Goal: Task Accomplishment & Management: Use online tool/utility

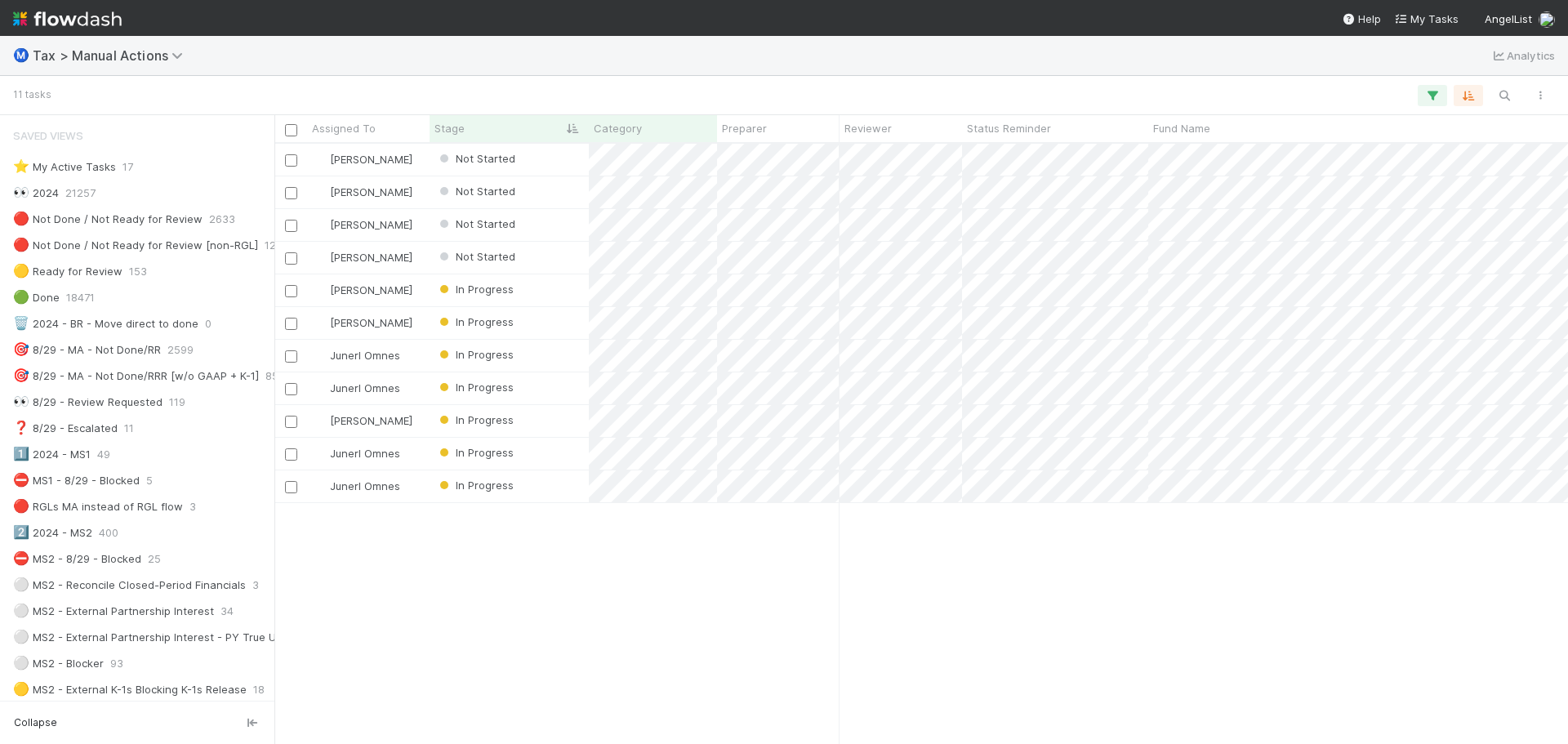
scroll to position [588, 1282]
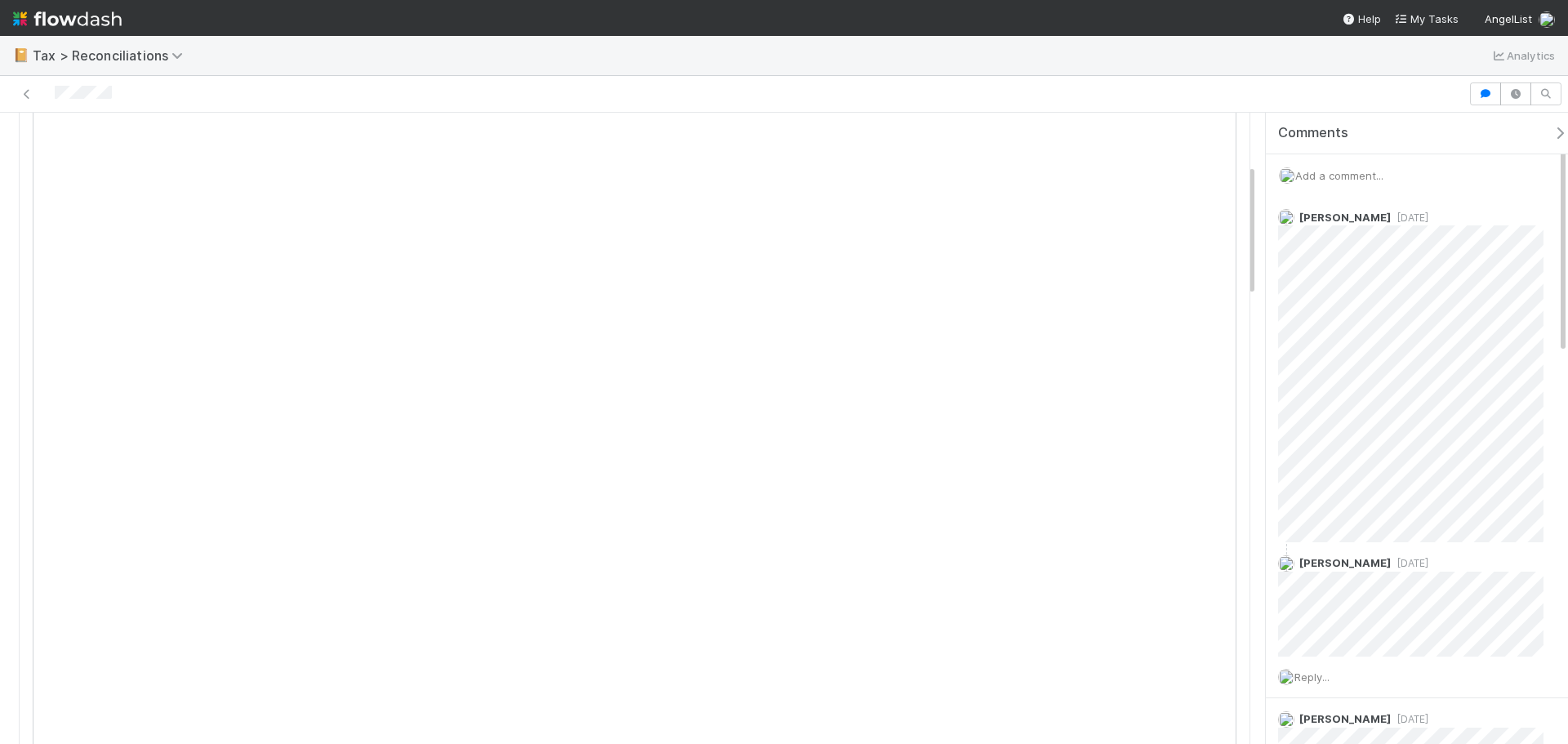
scroll to position [319, 563]
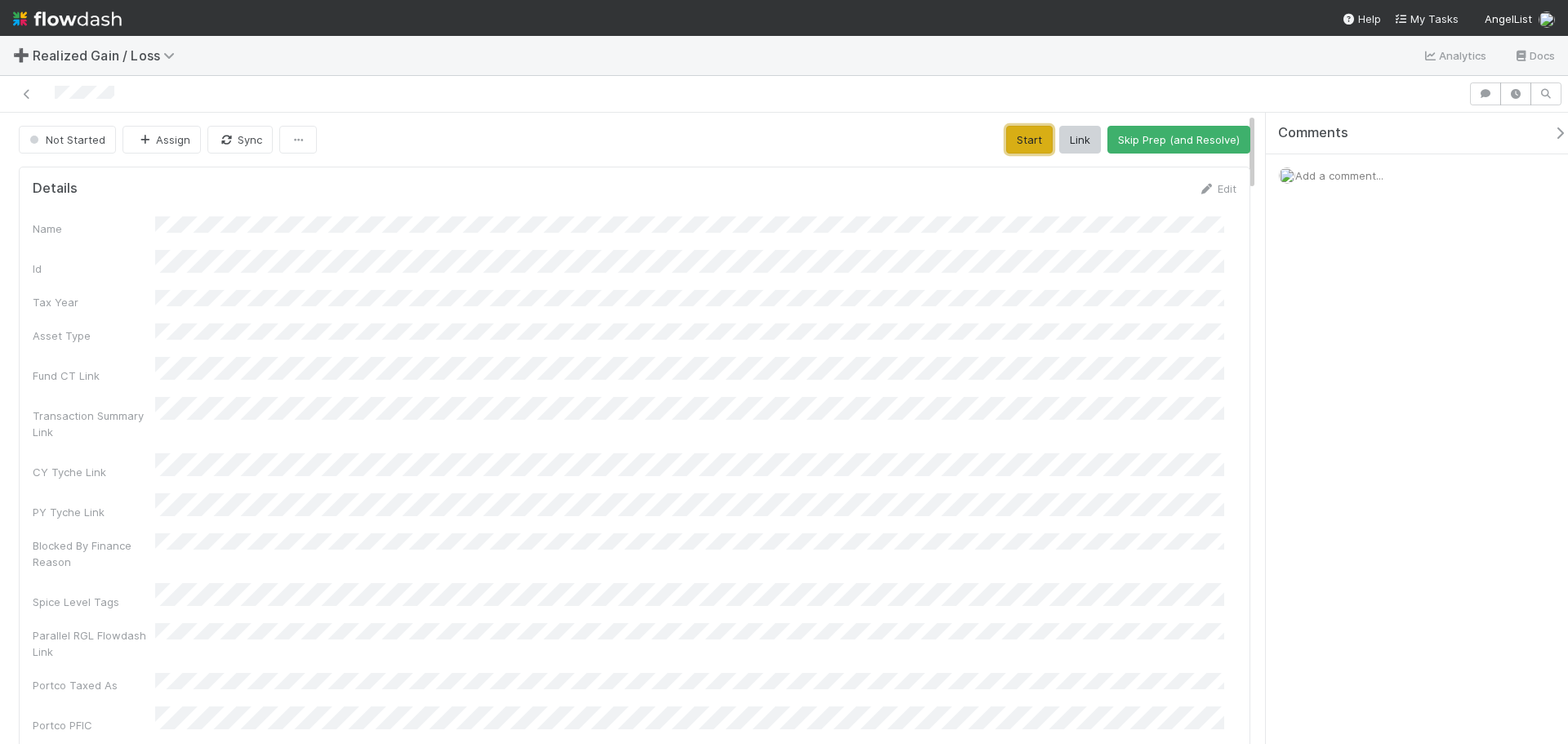
click at [1010, 146] on button "Start" at bounding box center [1029, 139] width 46 height 28
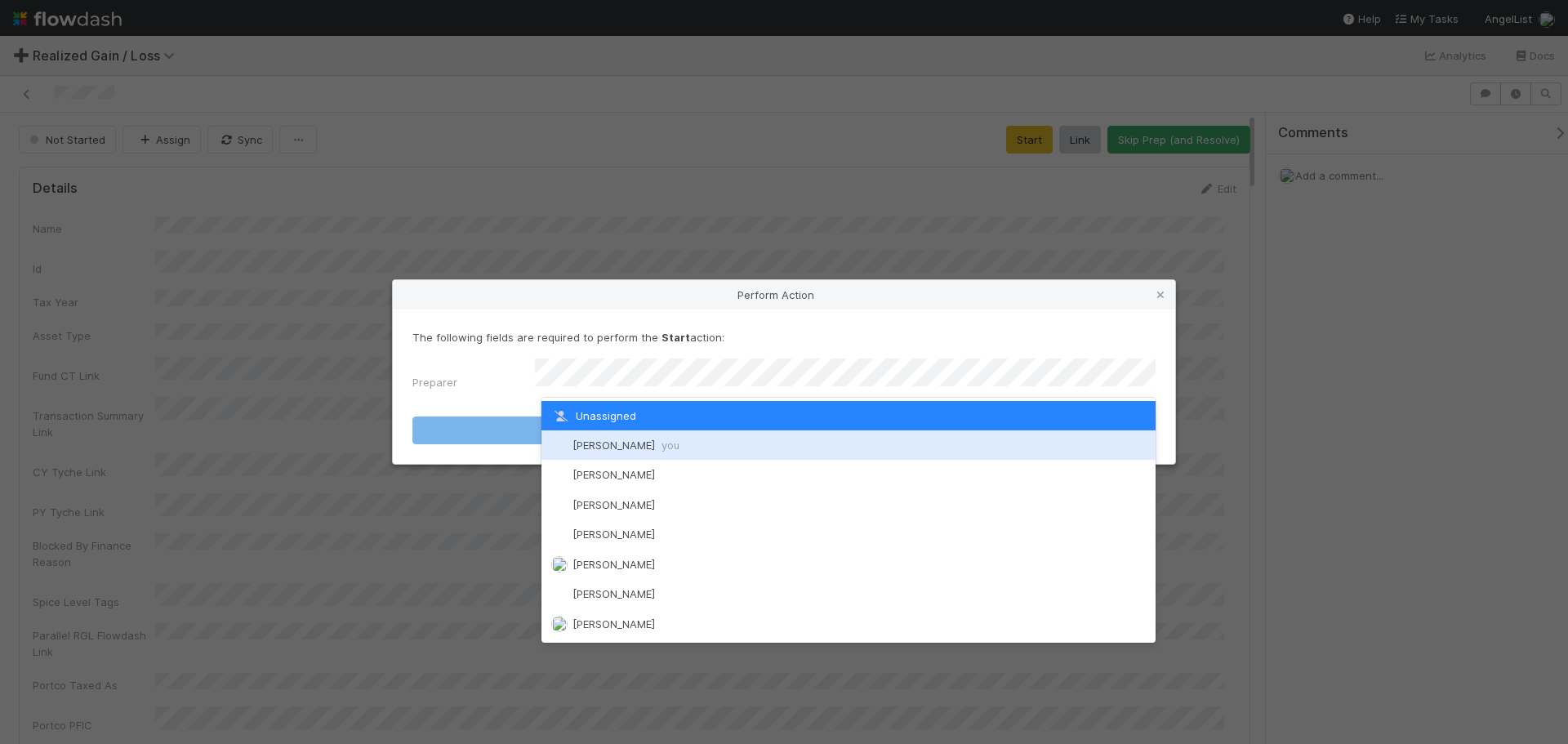
click at [631, 442] on span "Johnmel Matining you" at bounding box center [626, 445] width 107 height 13
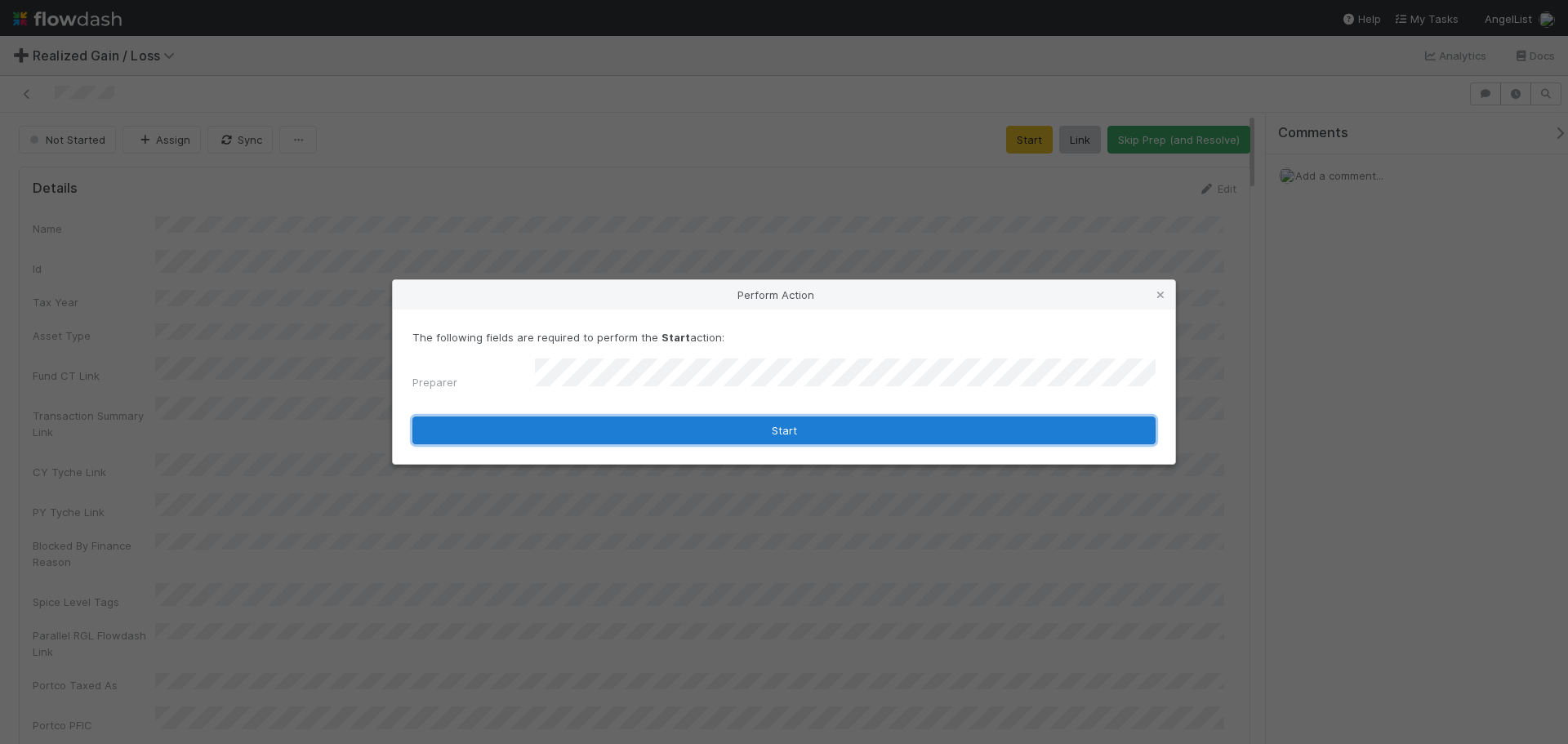
click at [664, 417] on button "Start" at bounding box center [784, 430] width 743 height 28
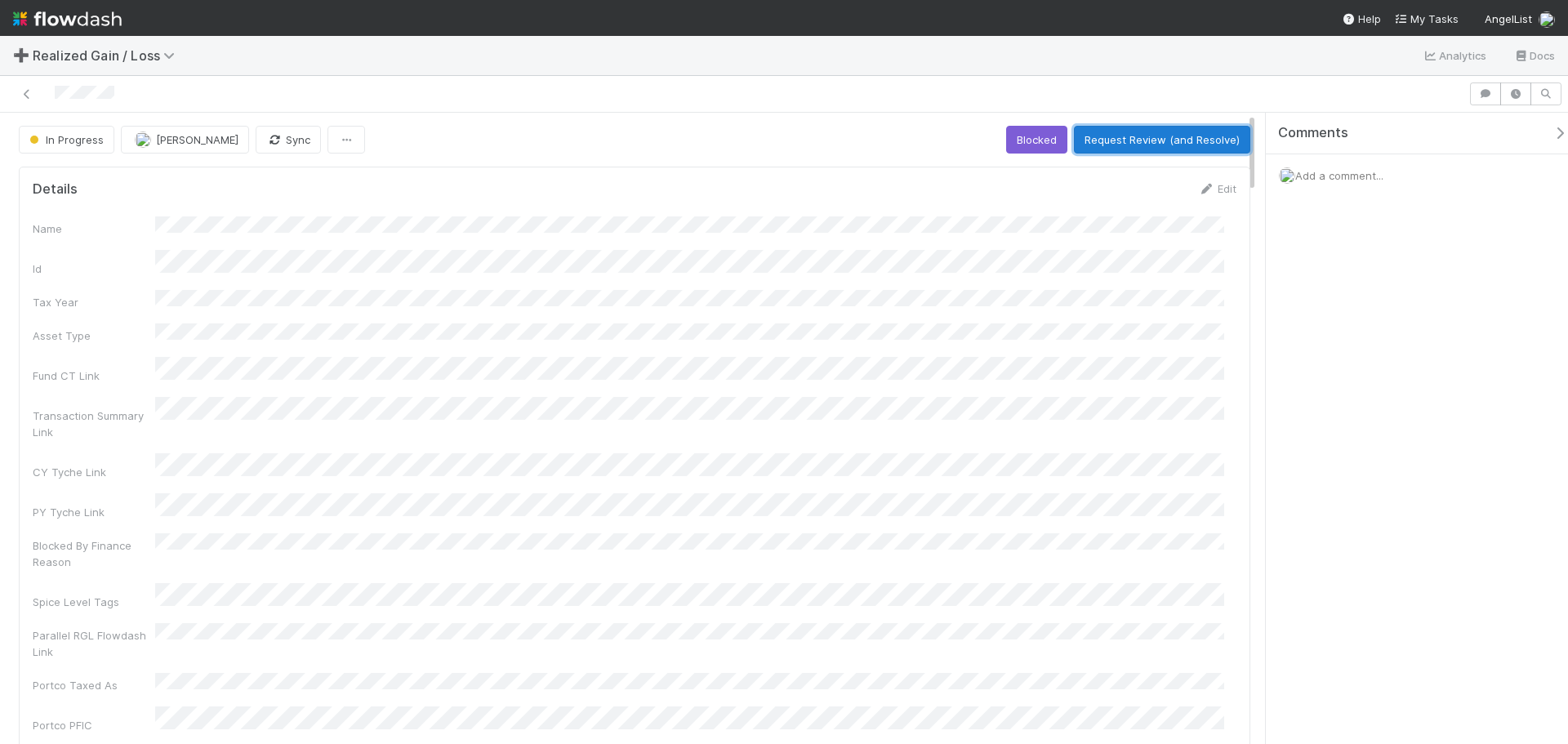
click at [1153, 131] on button "Request Review (and Resolve)" at bounding box center [1162, 139] width 177 height 28
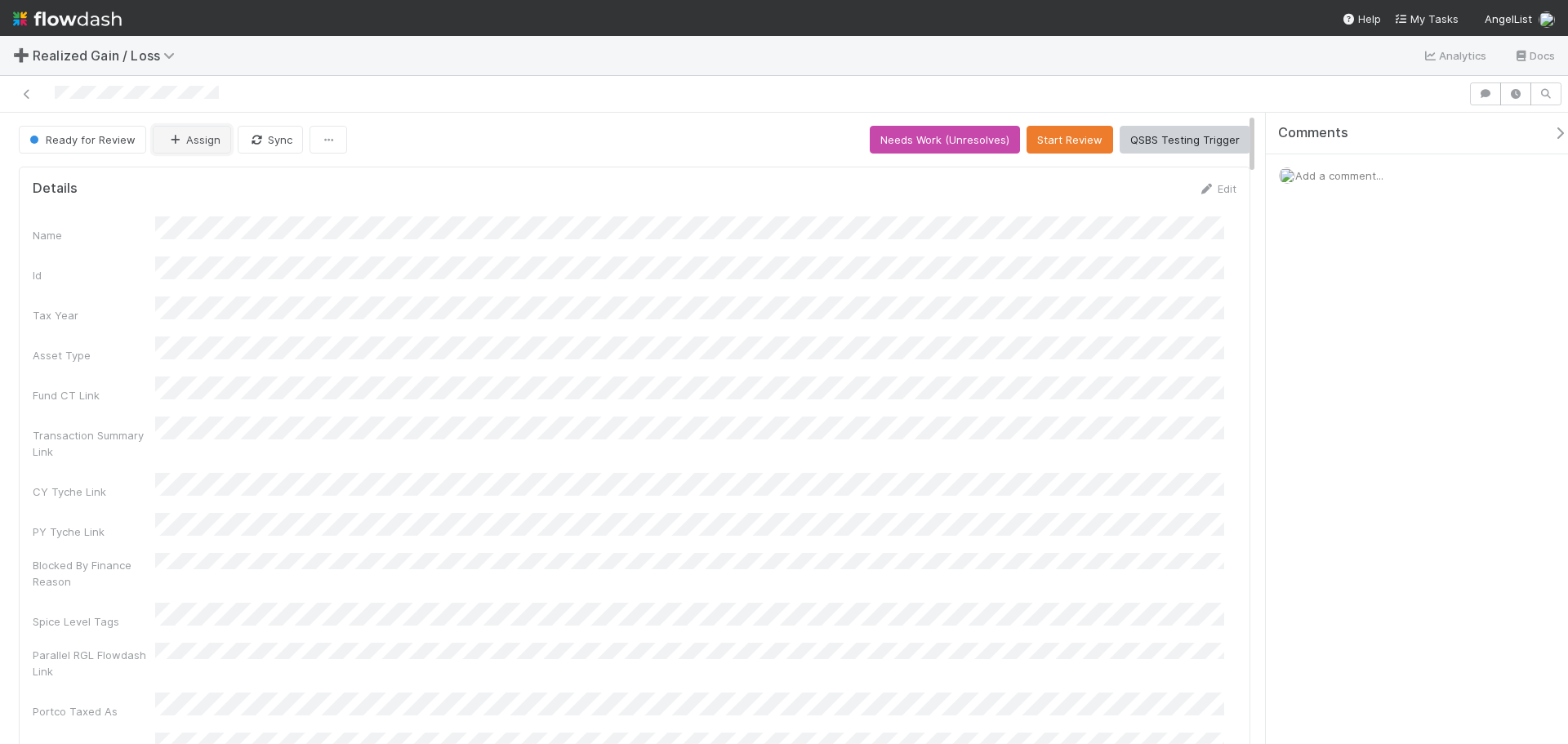
click at [207, 146] on button "Assign" at bounding box center [192, 139] width 78 height 28
click at [212, 169] on div "[PERSON_NAME]" at bounding box center [259, 180] width 230 height 29
click at [616, 94] on div at bounding box center [734, 95] width 1456 height 23
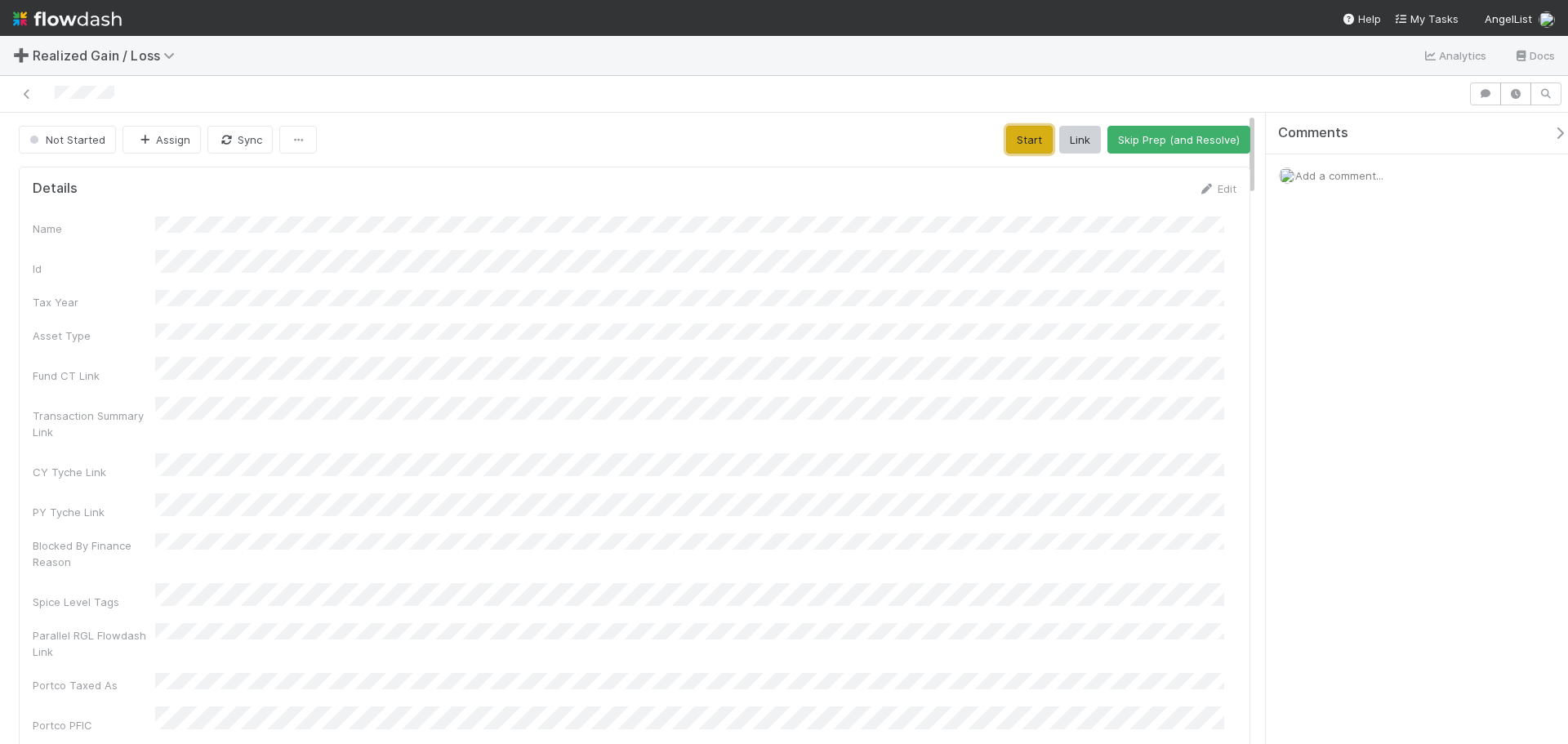
click at [1010, 136] on button "Start" at bounding box center [1029, 139] width 46 height 28
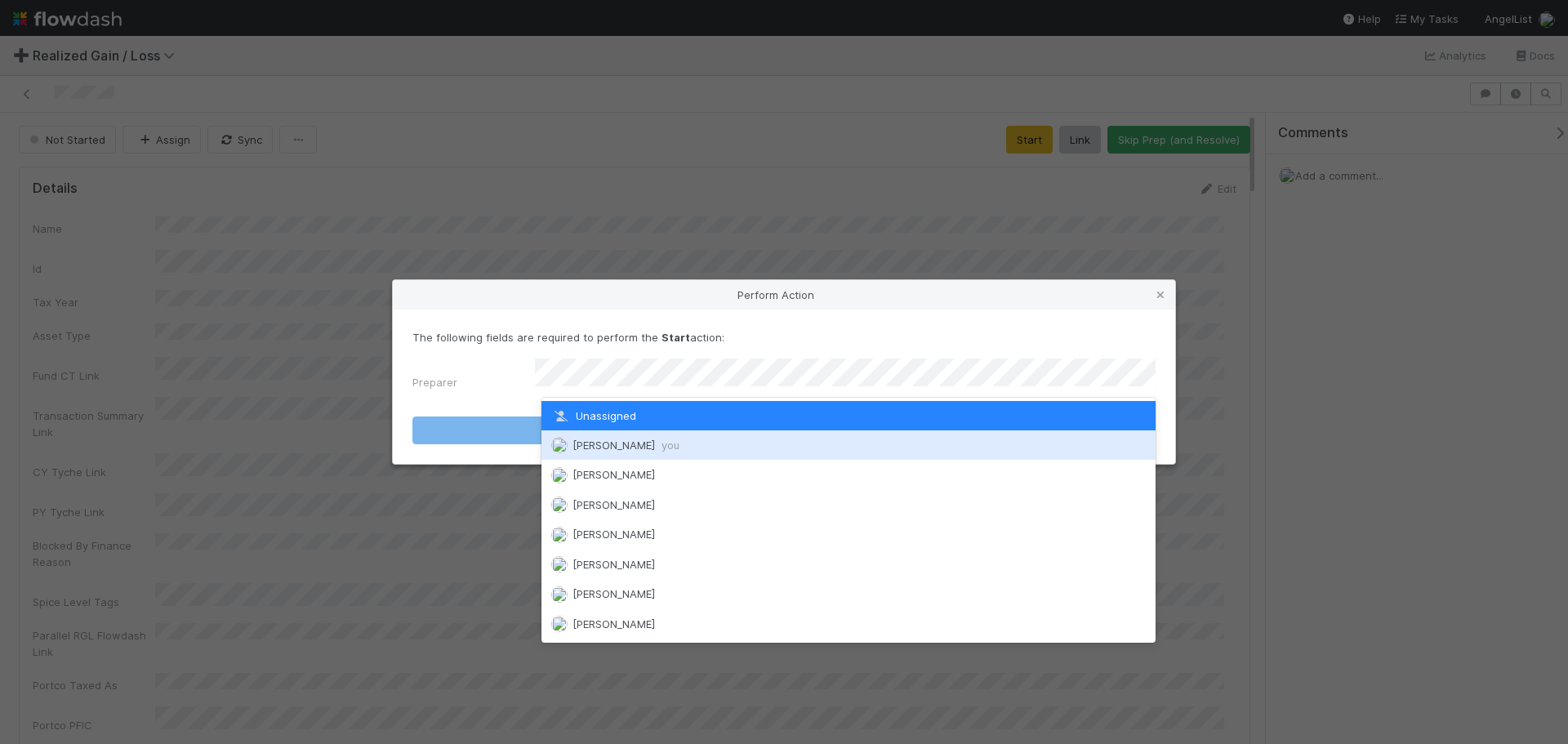
click at [601, 451] on div "[PERSON_NAME] you" at bounding box center [848, 445] width 615 height 29
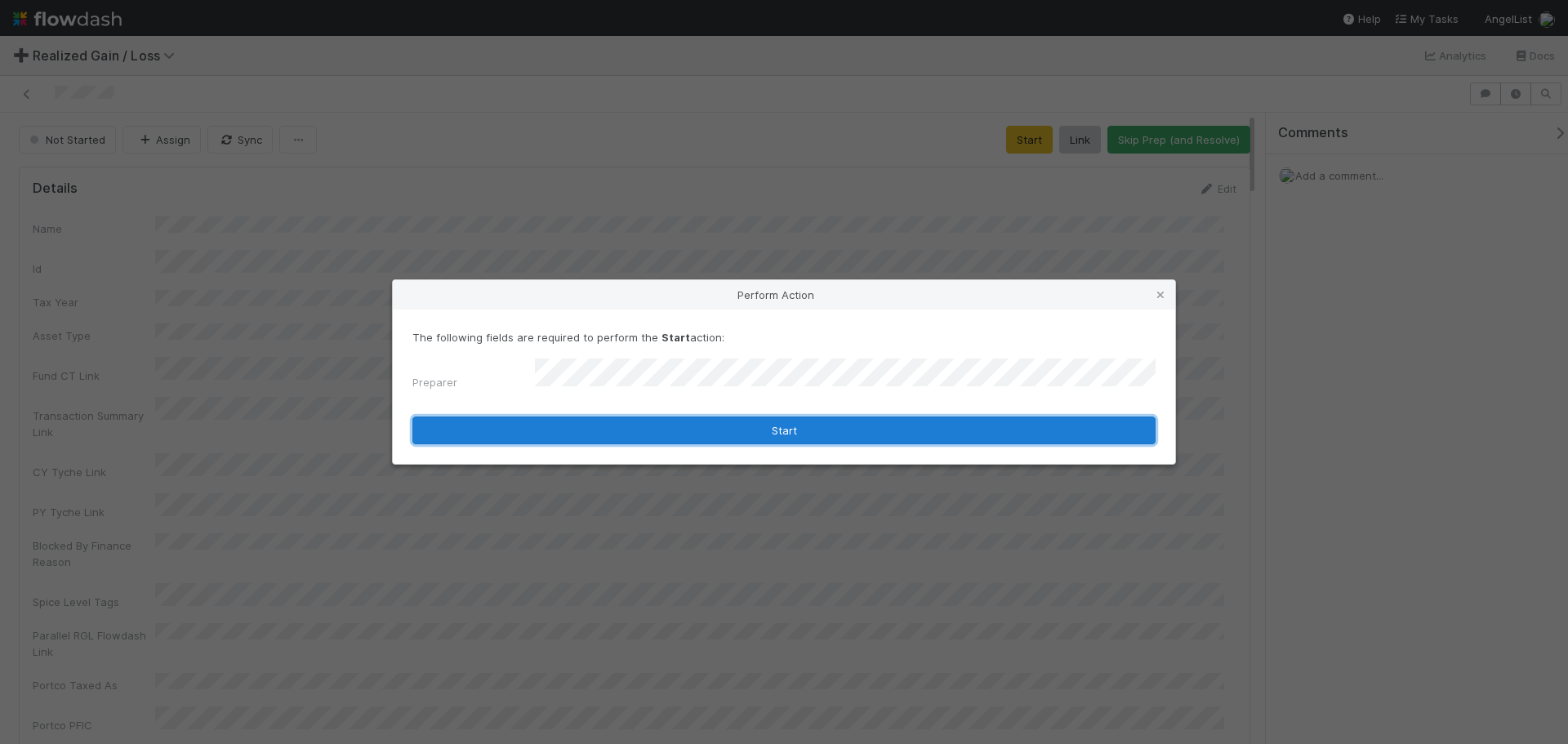
click at [780, 430] on button "Start" at bounding box center [784, 430] width 743 height 28
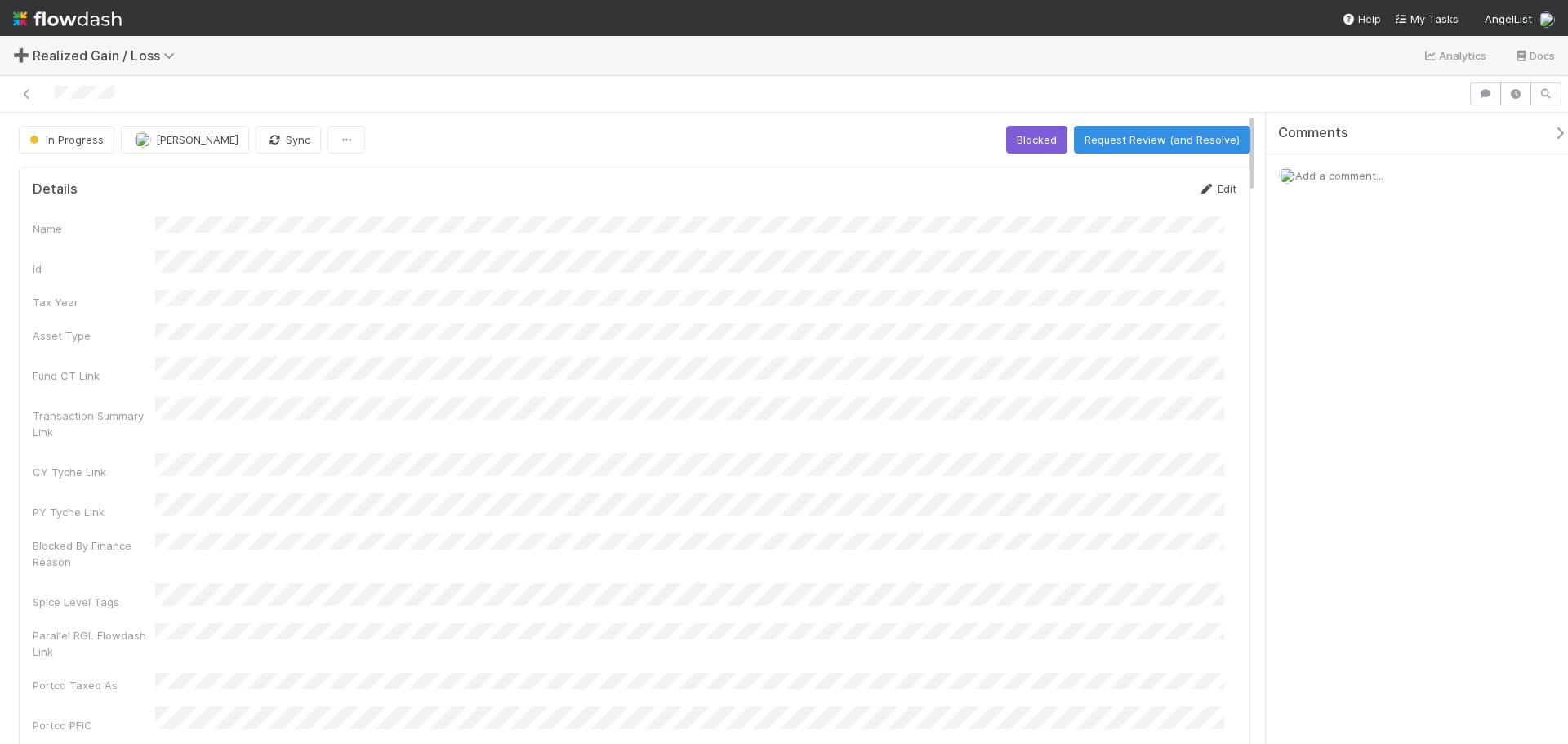
click at [1199, 182] on link "Edit" at bounding box center [1217, 188] width 38 height 13
click at [1198, 201] on button "Cancel" at bounding box center [1209, 194] width 57 height 28
click at [1198, 201] on form "Details Save Cancel Name Id Tax Year Asset Type Fund CT Link Transaction Summar…" at bounding box center [635, 525] width 1204 height 689
click at [1211, 199] on button "Cancel" at bounding box center [1209, 194] width 57 height 28
click at [1159, 136] on button "Request Review (and Resolve)" at bounding box center [1162, 139] width 177 height 28
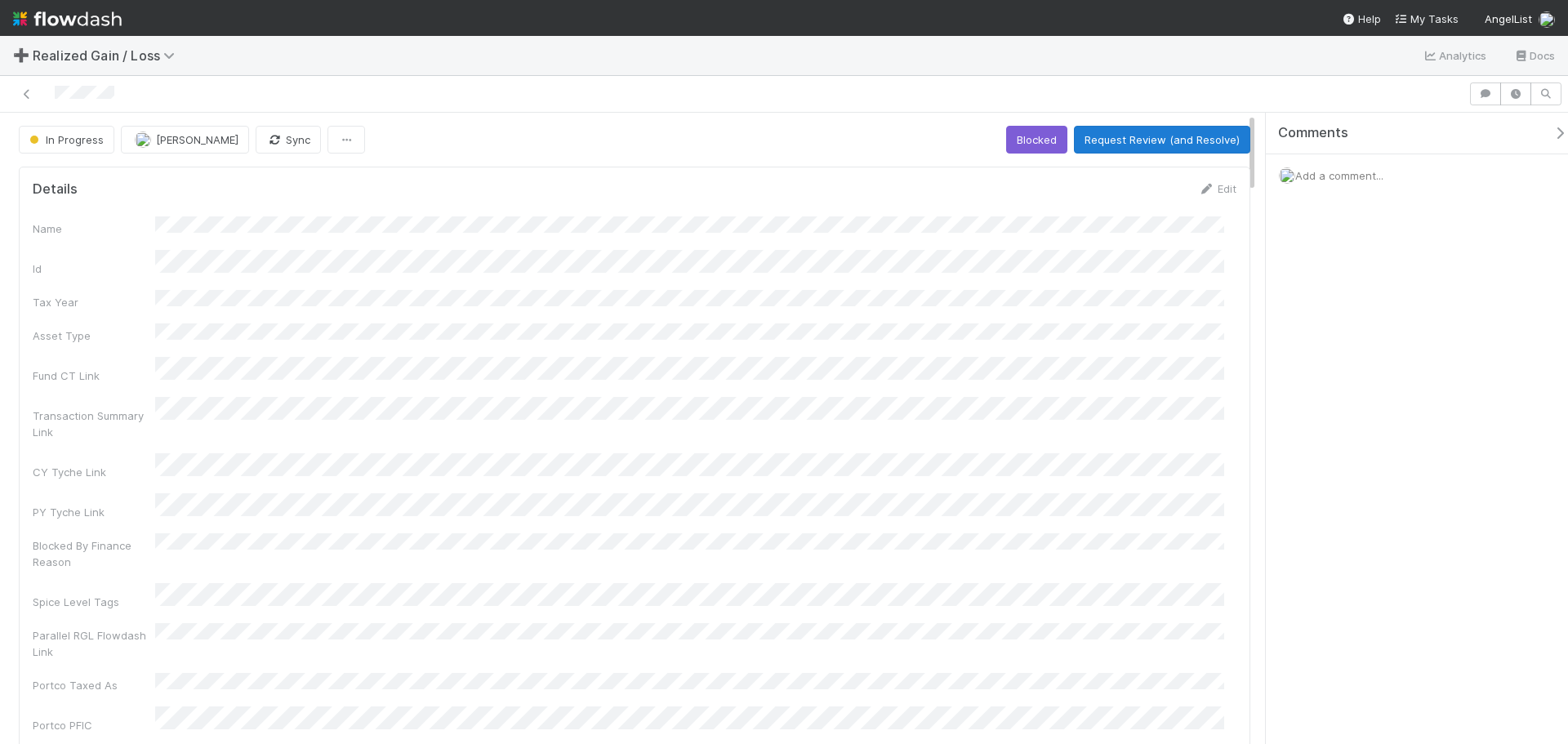
click at [1159, 136] on div "In Progress Johnmel Matining Sync Blocked Request Review (and Resolve)" at bounding box center [634, 139] width 1232 height 28
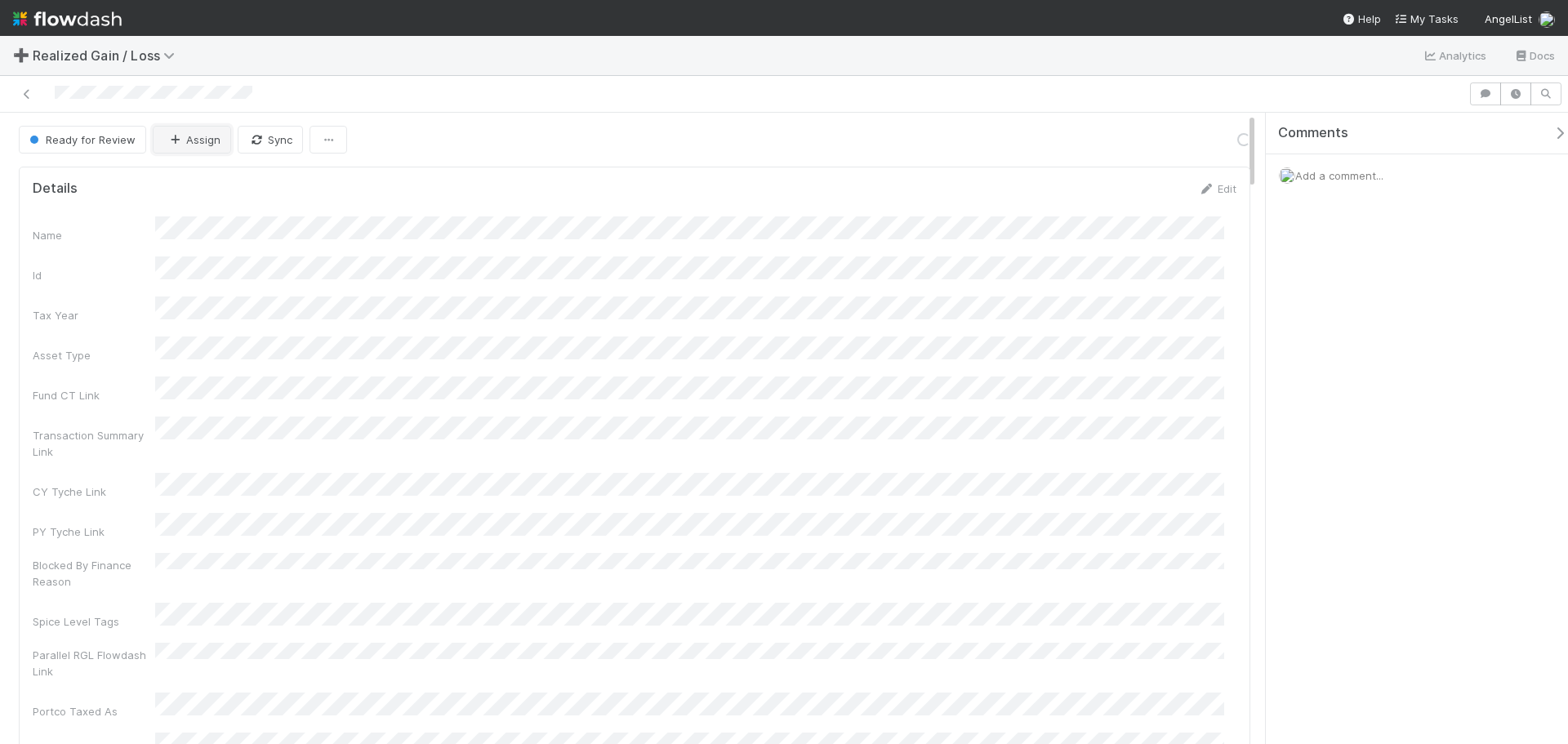
click at [193, 137] on button "Assign" at bounding box center [192, 139] width 78 height 28
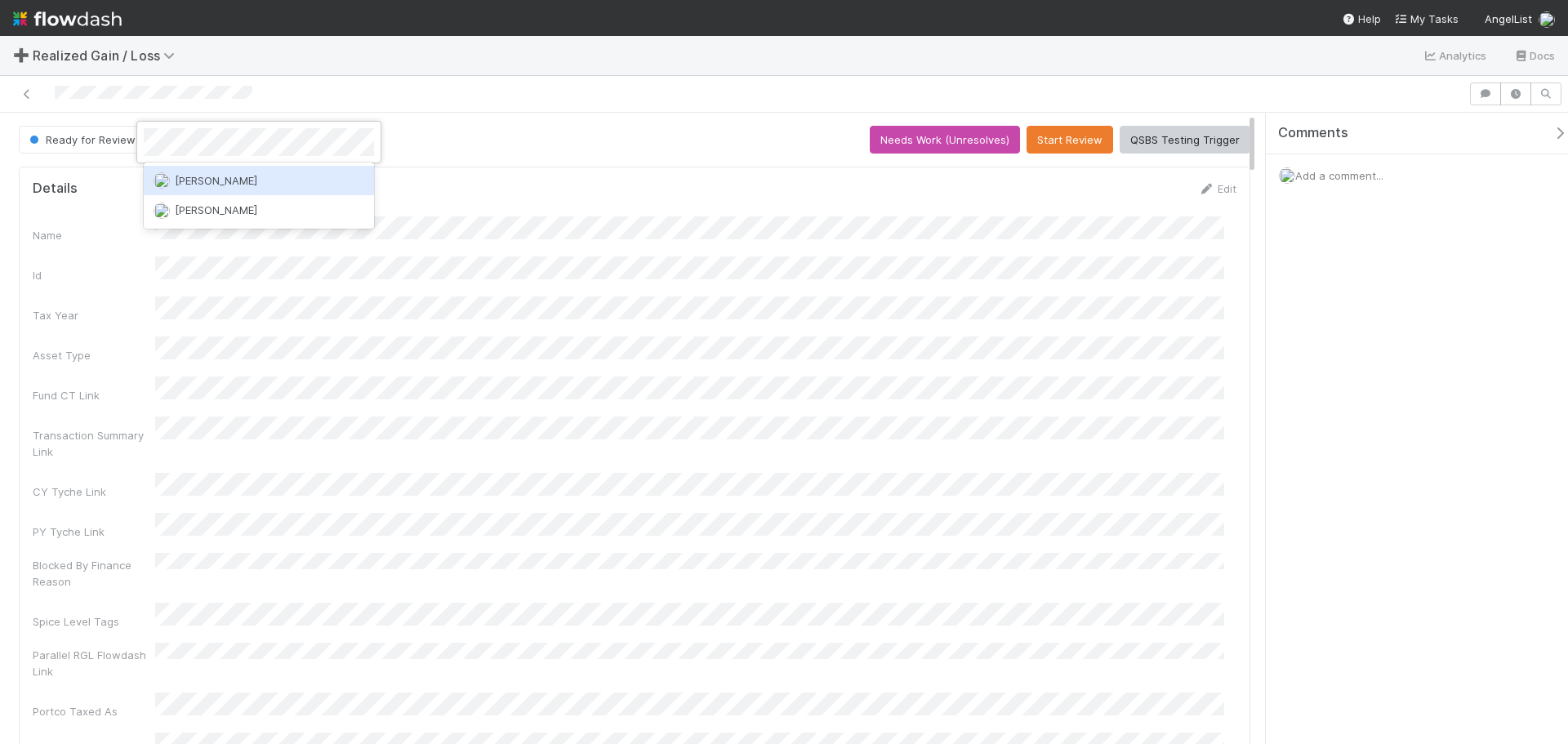
click at [231, 177] on span "[PERSON_NAME]" at bounding box center [216, 180] width 83 height 13
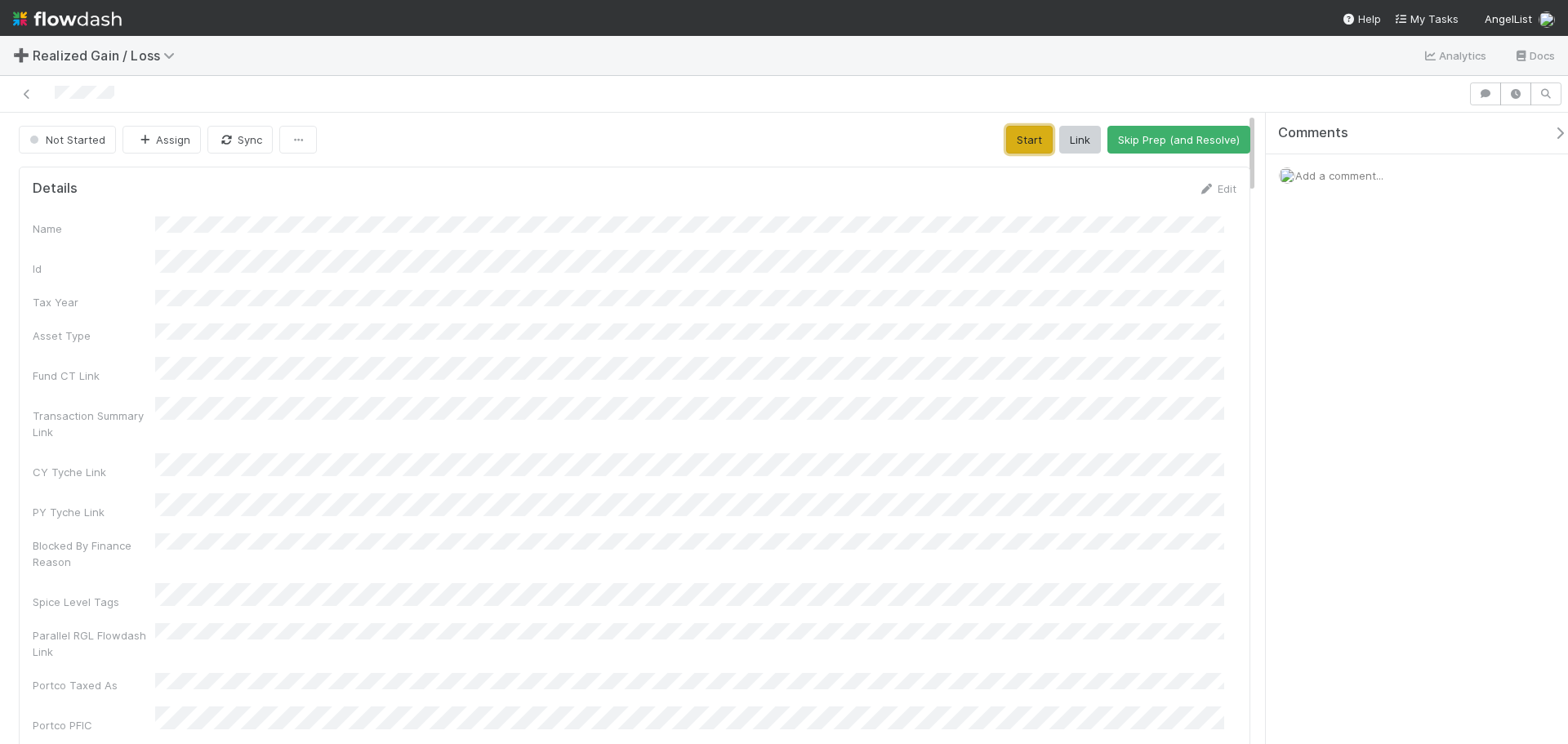
click at [1034, 141] on button "Start" at bounding box center [1029, 139] width 46 height 28
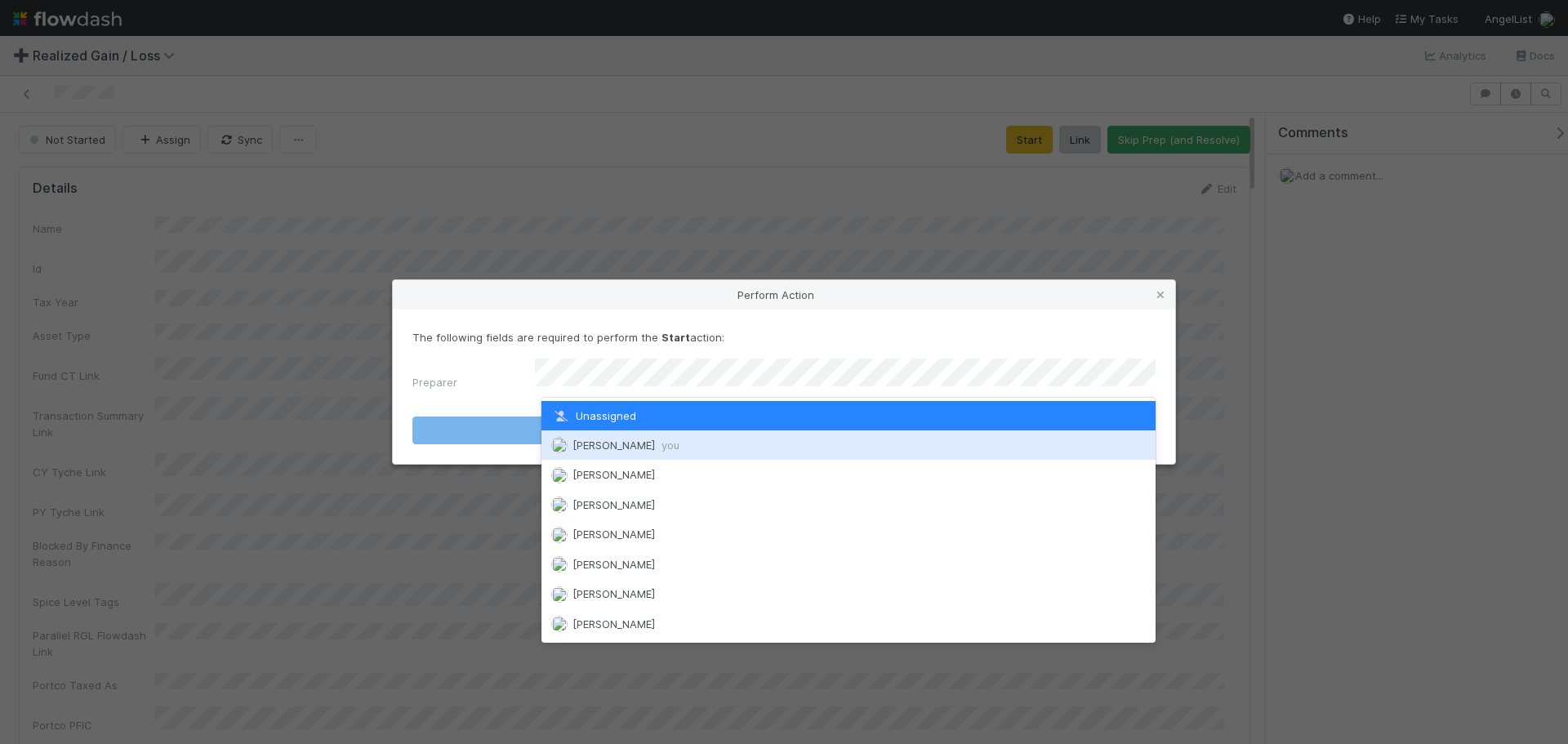
click at [651, 442] on span "Johnmel Matining you" at bounding box center [626, 445] width 107 height 13
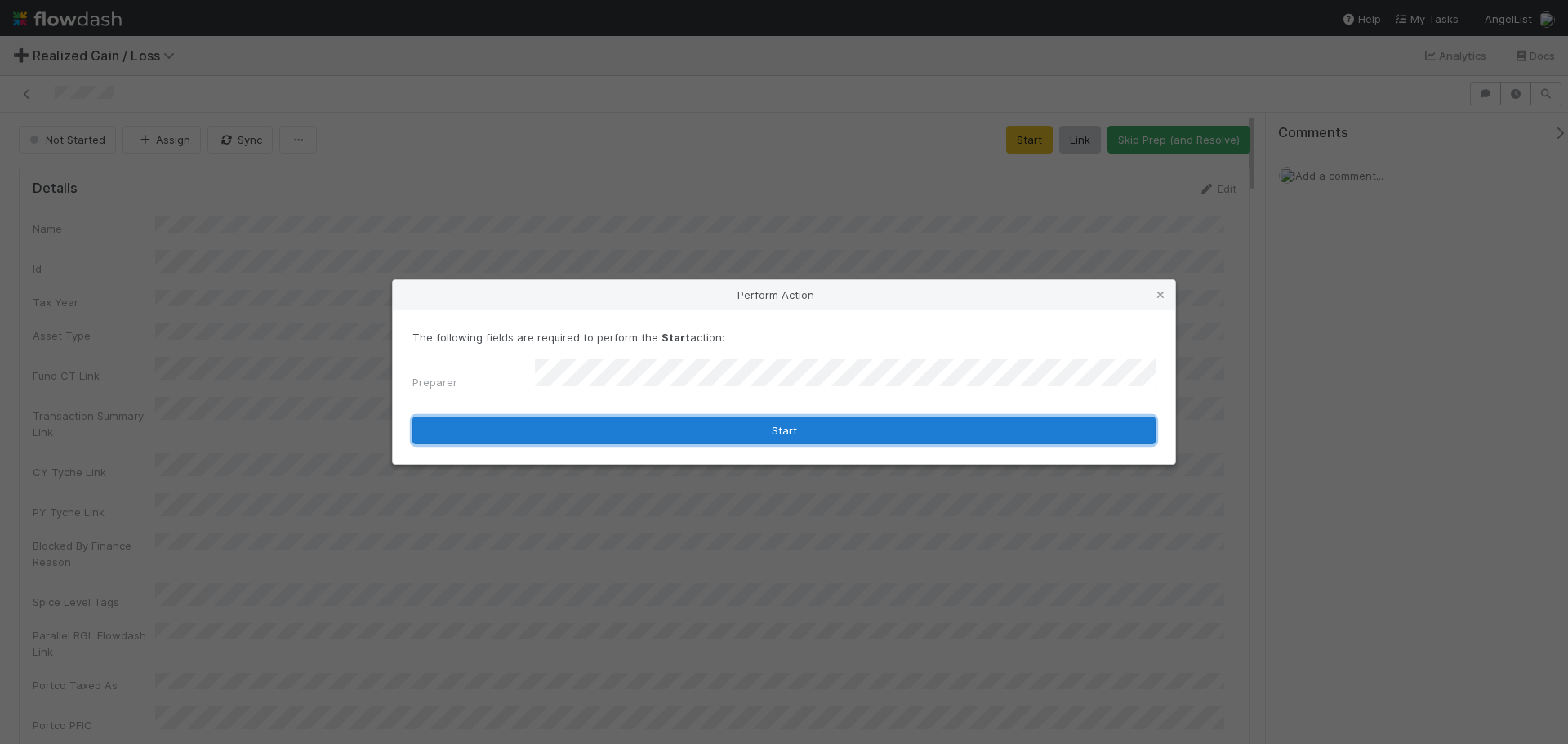
click at [654, 434] on button "Start" at bounding box center [784, 430] width 743 height 28
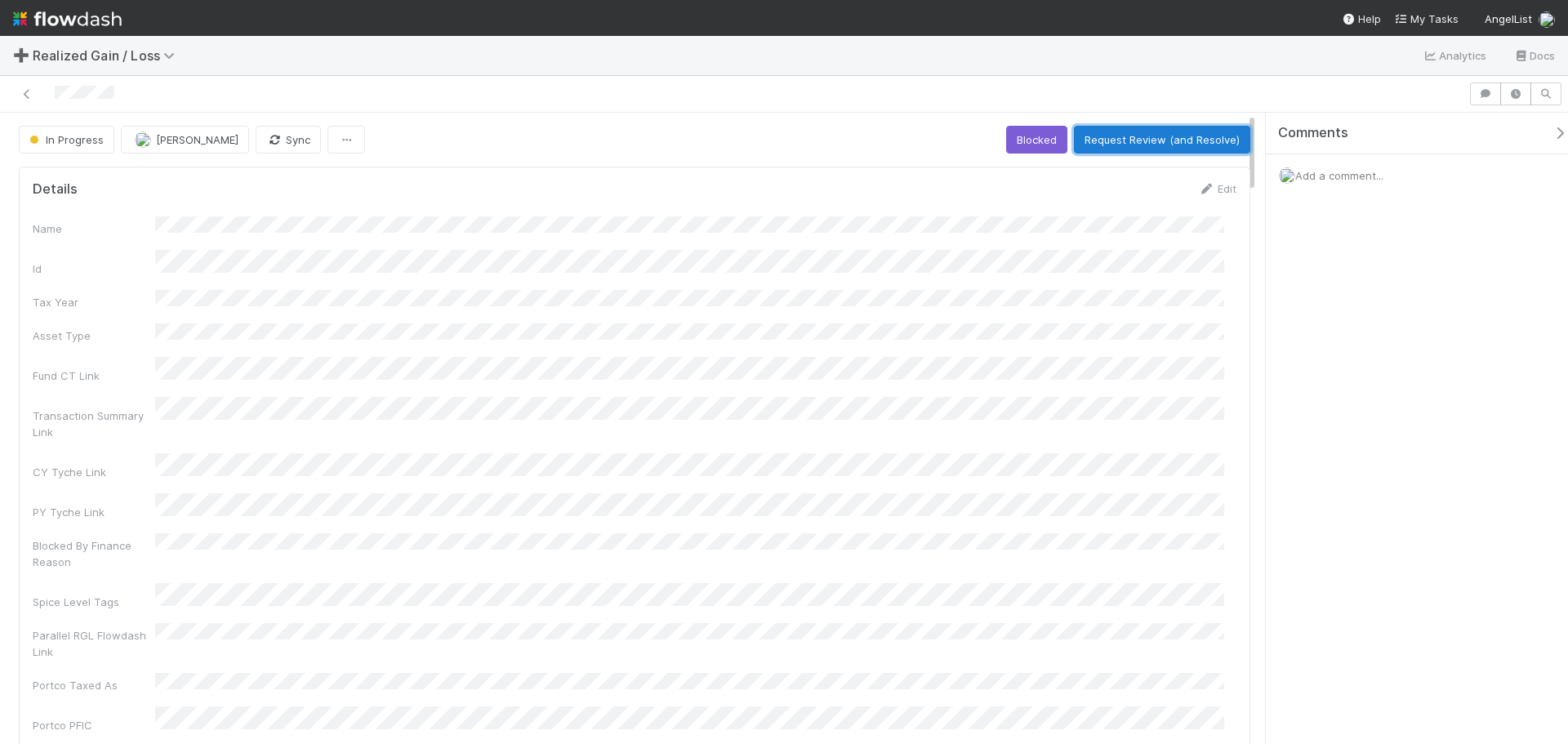
click at [1127, 141] on button "Request Review (and Resolve)" at bounding box center [1162, 139] width 177 height 28
click at [1127, 141] on div "In Progress Johnmel Matining Sync Loading..." at bounding box center [634, 139] width 1232 height 28
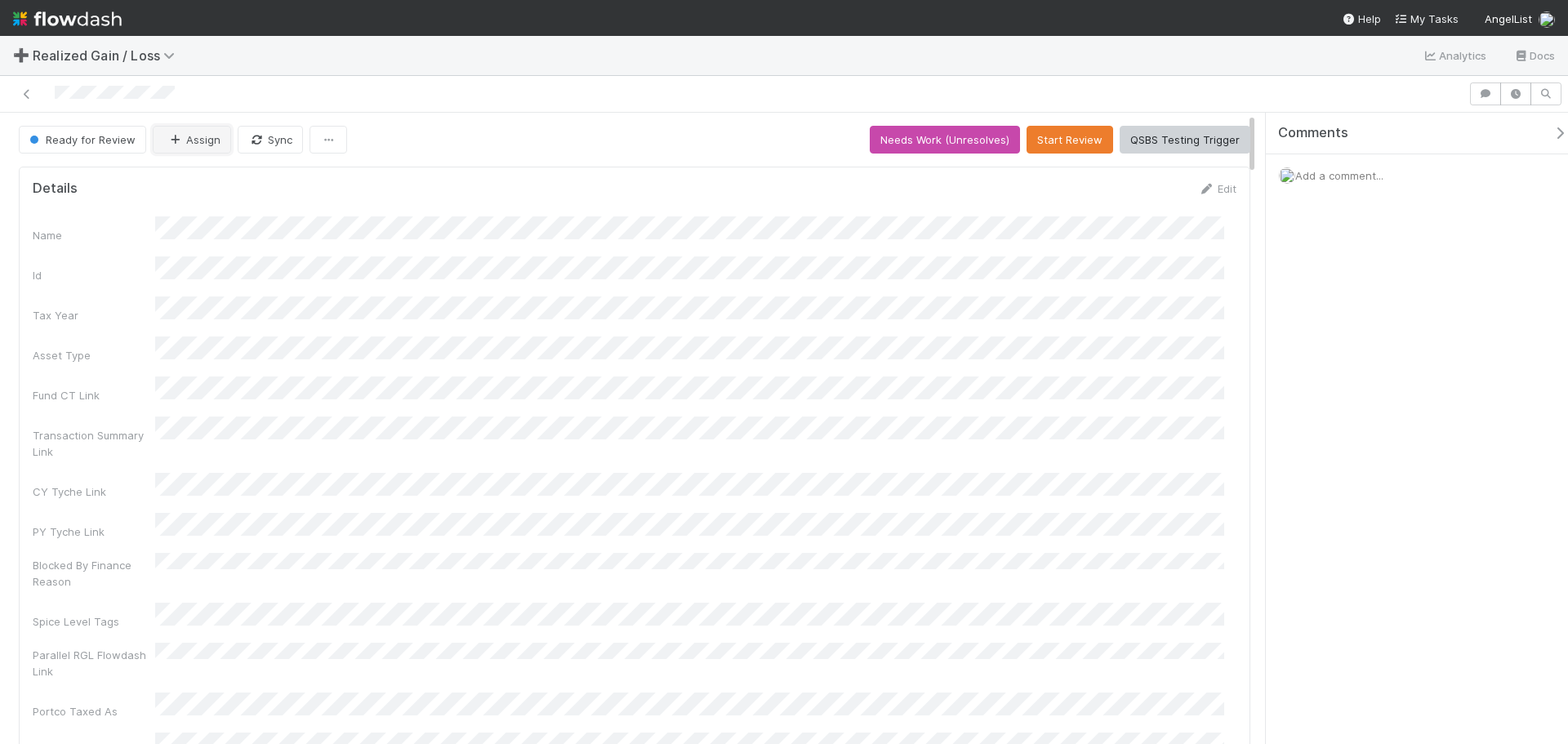
click at [180, 140] on button "Assign" at bounding box center [192, 139] width 78 height 28
click at [180, 184] on span "[PERSON_NAME]" at bounding box center [216, 180] width 83 height 13
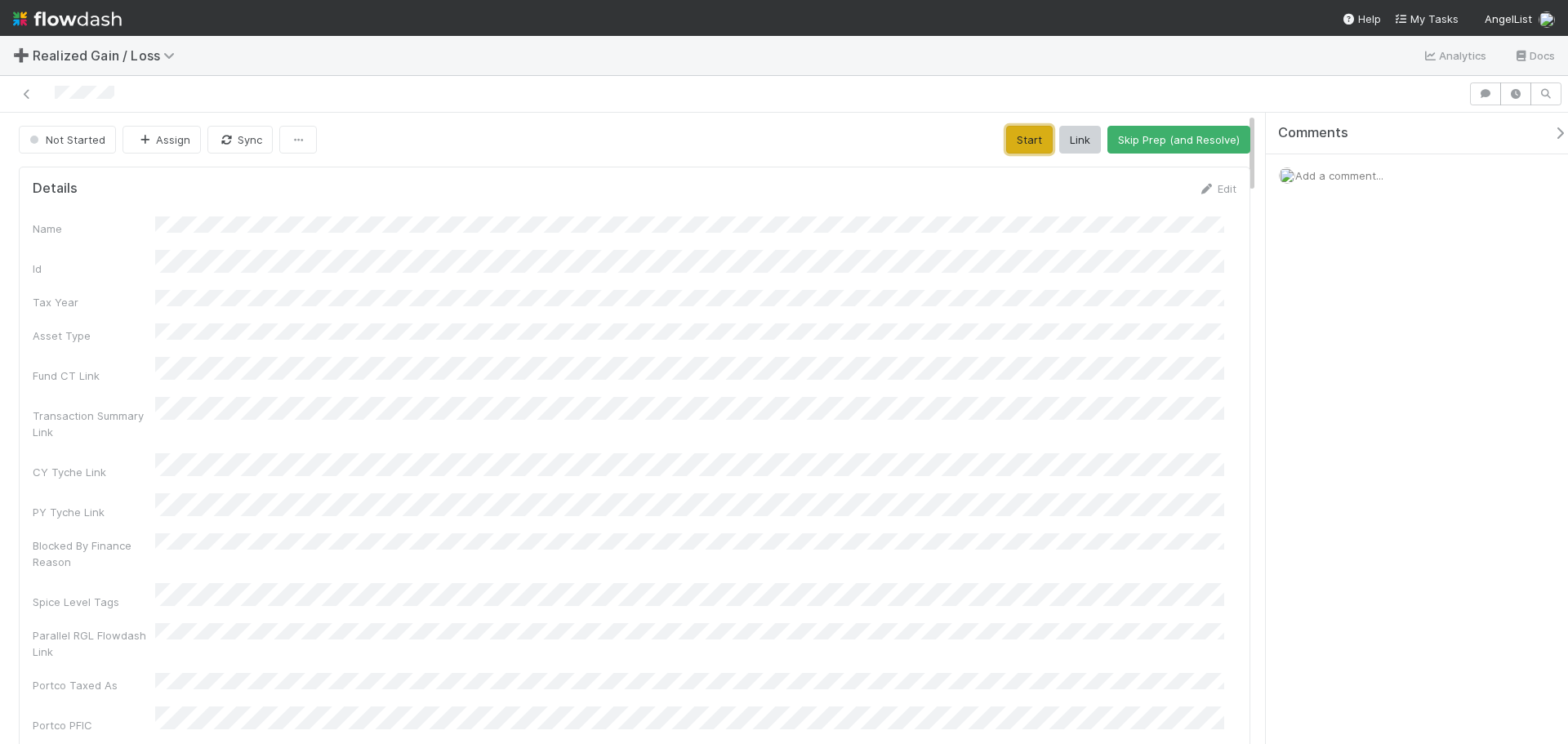
click at [1006, 142] on button "Start" at bounding box center [1029, 139] width 46 height 28
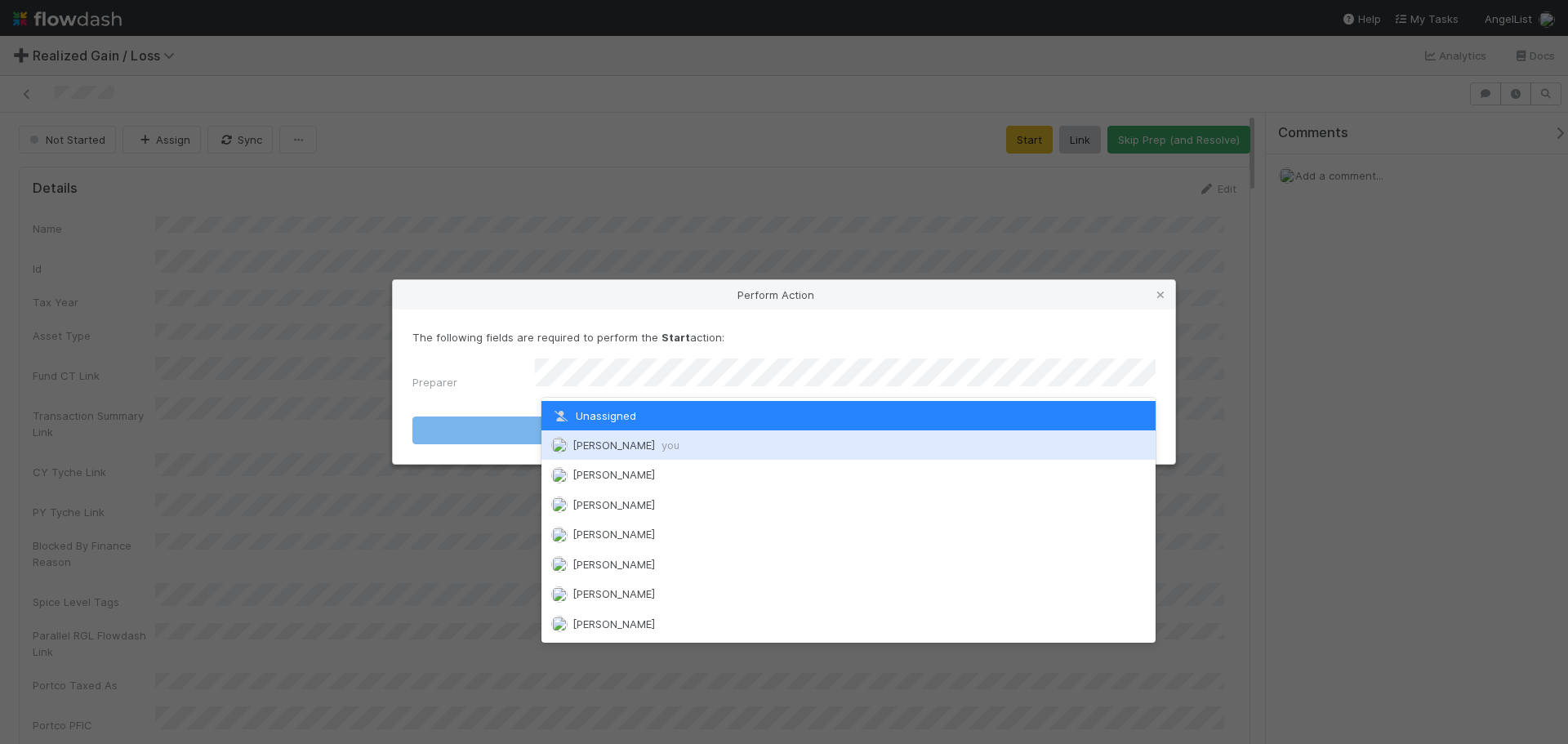
click at [585, 445] on span "[PERSON_NAME] you" at bounding box center [626, 445] width 107 height 13
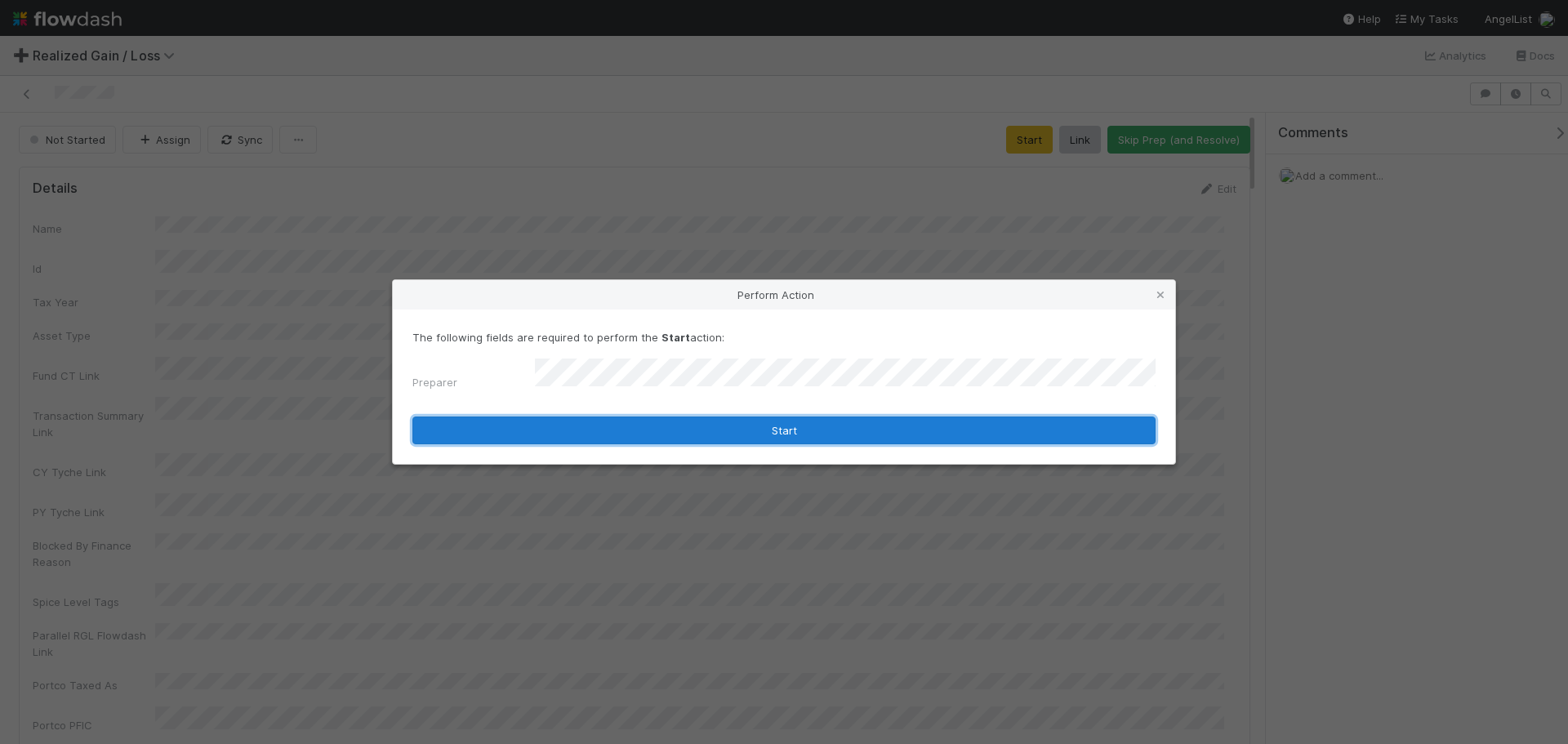
click at [597, 425] on button "Start" at bounding box center [784, 430] width 743 height 28
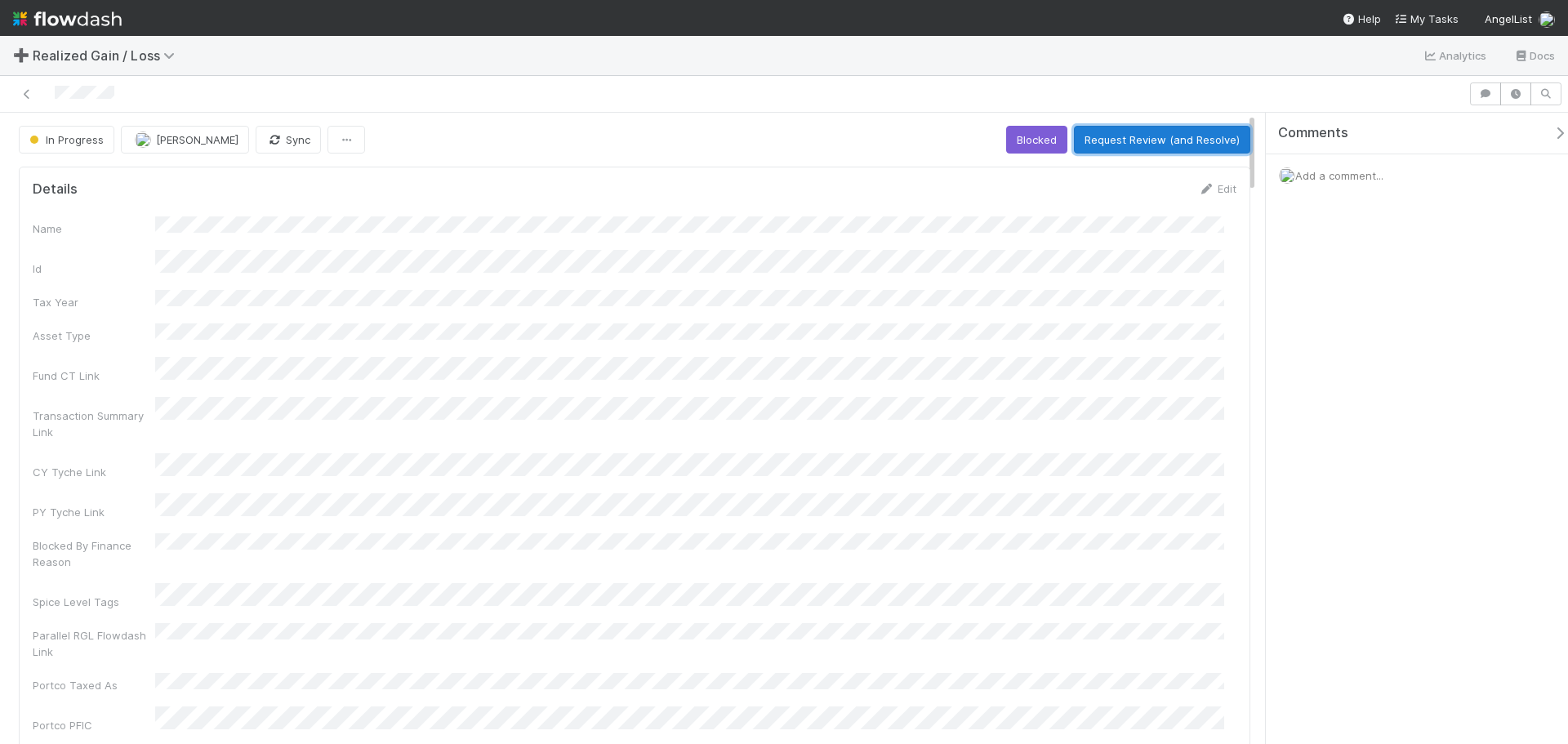
click at [1126, 131] on button "Request Review (and Resolve)" at bounding box center [1162, 139] width 177 height 28
click at [1126, 131] on div "In Progress Johnmel Matining Sync Blocked Request Review (and Resolve)" at bounding box center [634, 139] width 1232 height 28
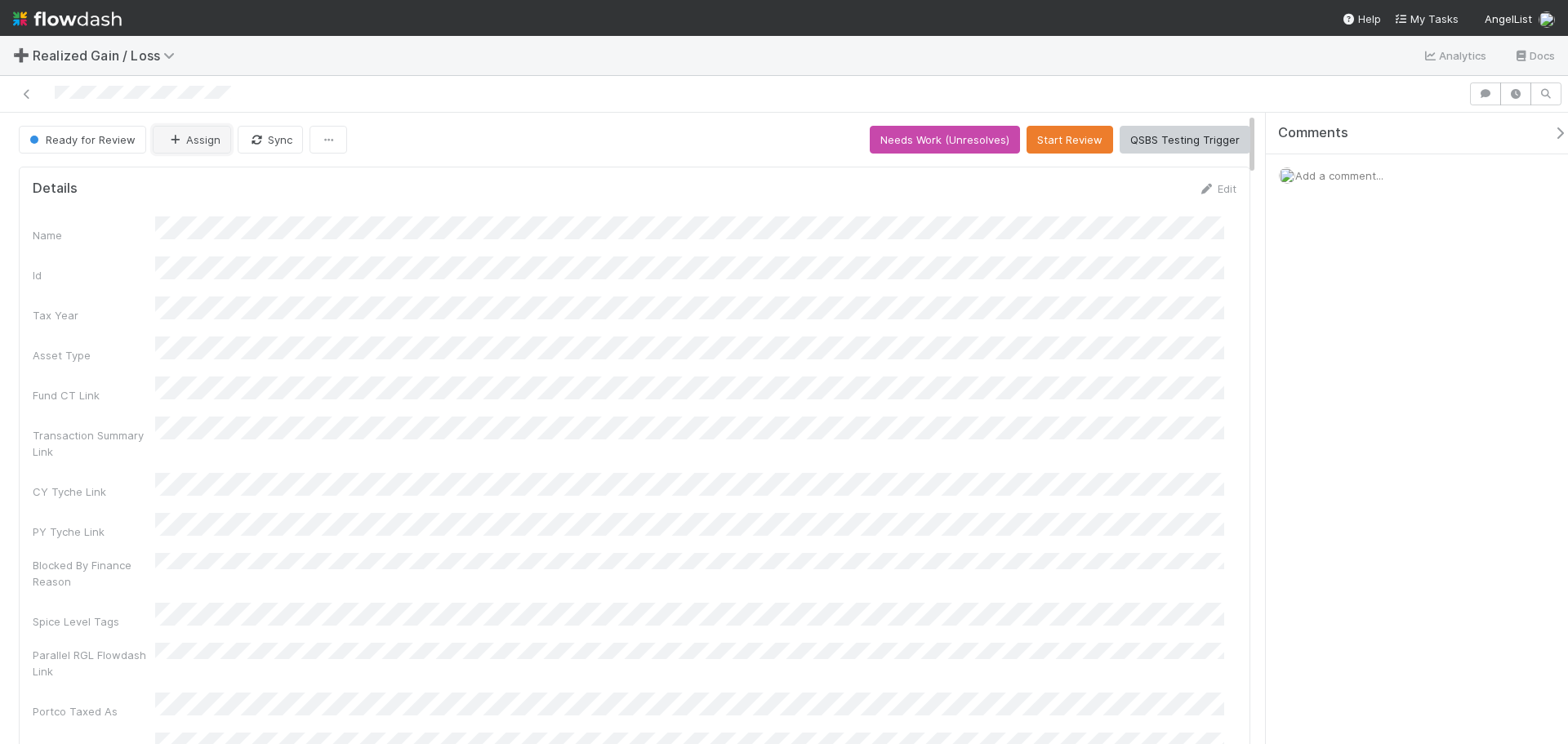
click at [167, 144] on icon "button" at bounding box center [175, 140] width 16 height 11
click at [309, 186] on div "[PERSON_NAME]" at bounding box center [259, 180] width 230 height 29
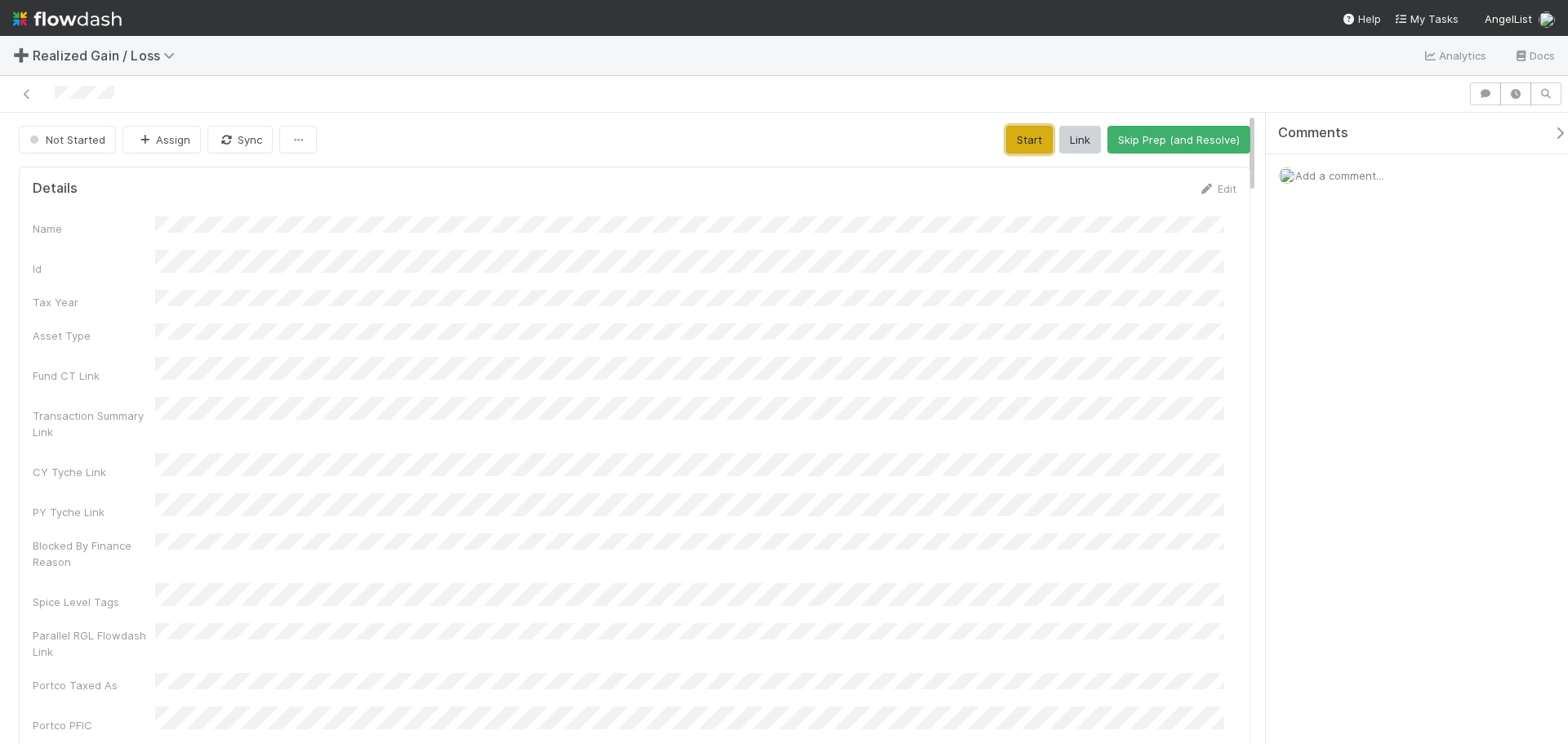
click at [1020, 151] on button "Start" at bounding box center [1029, 139] width 46 height 28
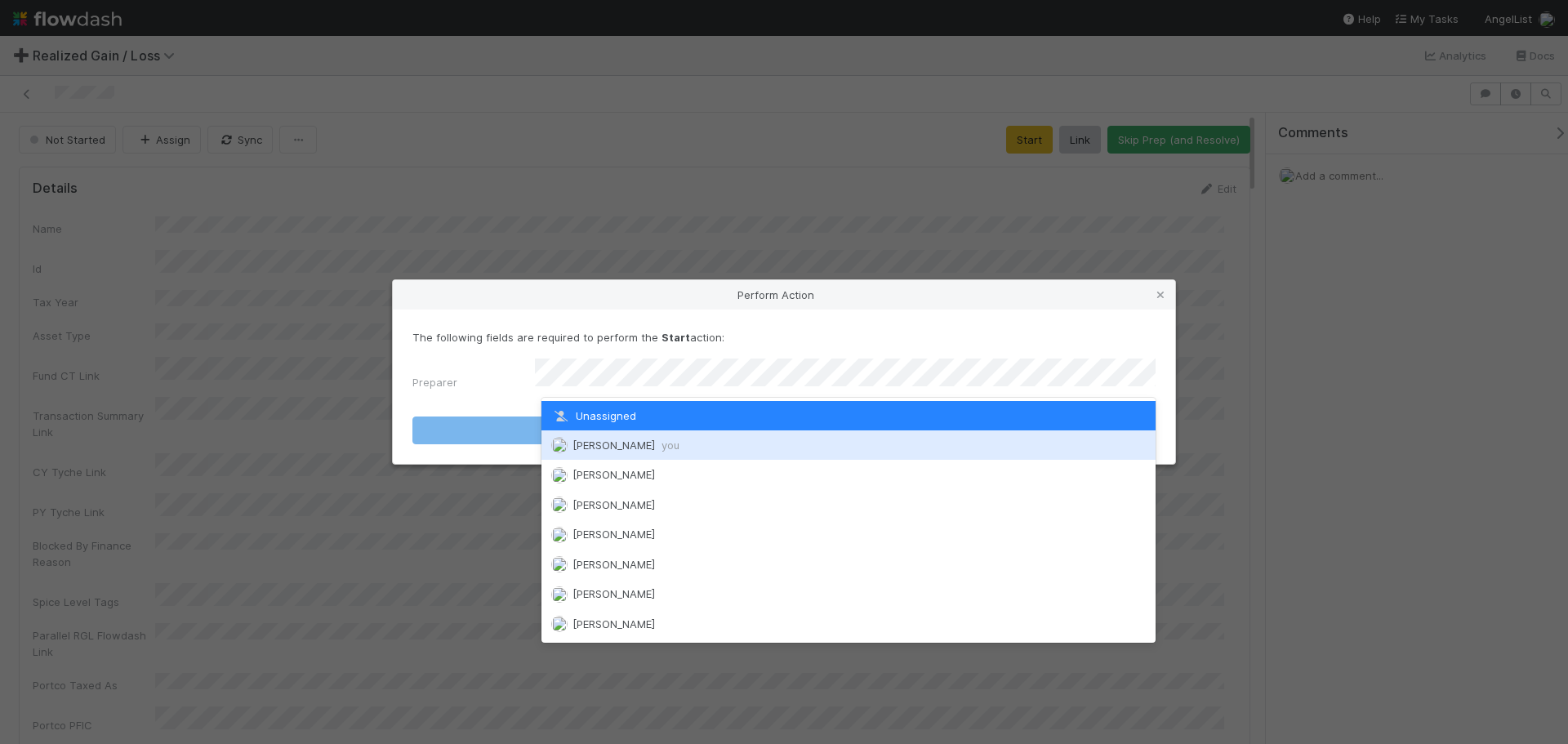
click at [653, 449] on span "[PERSON_NAME] you" at bounding box center [626, 445] width 107 height 13
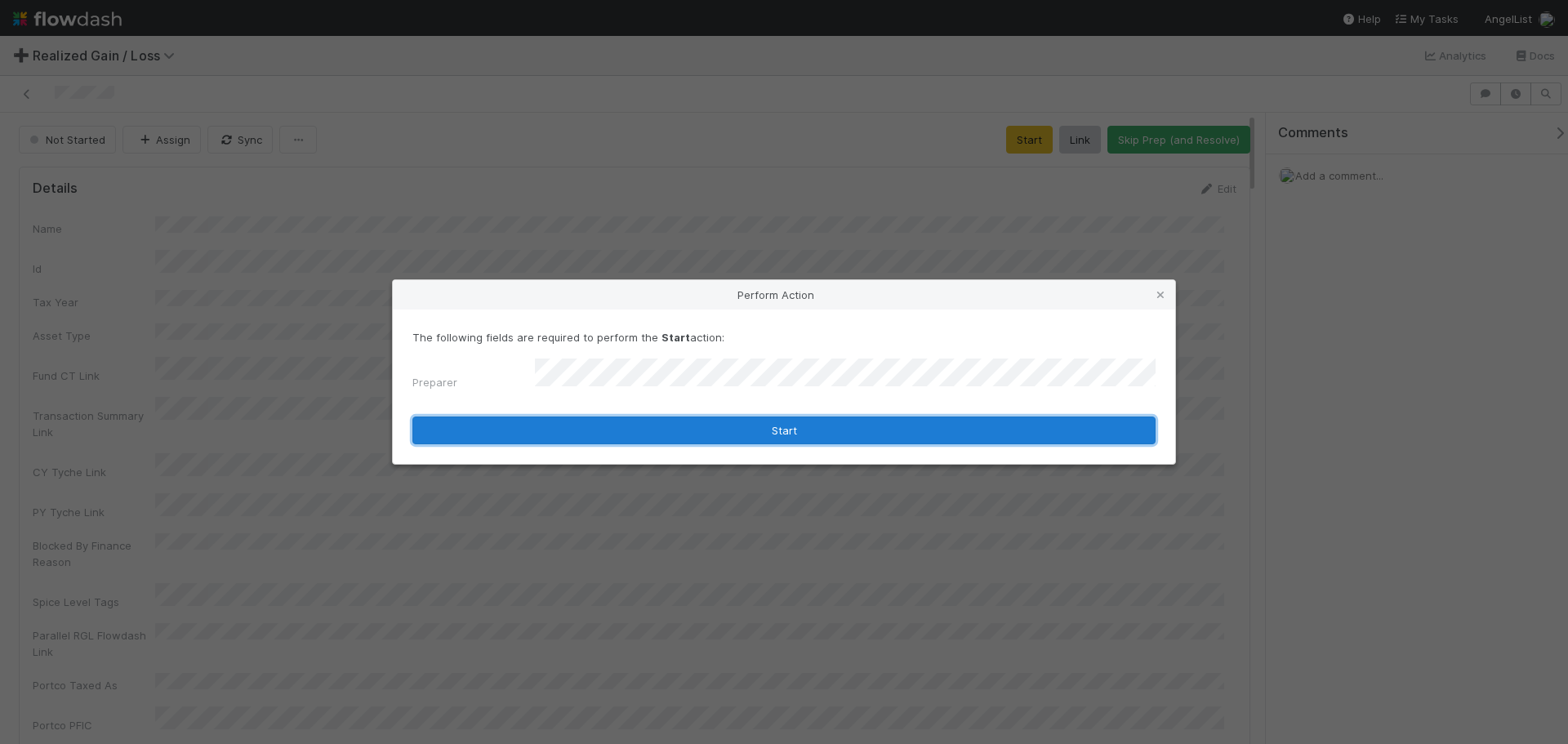
click at [665, 425] on button "Start" at bounding box center [784, 430] width 743 height 28
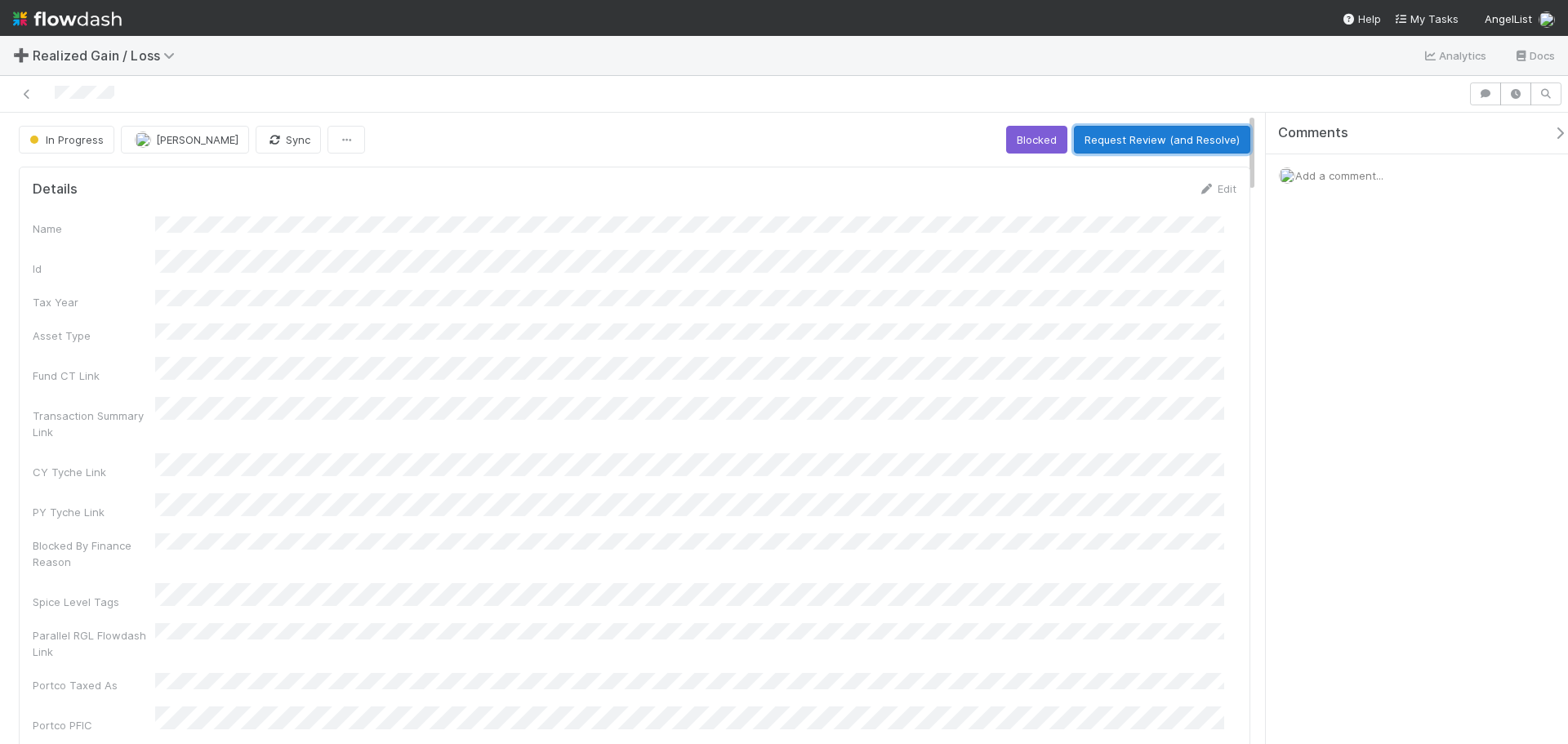
click at [1159, 145] on button "Request Review (and Resolve)" at bounding box center [1162, 139] width 177 height 28
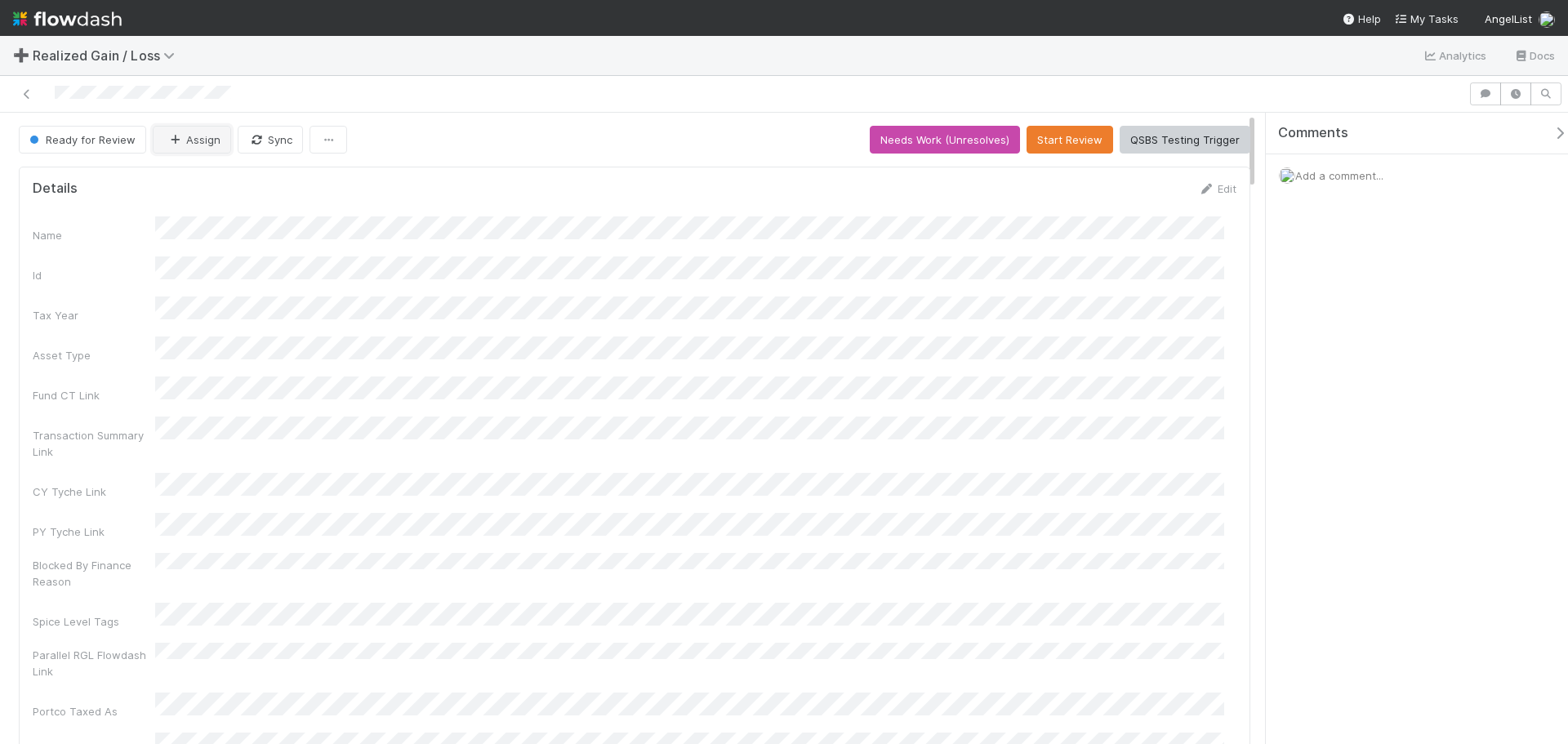
click at [199, 147] on button "Assign" at bounding box center [192, 139] width 78 height 28
click at [240, 178] on span "[PERSON_NAME]" at bounding box center [216, 180] width 83 height 13
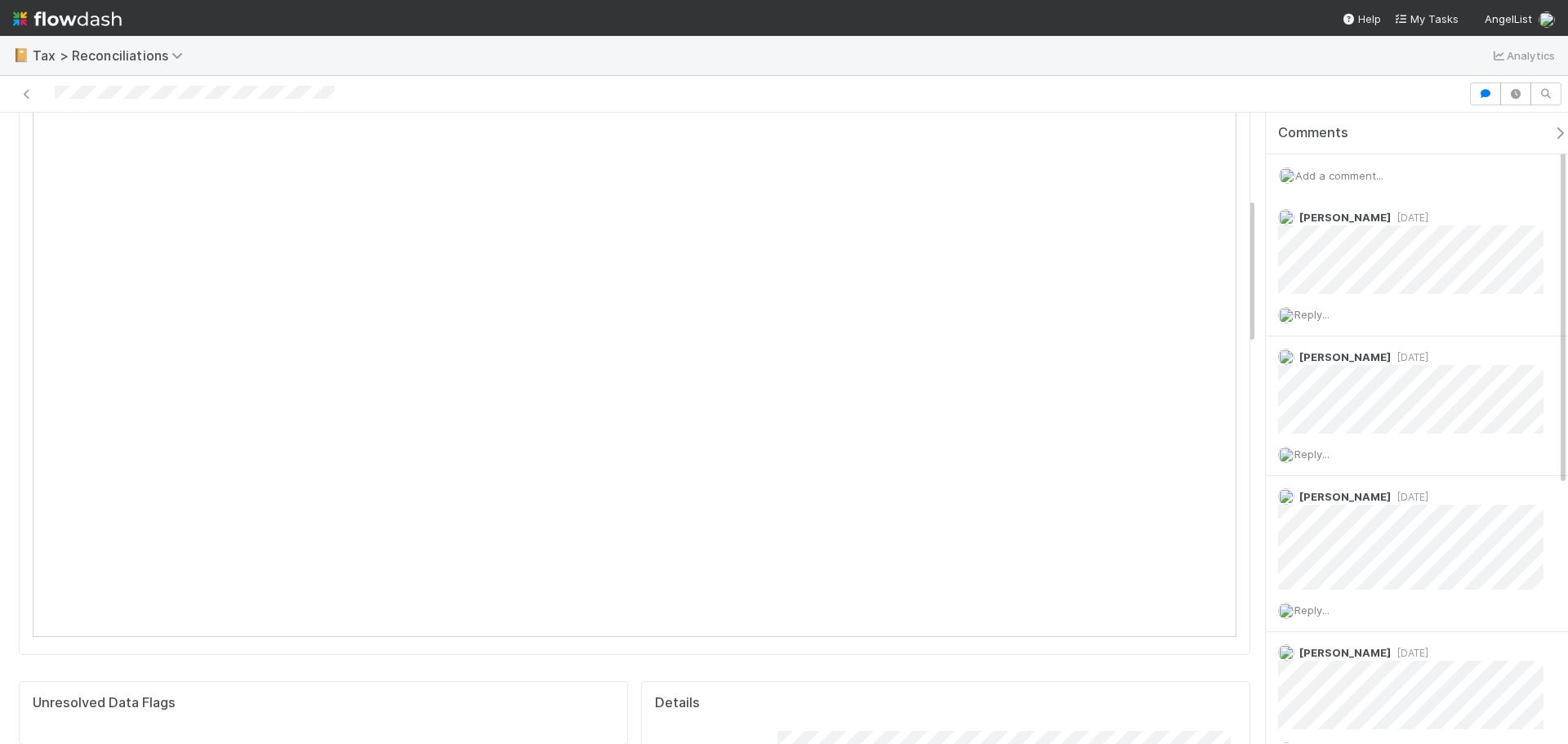
scroll to position [364, 0]
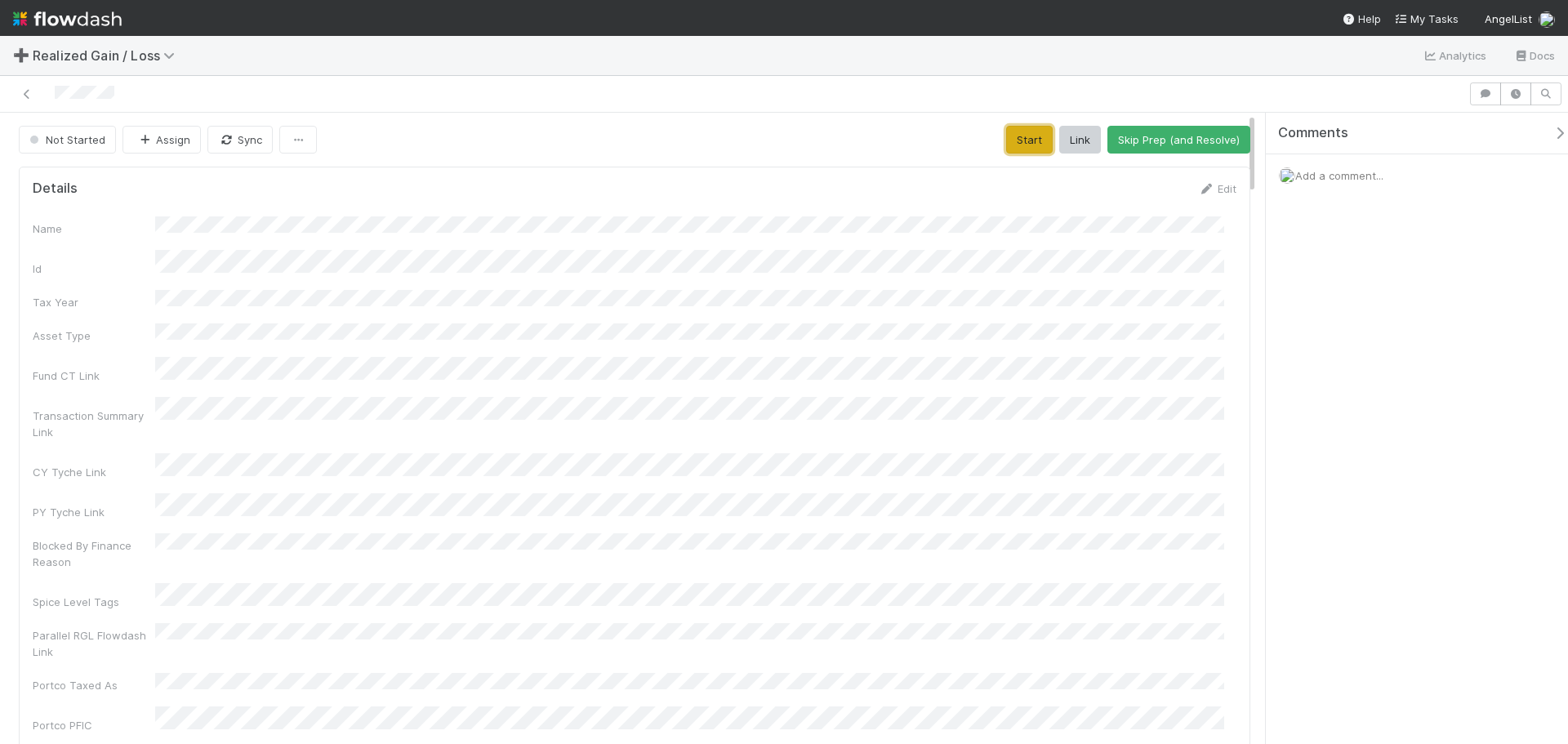
click at [1006, 150] on button "Start" at bounding box center [1029, 139] width 46 height 28
click at [1019, 142] on button "Start" at bounding box center [1029, 139] width 46 height 28
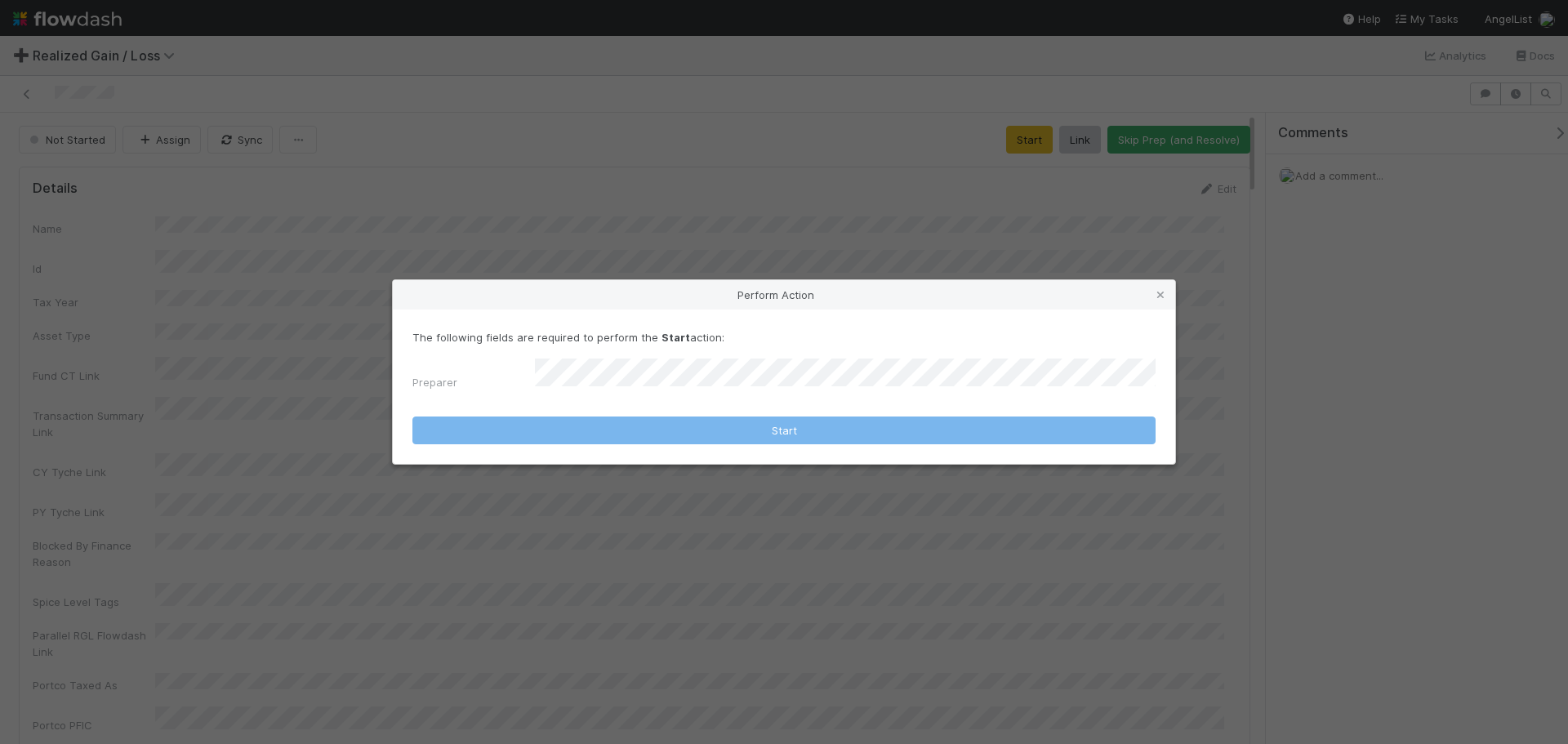
click at [705, 355] on div "The following fields are required to perform the Start action: Preparer" at bounding box center [784, 363] width 743 height 68
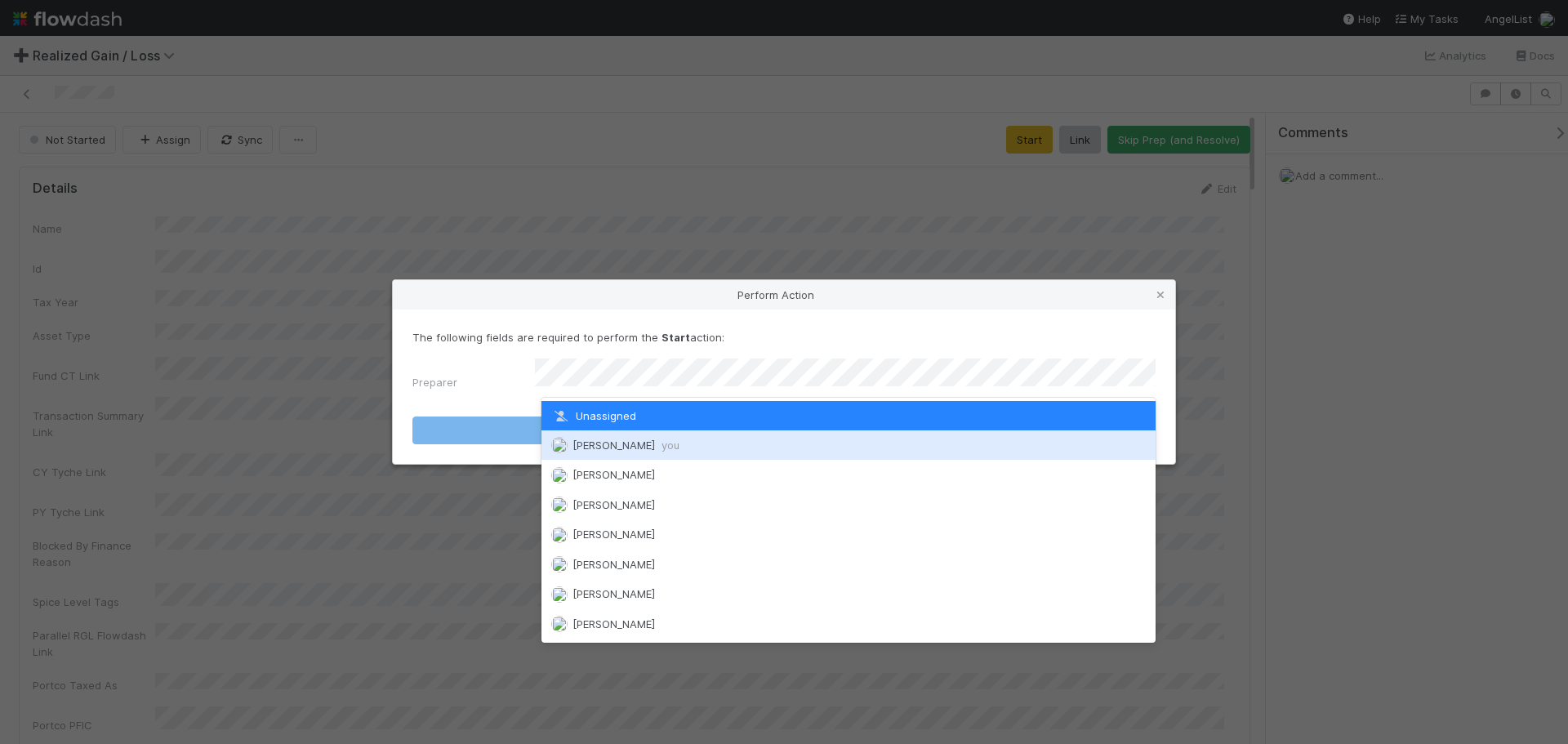
click at [665, 442] on span "Johnmel Matining you" at bounding box center [626, 445] width 107 height 13
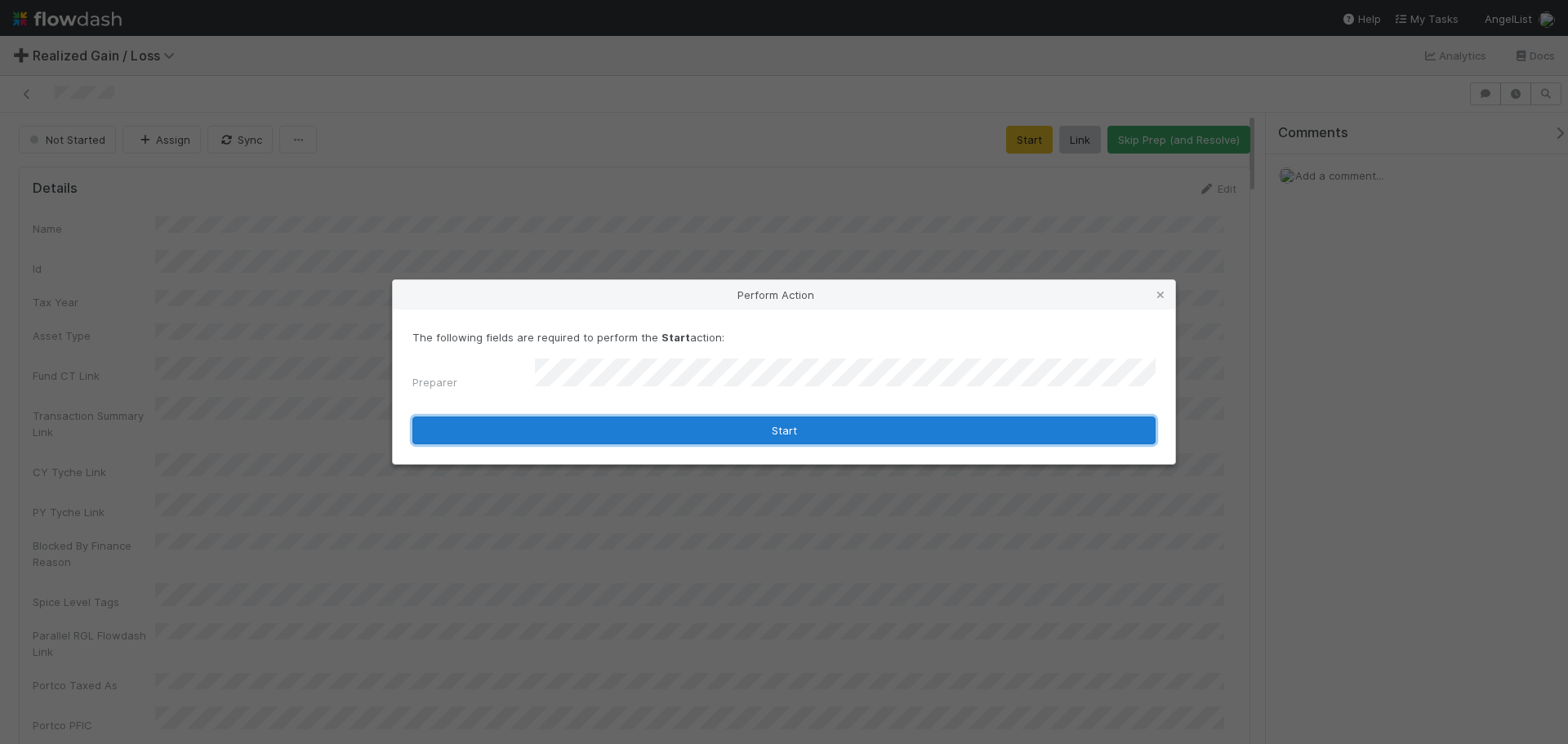
click at [677, 422] on button "Start" at bounding box center [784, 430] width 743 height 28
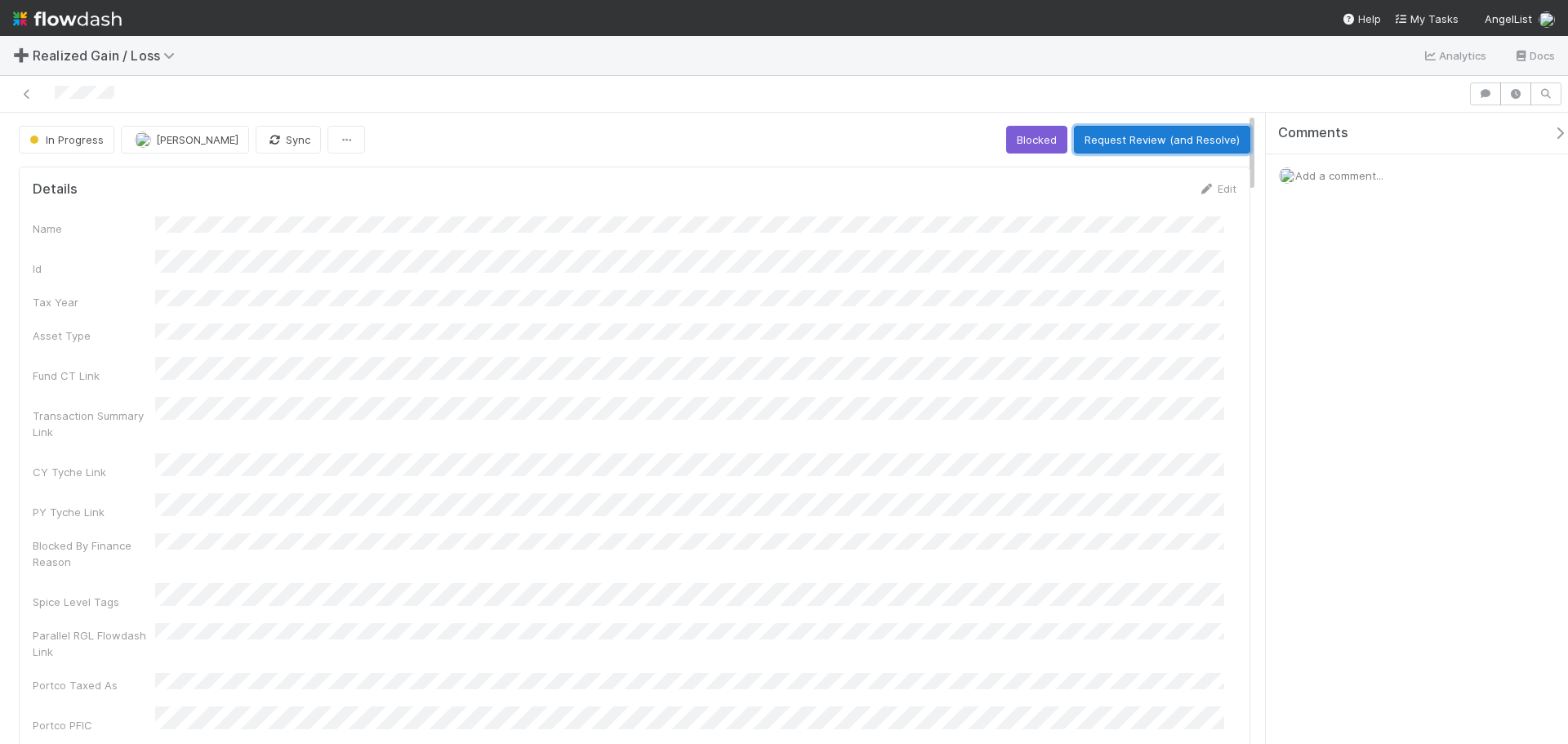
click at [1105, 141] on button "Request Review (and Resolve)" at bounding box center [1162, 139] width 177 height 28
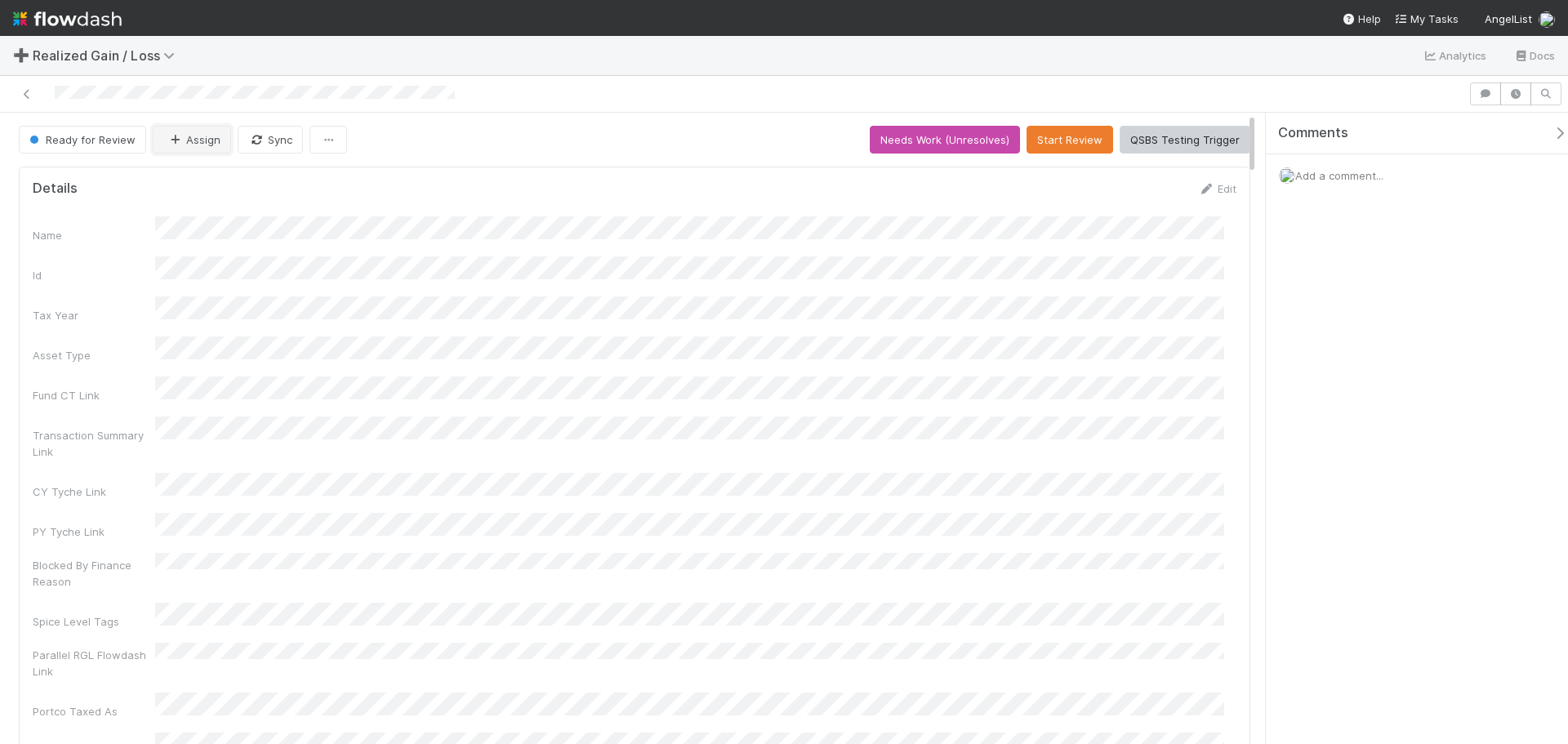
click at [191, 137] on button "Assign" at bounding box center [192, 139] width 78 height 28
click at [210, 179] on span "[PERSON_NAME]" at bounding box center [216, 180] width 83 height 13
click at [1297, 81] on div at bounding box center [784, 94] width 1568 height 37
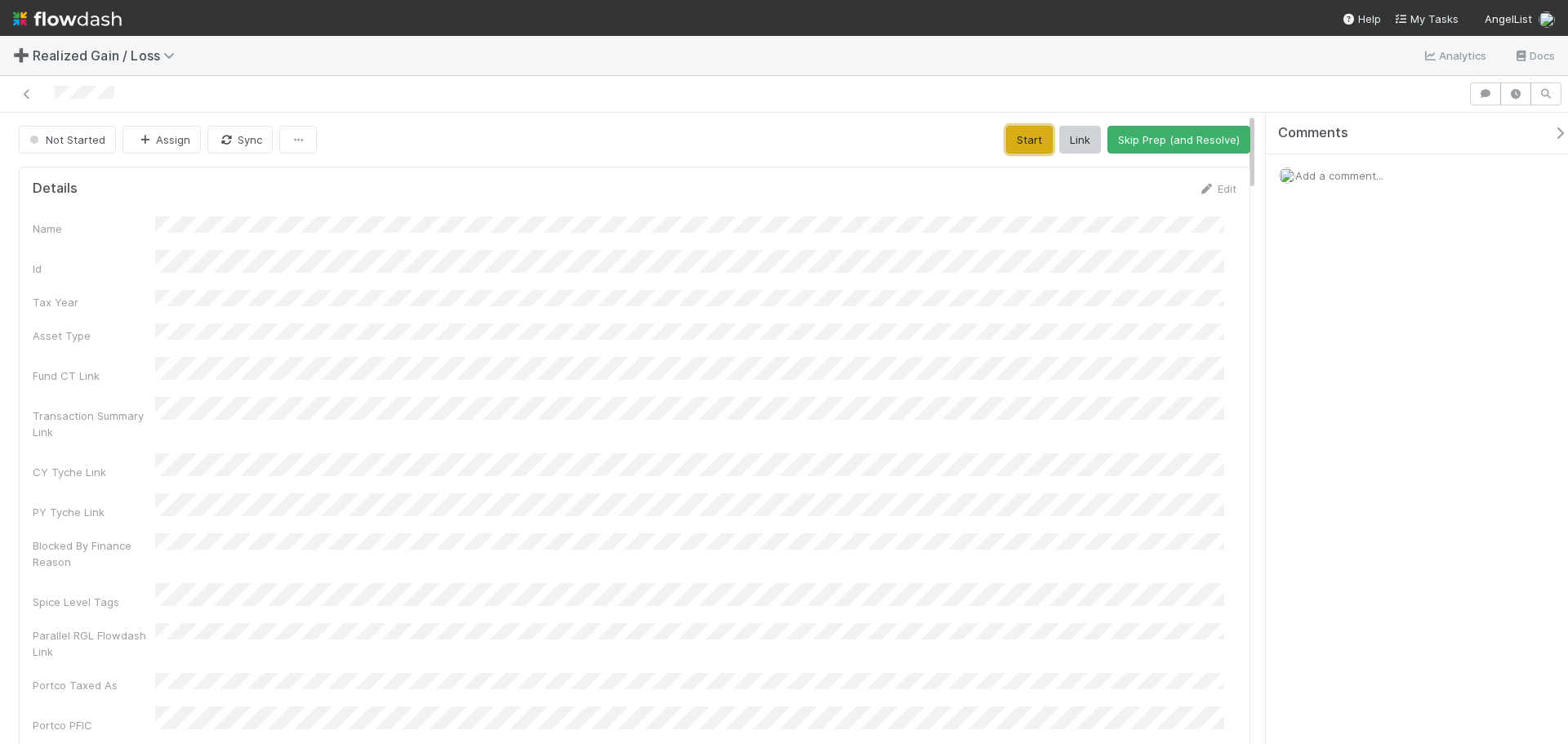
click at [1014, 141] on button "Start" at bounding box center [1029, 139] width 46 height 28
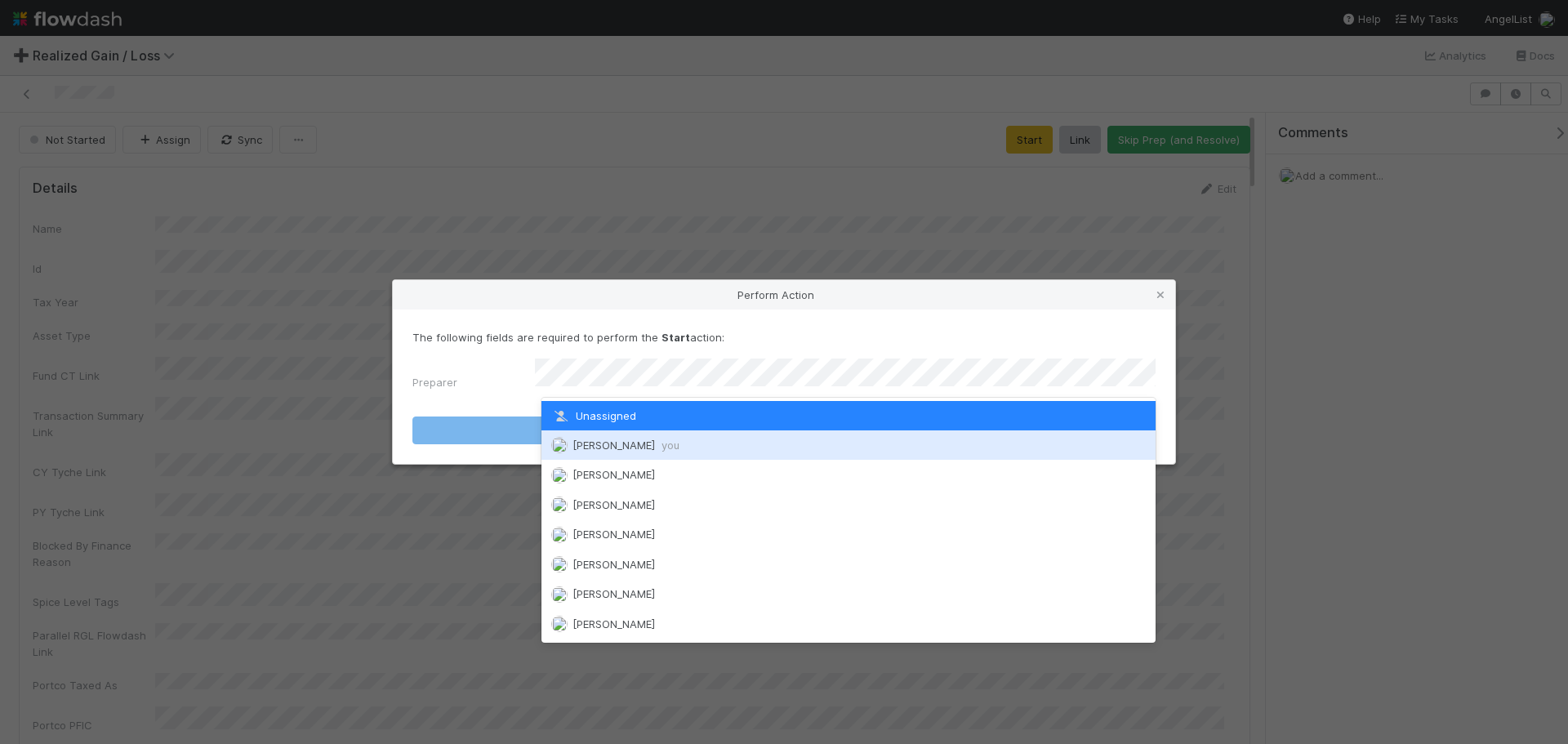
click at [602, 450] on span "Johnmel Matining you" at bounding box center [626, 445] width 107 height 13
click at [602, 450] on div "The following fields are required to perform the Start action: Preparer Start" at bounding box center [784, 386] width 782 height 154
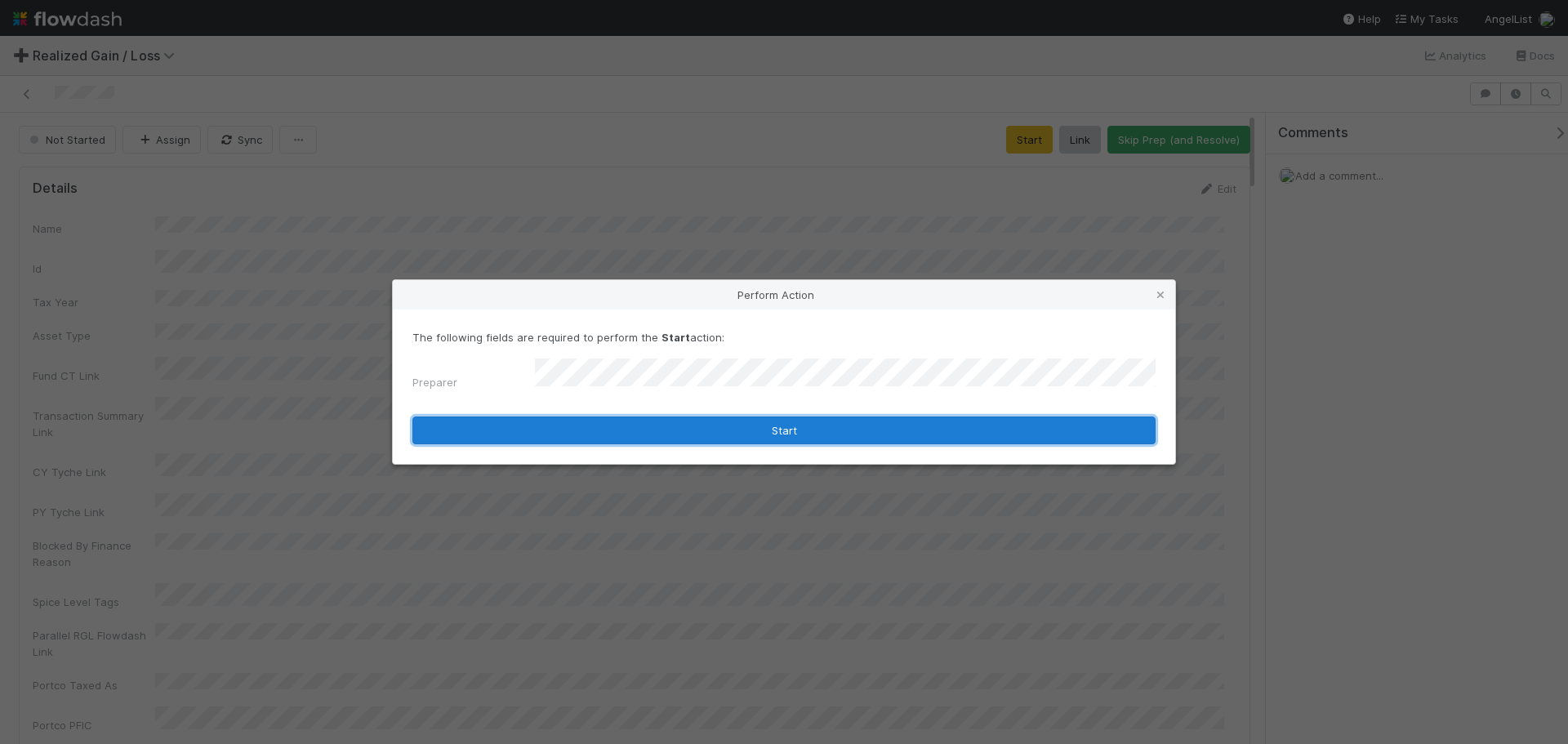
click at [623, 429] on button "Start" at bounding box center [784, 430] width 743 height 28
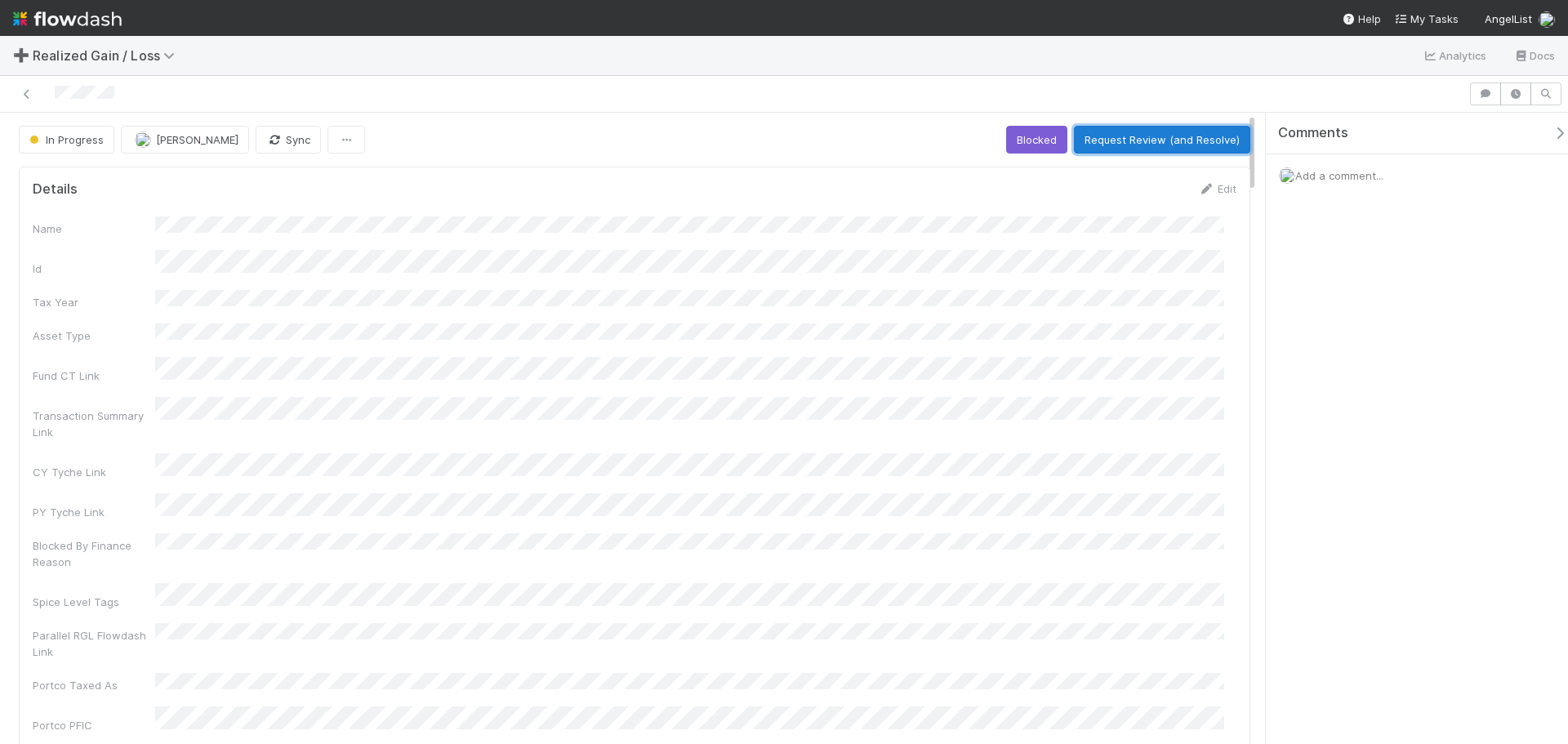
click at [1082, 139] on button "Request Review (and Resolve)" at bounding box center [1162, 139] width 177 height 28
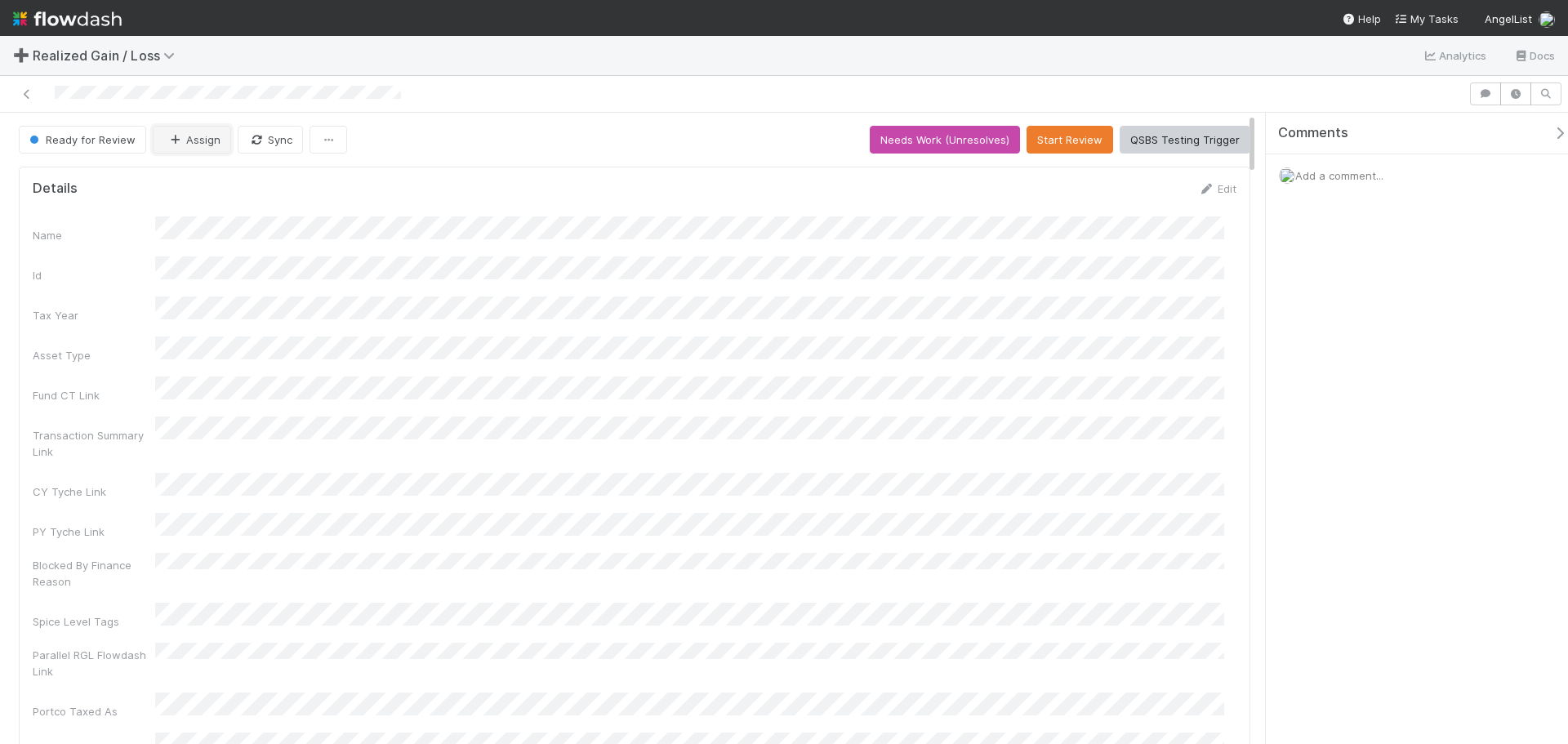
click at [219, 146] on button "Assign" at bounding box center [192, 139] width 78 height 28
click at [220, 178] on span "[PERSON_NAME]" at bounding box center [216, 180] width 83 height 13
click at [535, 102] on div at bounding box center [734, 95] width 1456 height 23
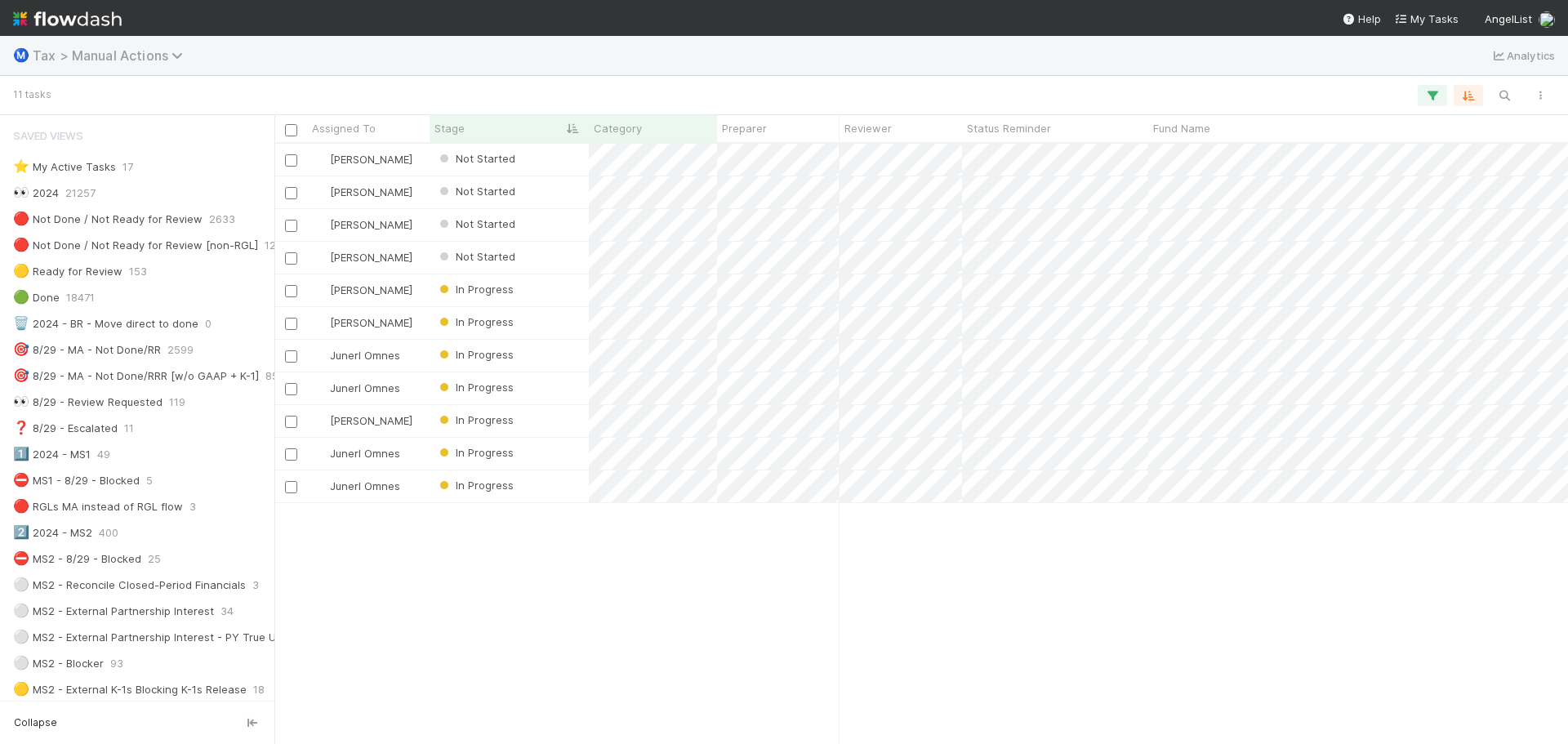
scroll to position [588, 1282]
click at [417, 71] on div "Ⓜ️ Tax > Manual Actions Analytics" at bounding box center [784, 55] width 1568 height 39
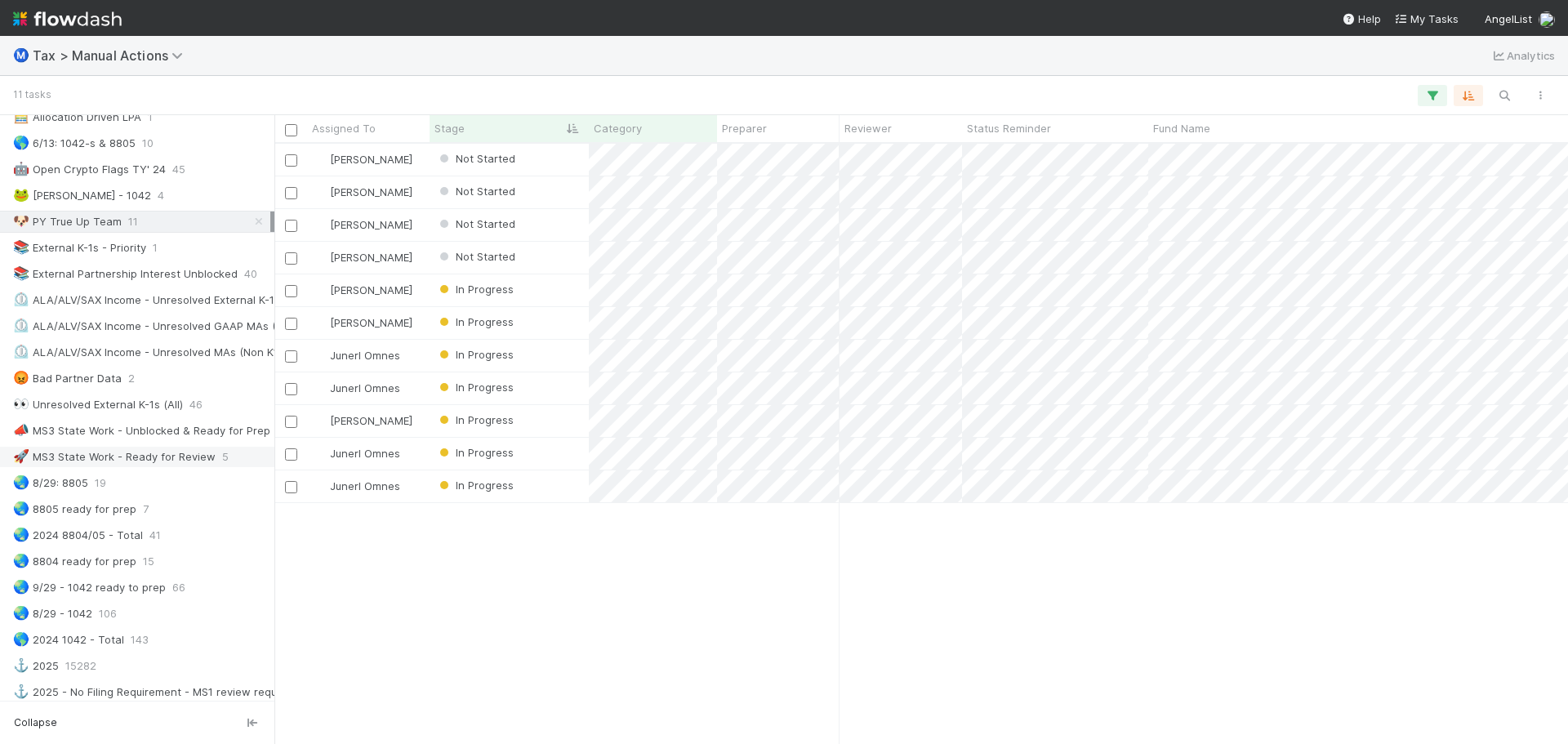
scroll to position [980, 0]
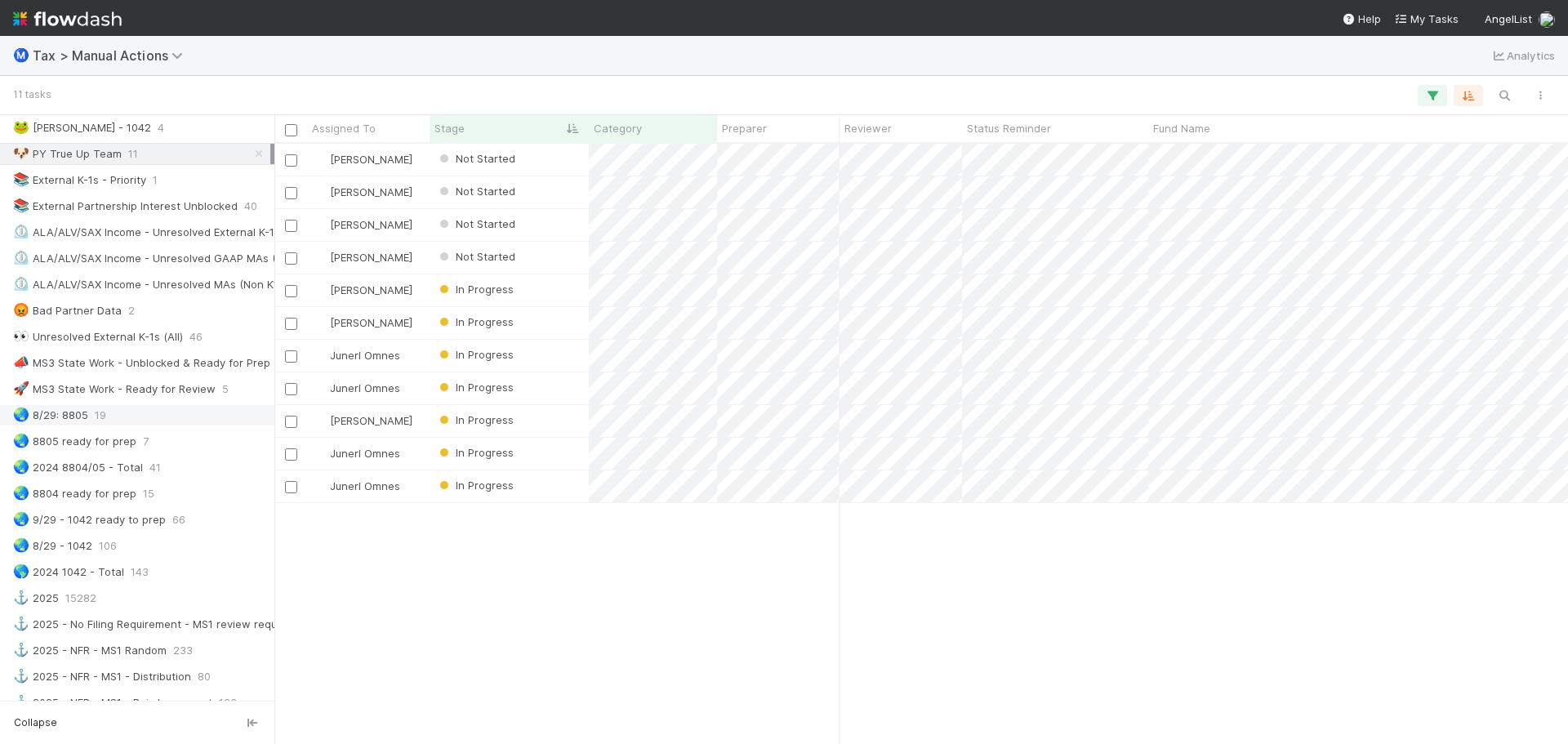
click at [126, 421] on div "🌏 8/29: 8805 19" at bounding box center [142, 415] width 257 height 21
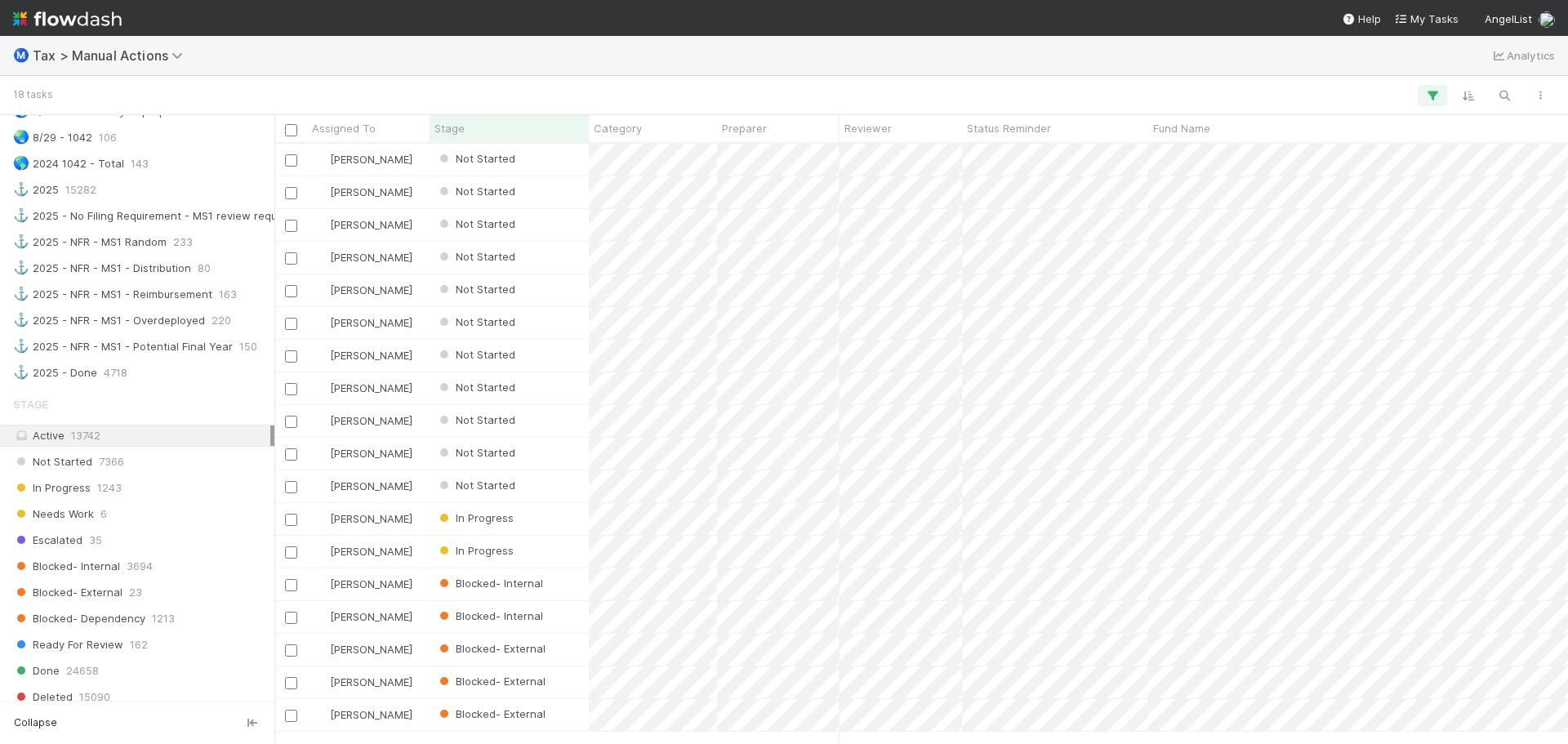
scroll to position [1879, 0]
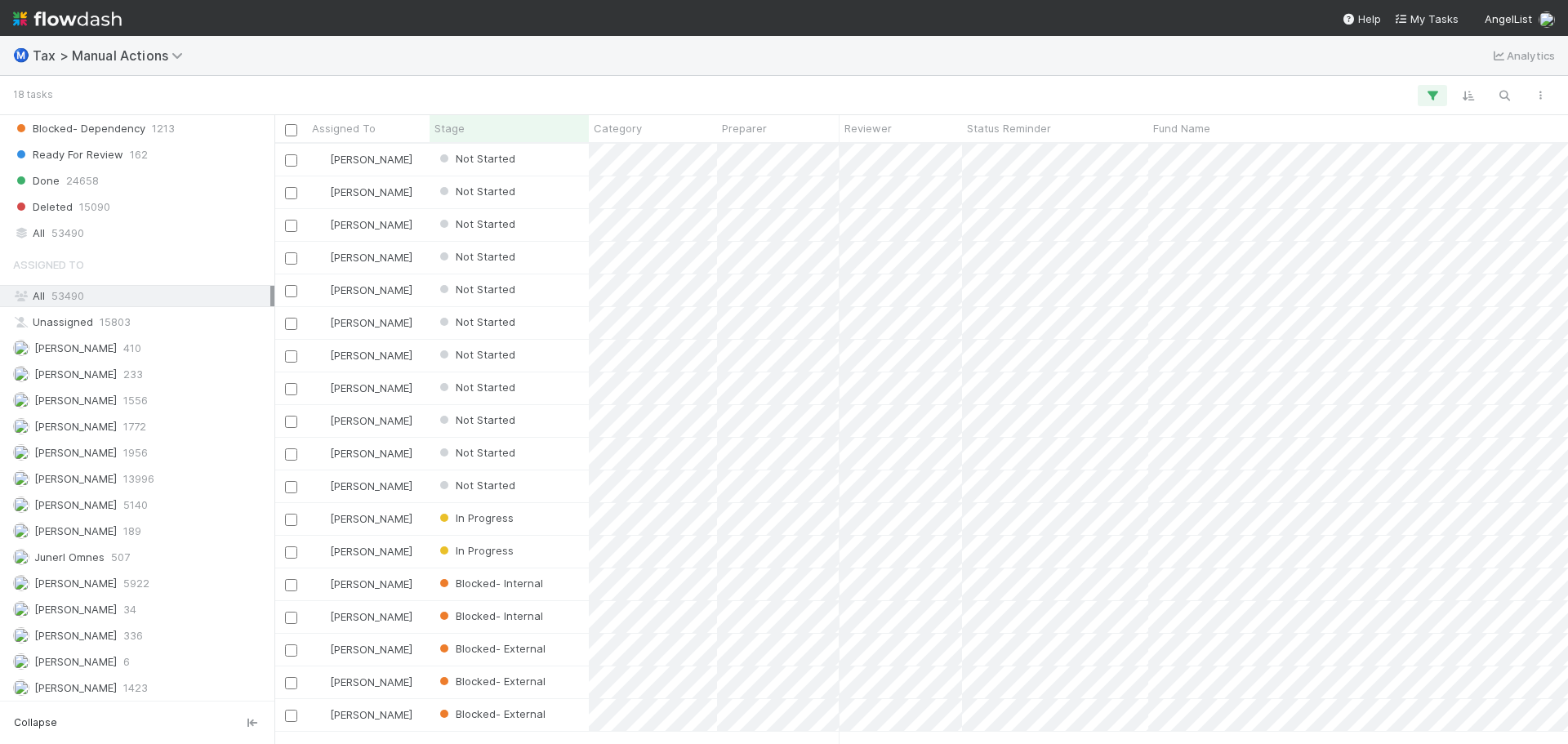
click at [150, 517] on div "Assigned To All 53490 Unassigned 15803 [PERSON_NAME] 410 [PERSON_NAME] 233 [PER…" at bounding box center [137, 486] width 275 height 477
click at [153, 529] on div "[PERSON_NAME] 189" at bounding box center [142, 531] width 257 height 21
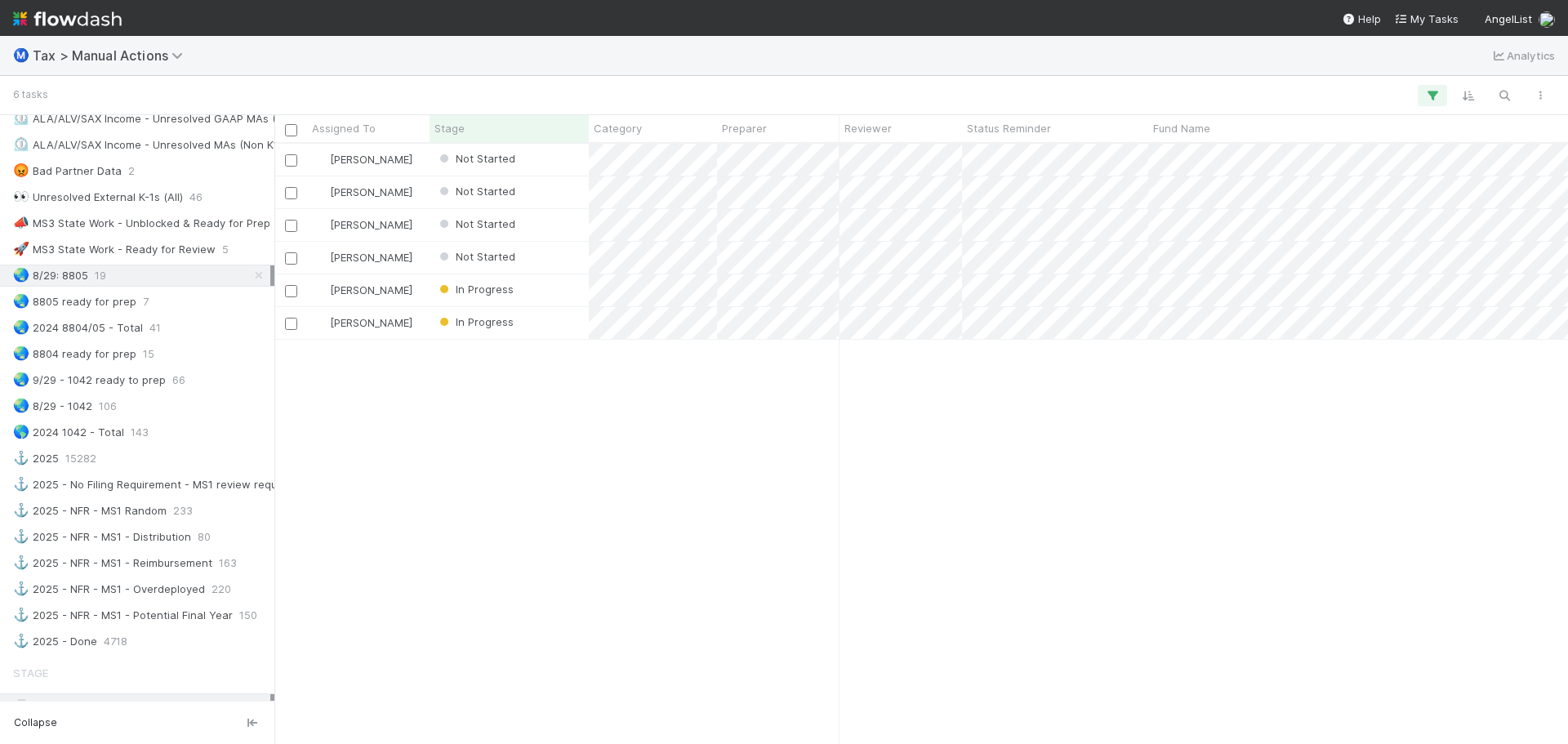
scroll to position [1062, 0]
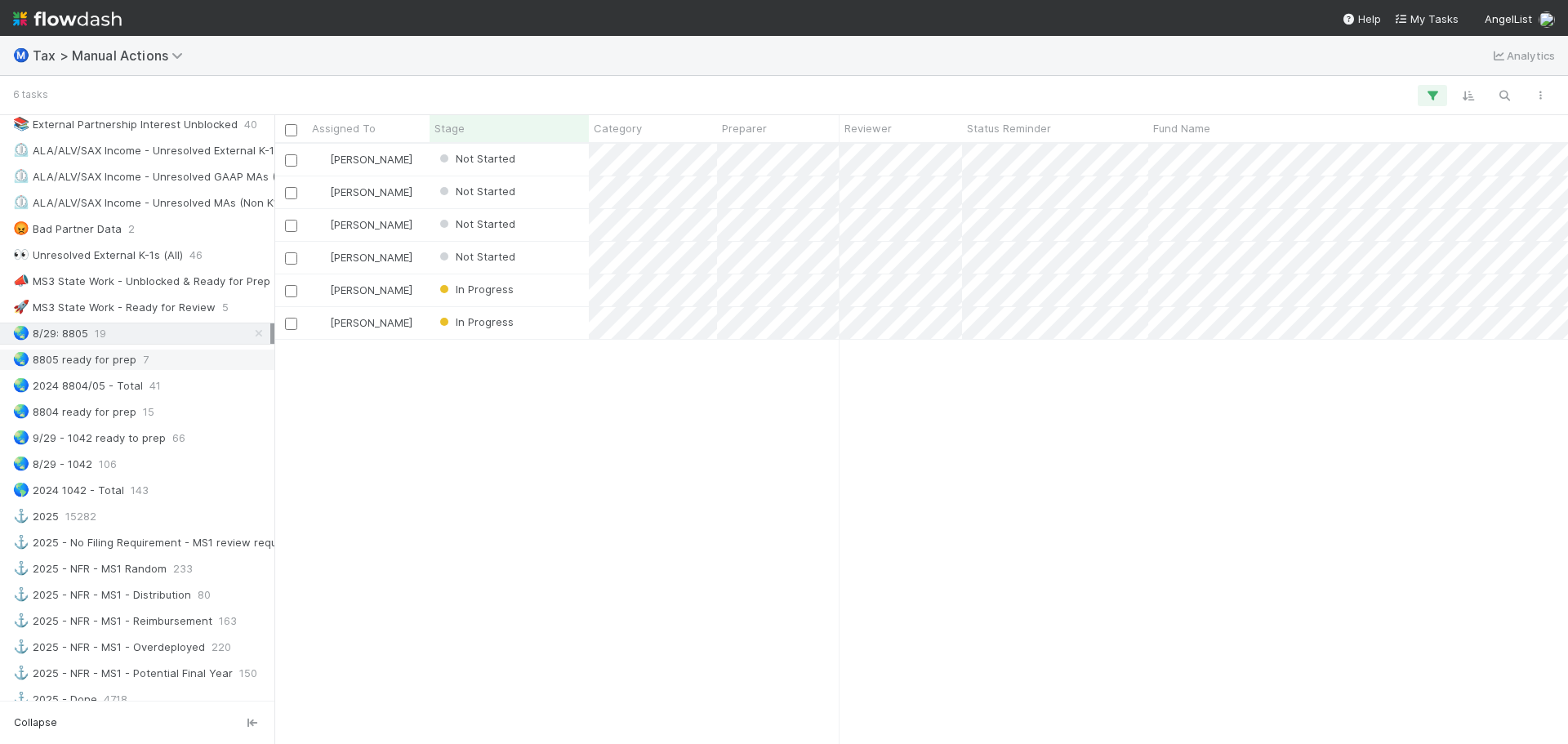
click at [167, 358] on div "🌏 8805 ready for prep 7" at bounding box center [142, 360] width 257 height 21
click at [154, 408] on div "🌏 8804 ready for prep 15" at bounding box center [142, 412] width 257 height 21
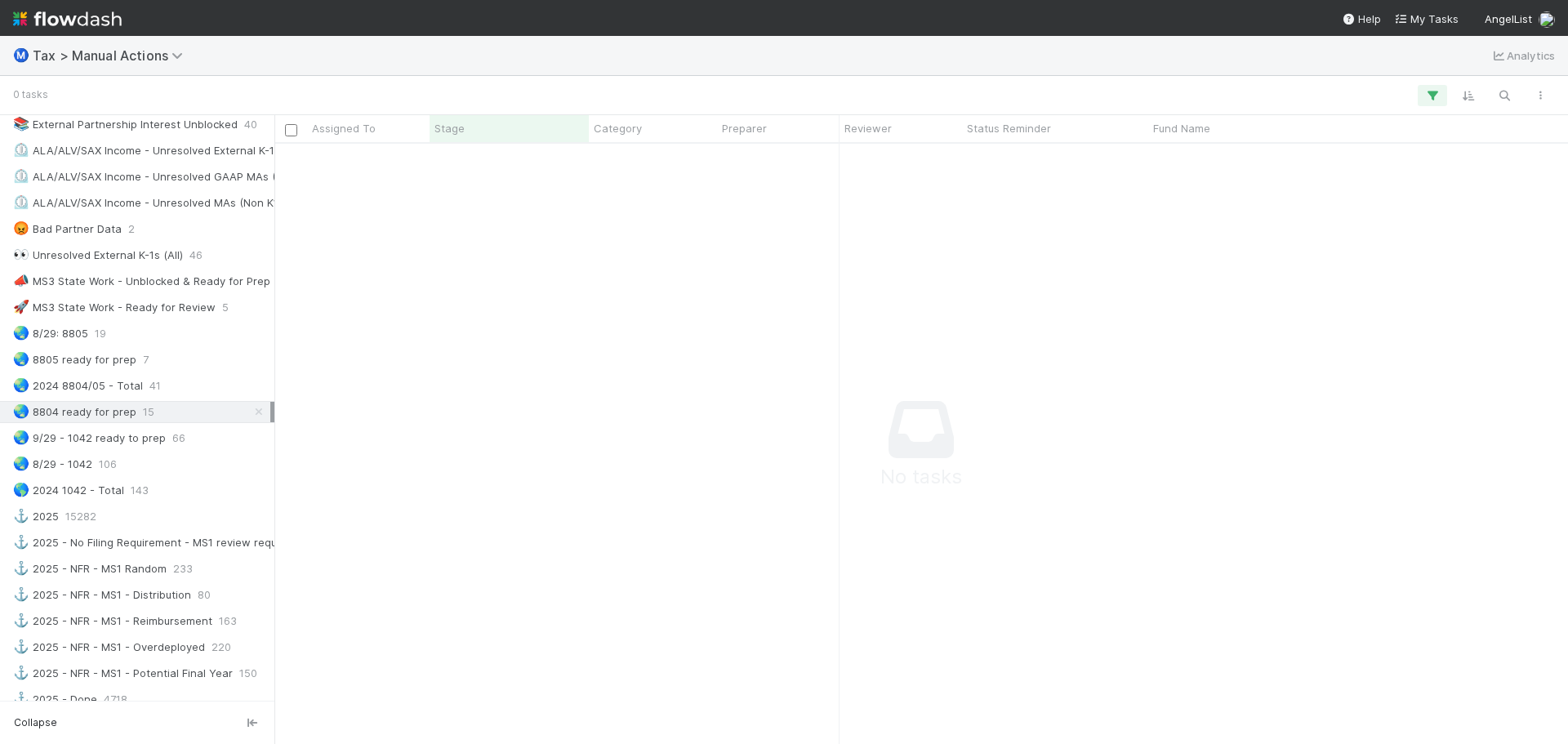
scroll to position [576, 1282]
click at [169, 352] on div "🌏 8805 ready for prep 7" at bounding box center [142, 360] width 257 height 21
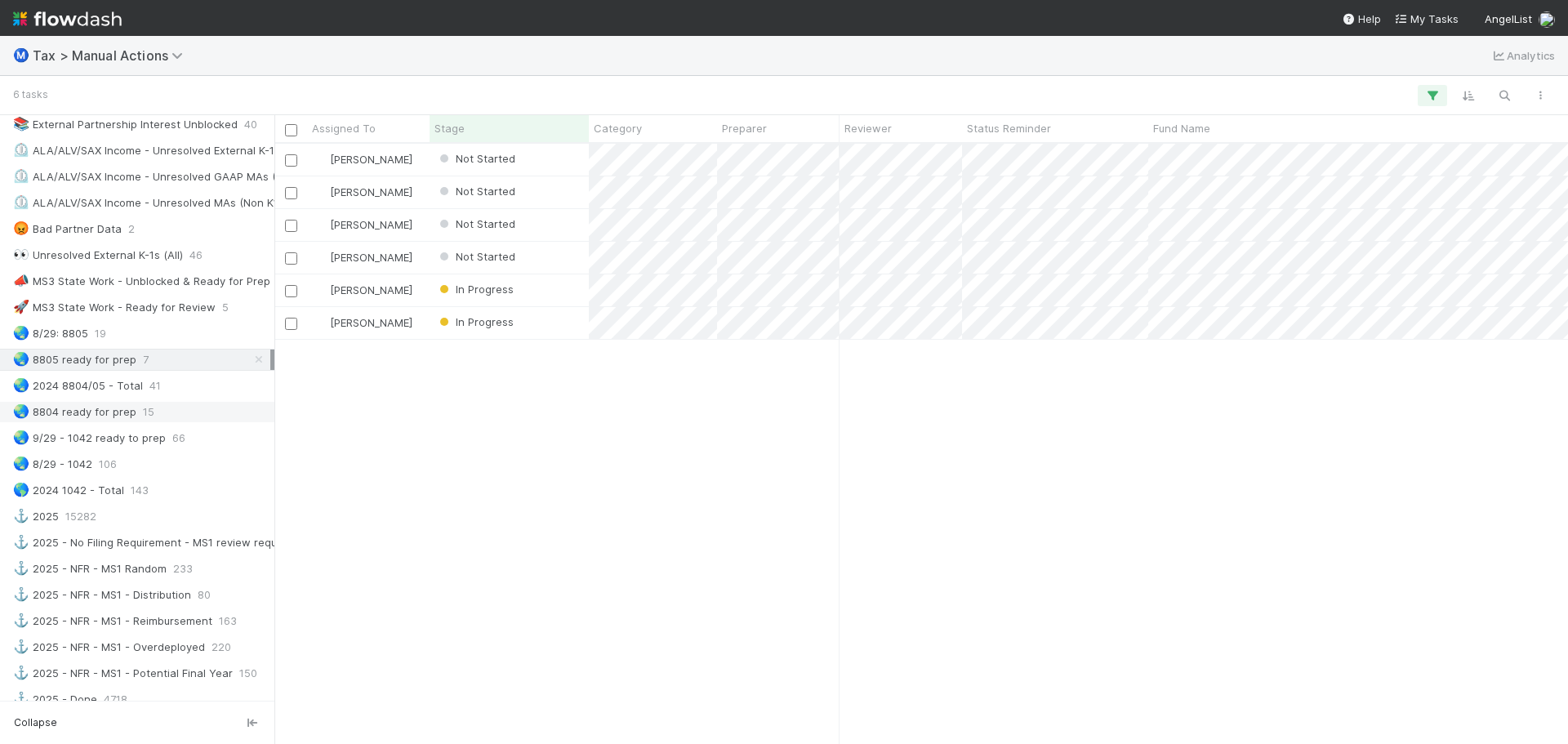
scroll to position [588, 1282]
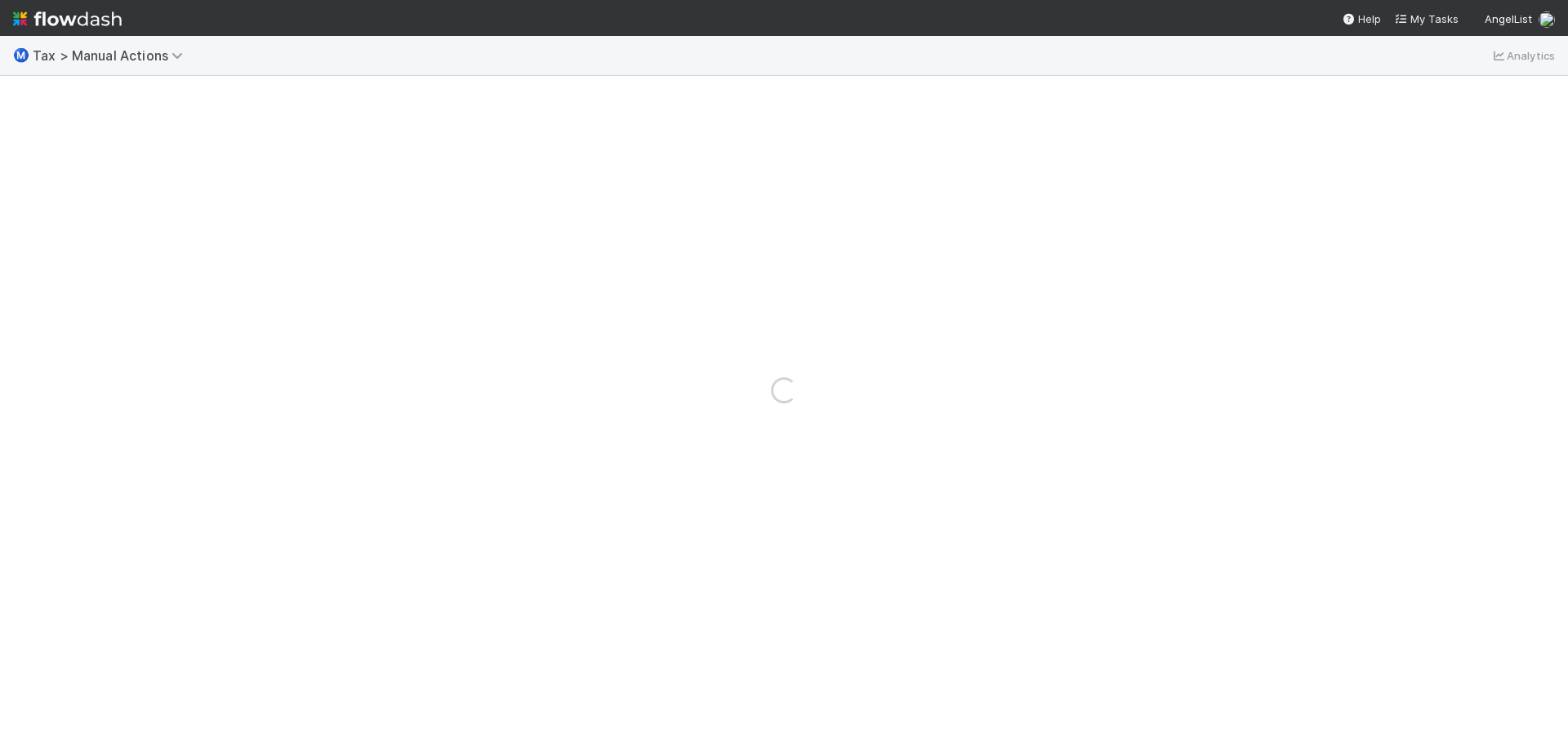
click at [875, 161] on div "Loading..." at bounding box center [784, 390] width 1568 height 708
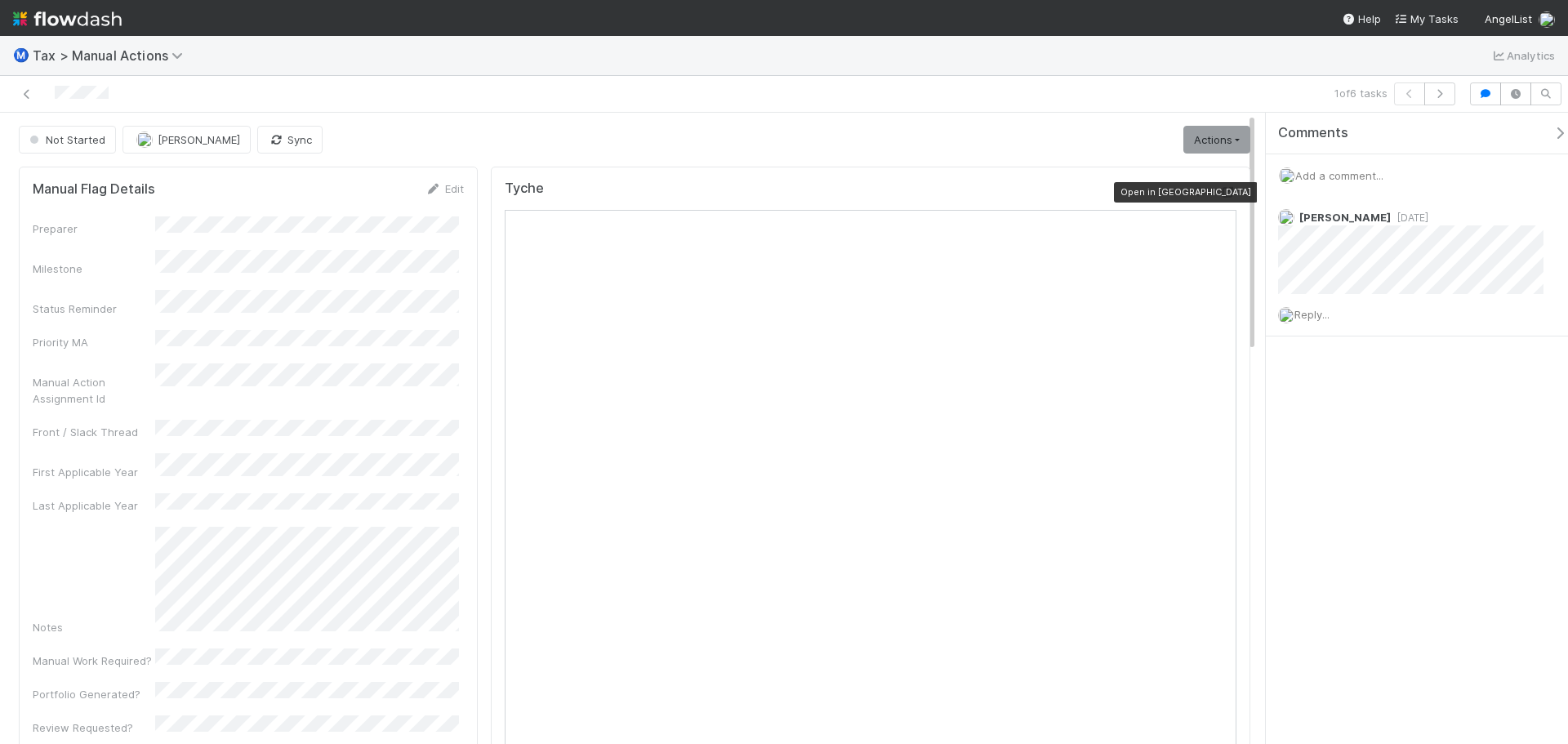
click at [1220, 187] on icon at bounding box center [1228, 193] width 16 height 11
click at [1312, 308] on span "Reply..." at bounding box center [1312, 314] width 35 height 13
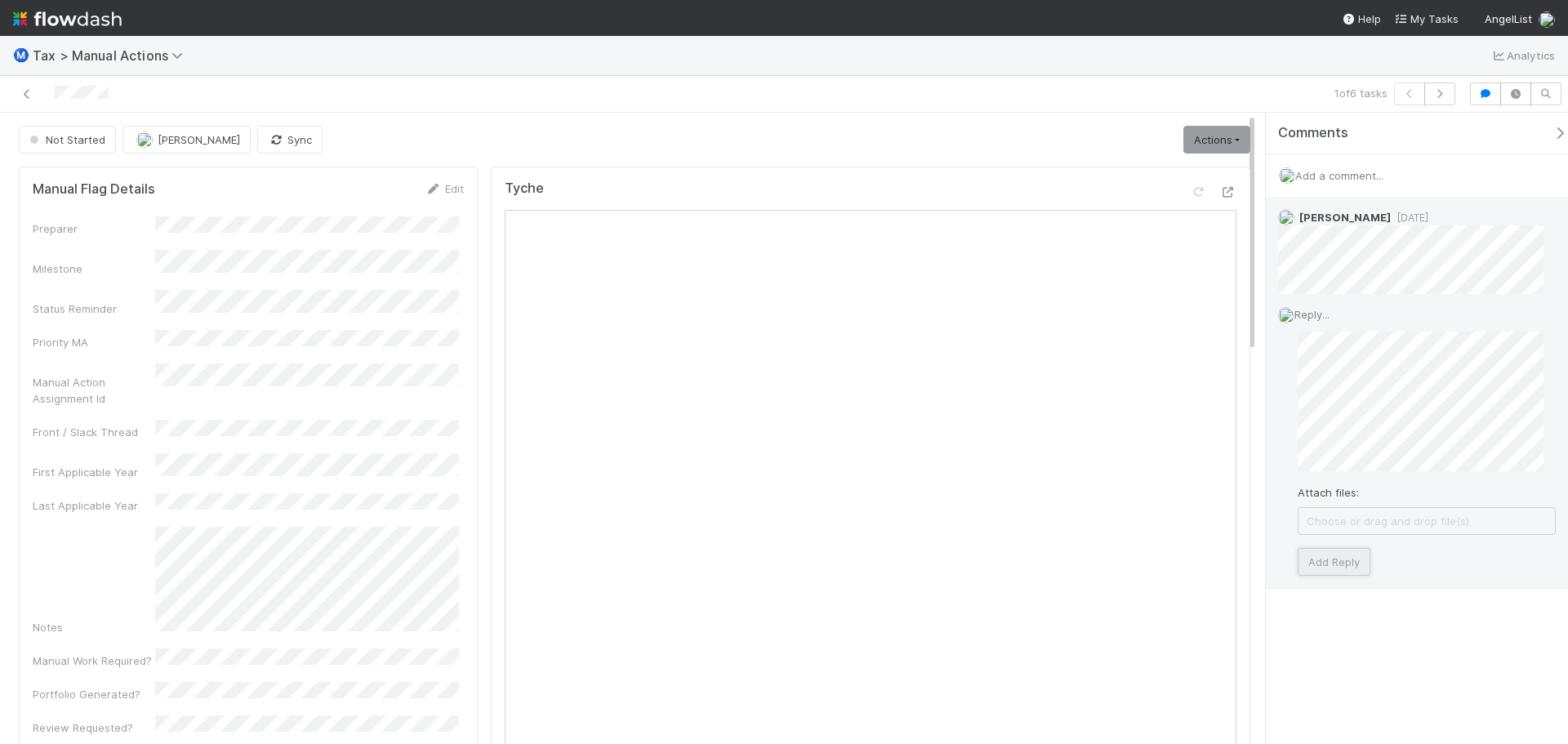
click at [1349, 558] on button "Add Reply" at bounding box center [1334, 562] width 73 height 28
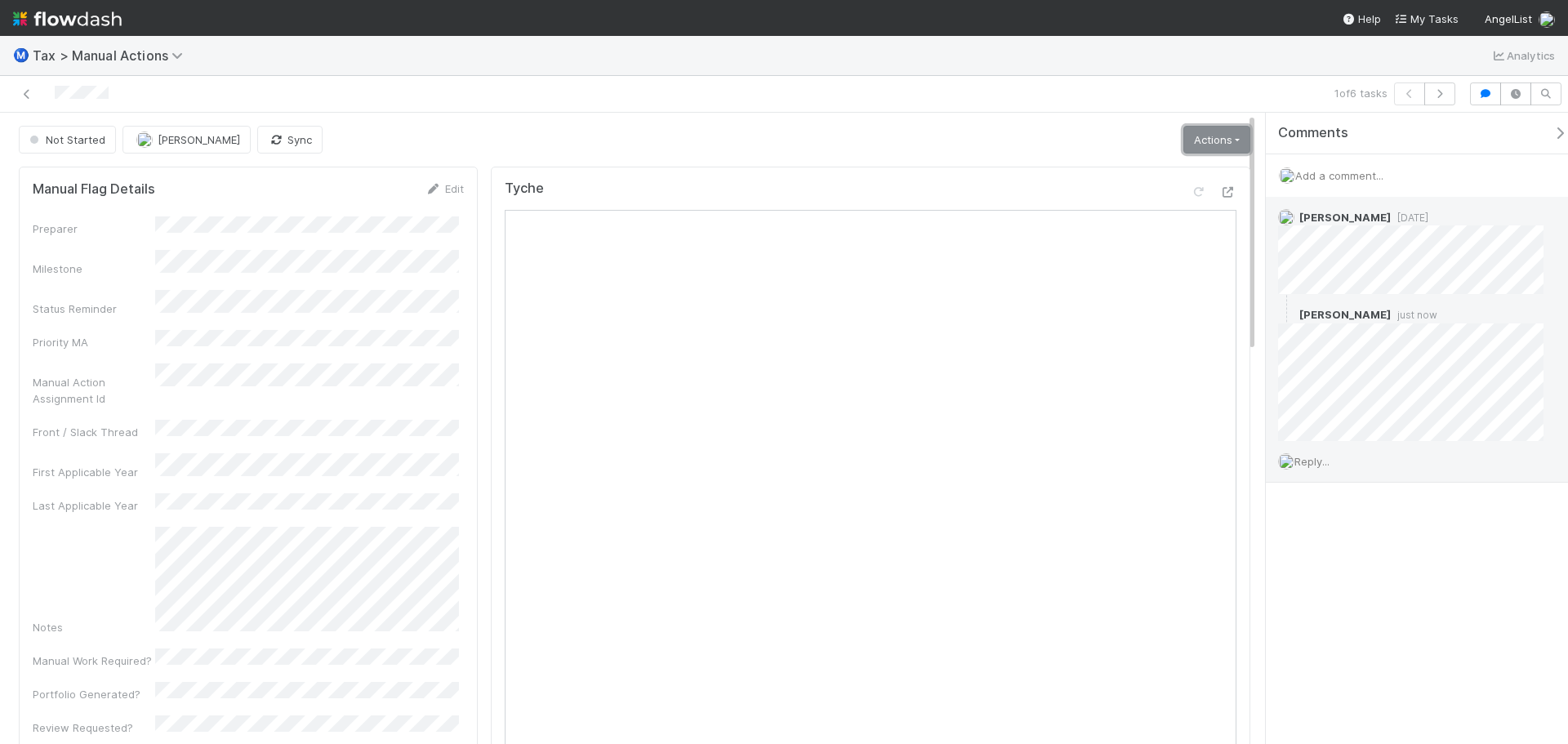
click at [1206, 148] on link "Actions" at bounding box center [1217, 139] width 67 height 28
click at [1159, 167] on button "Start" at bounding box center [1176, 174] width 151 height 23
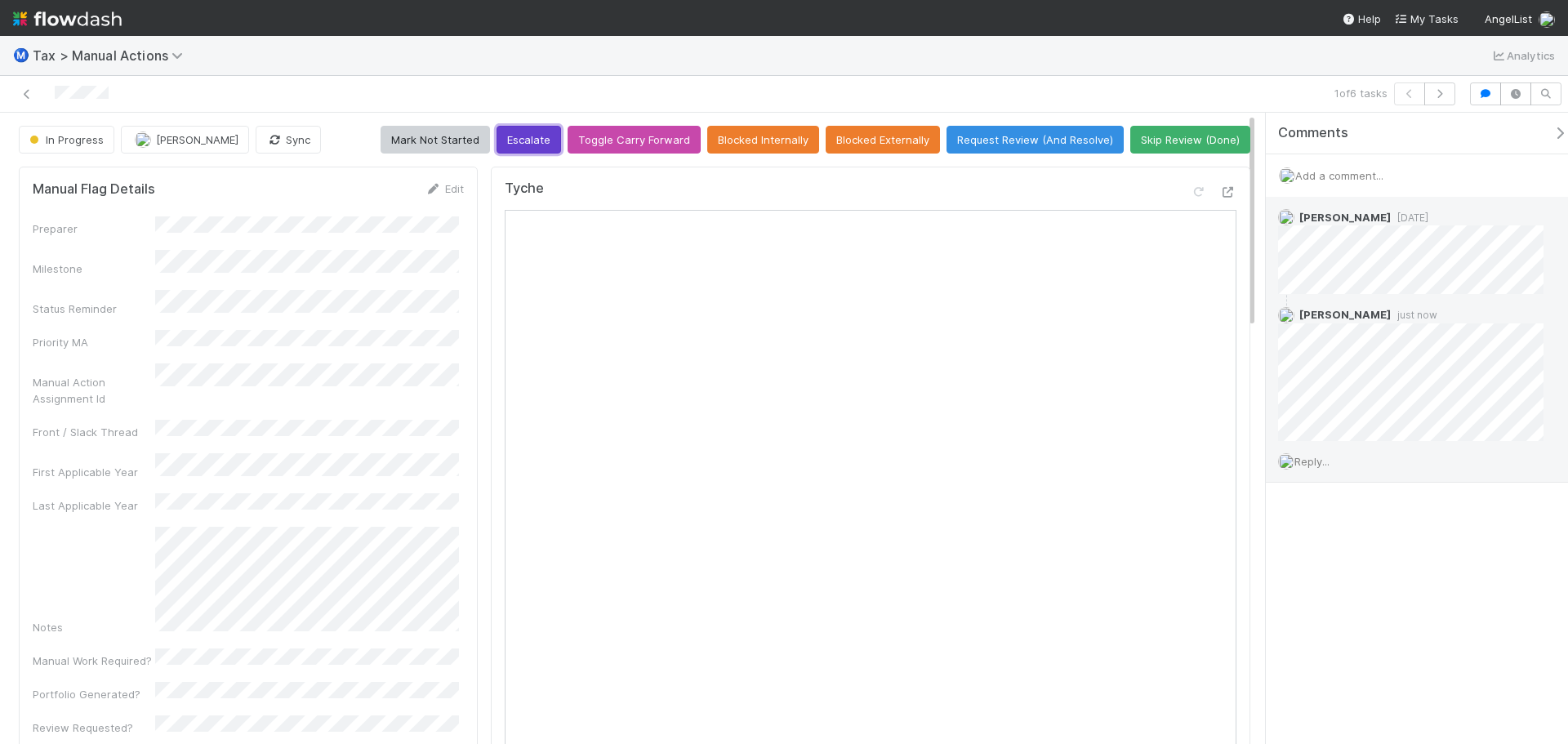
click at [517, 138] on button "Escalate" at bounding box center [529, 139] width 64 height 28
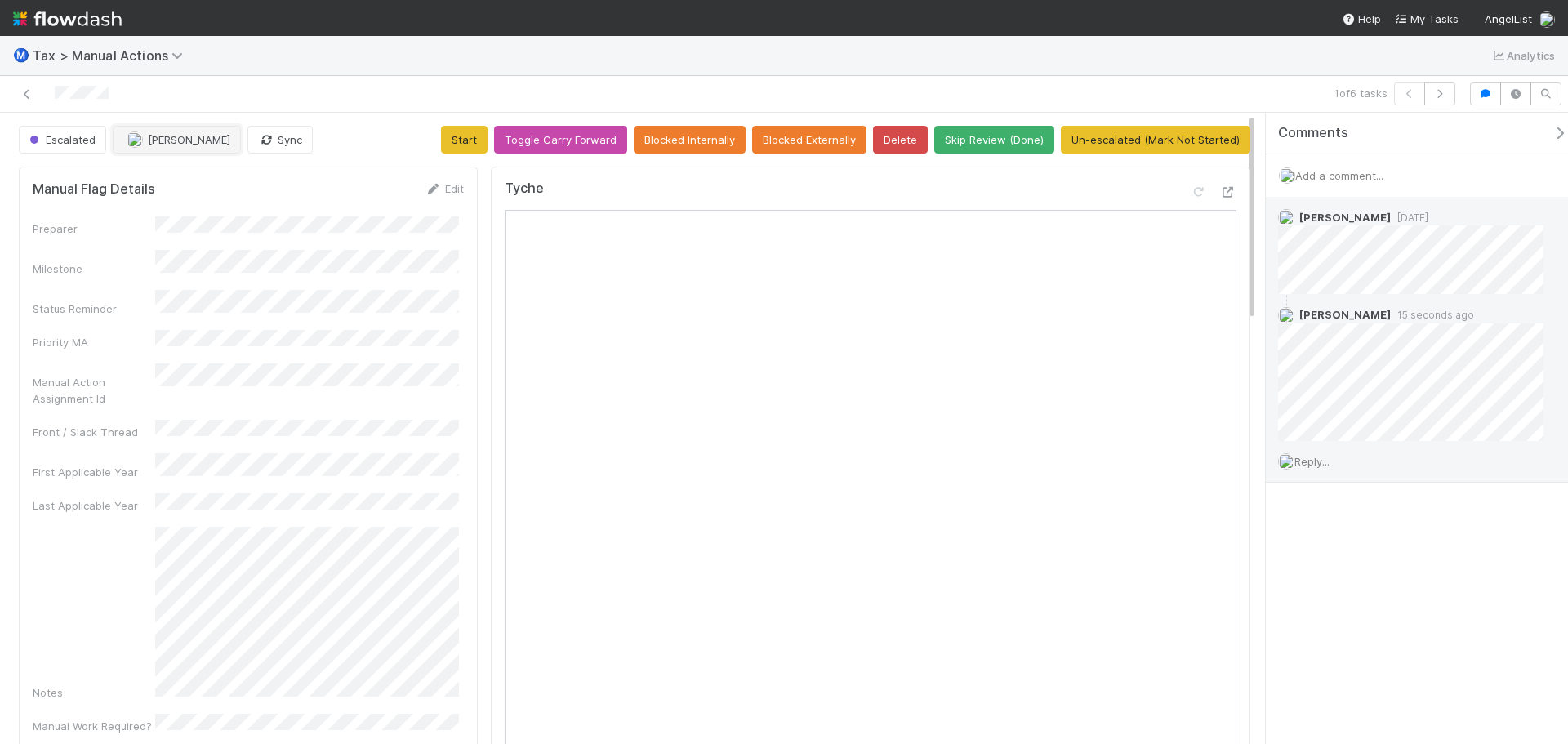
click at [186, 146] on button "[PERSON_NAME]" at bounding box center [177, 139] width 128 height 28
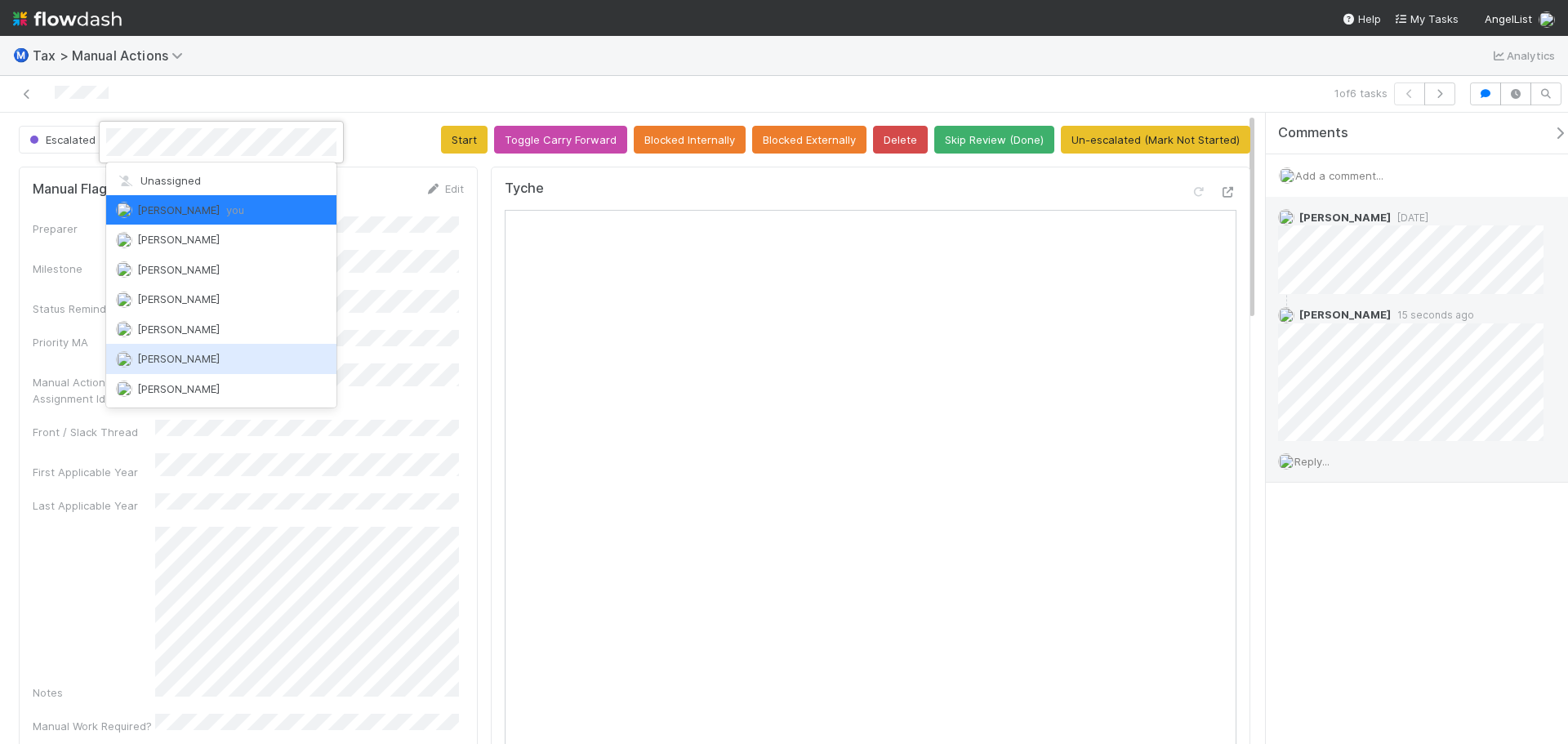
click at [189, 360] on span "Andrea Tidrow" at bounding box center [178, 359] width 83 height 13
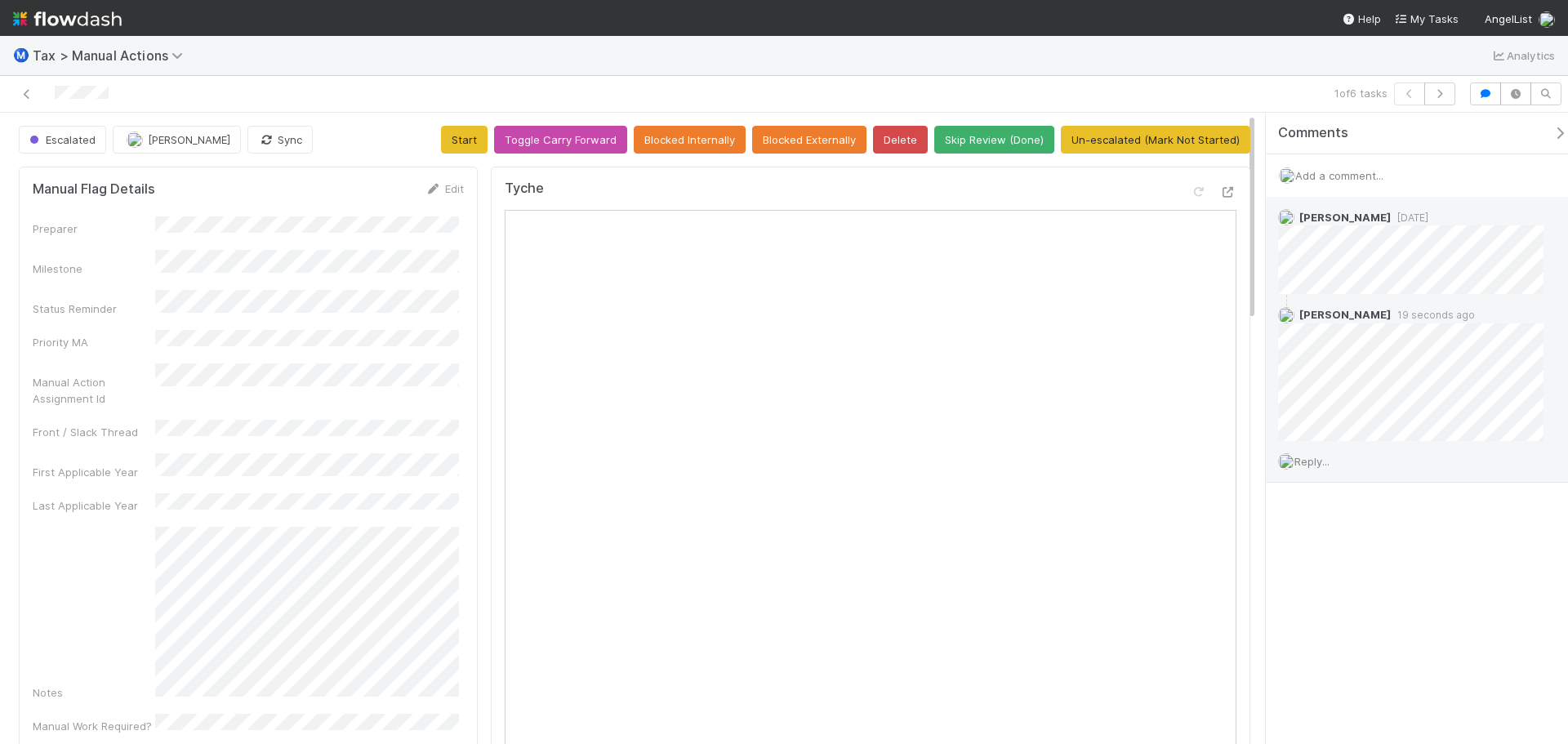
click at [350, 109] on div "1 of 6 tasks" at bounding box center [784, 94] width 1568 height 37
click at [1438, 92] on icon "button" at bounding box center [1440, 94] width 16 height 10
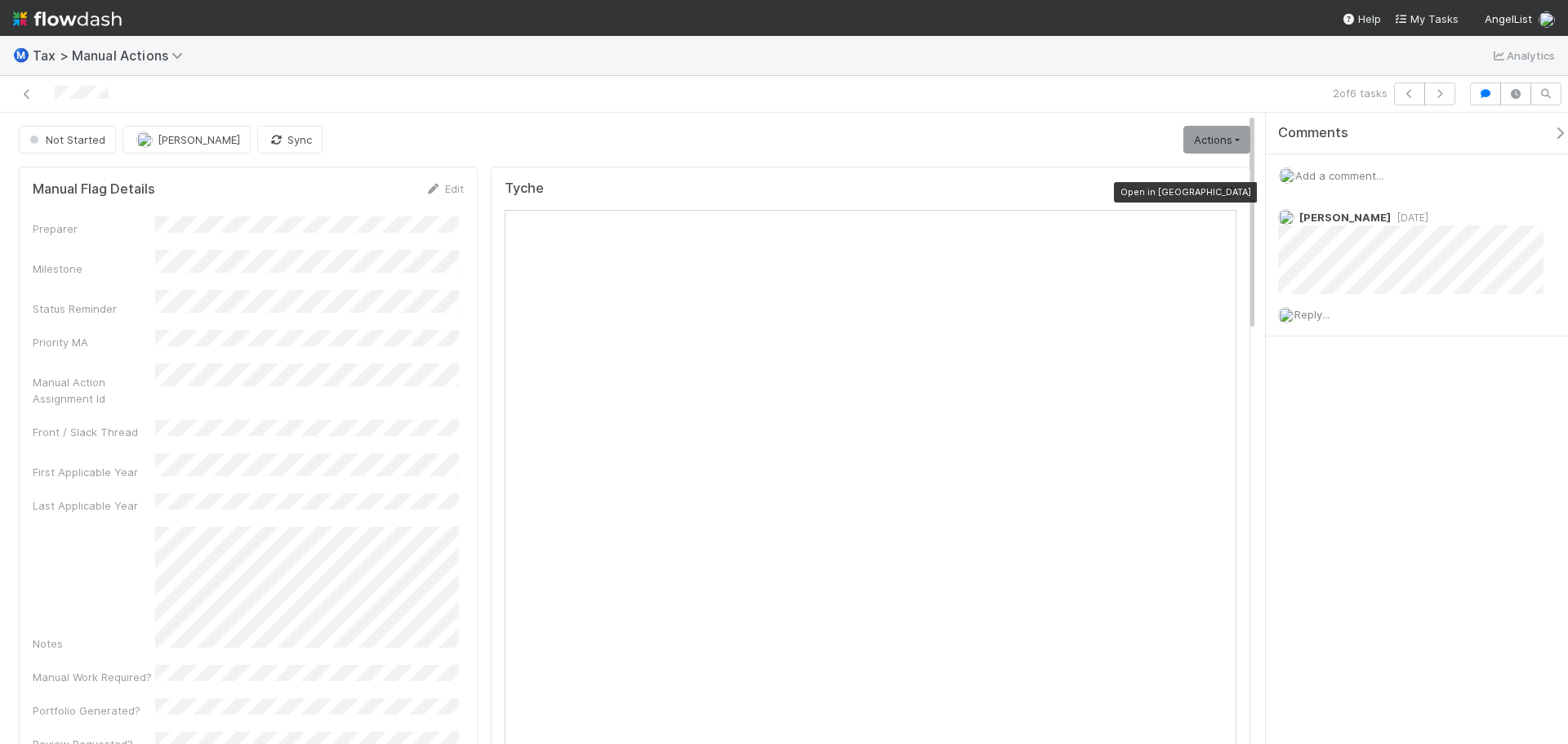
click at [1220, 193] on icon at bounding box center [1228, 193] width 16 height 11
click at [1316, 317] on span "Reply..." at bounding box center [1312, 314] width 35 height 13
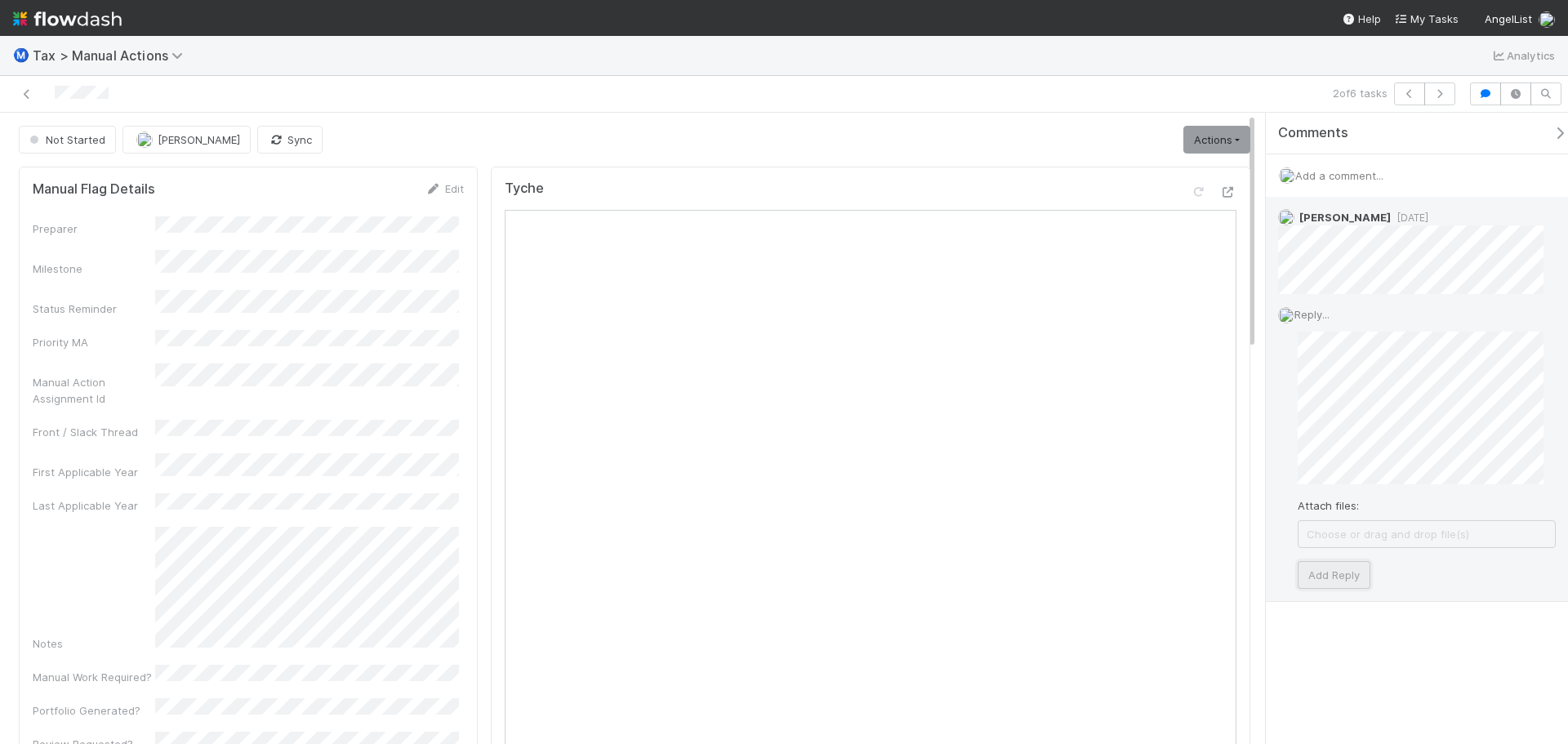
click at [1347, 583] on button "Add Reply" at bounding box center [1334, 575] width 73 height 28
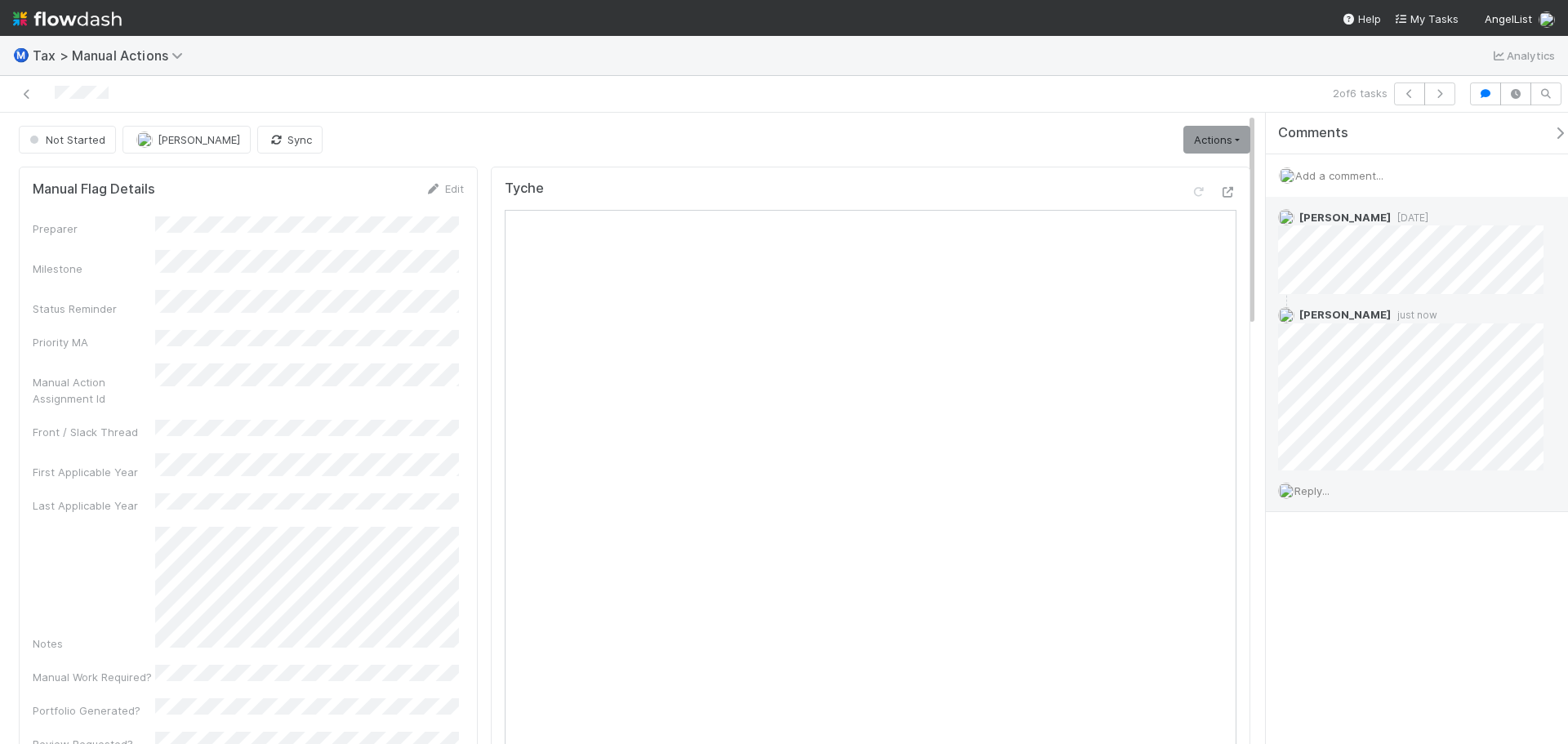
click at [89, 136] on div "Not Started" at bounding box center [70, 139] width 103 height 28
click at [565, 62] on div "Ⓜ️ Tax > Manual Actions Analytics" at bounding box center [784, 55] width 1568 height 39
click at [1198, 142] on link "Actions" at bounding box center [1217, 139] width 67 height 28
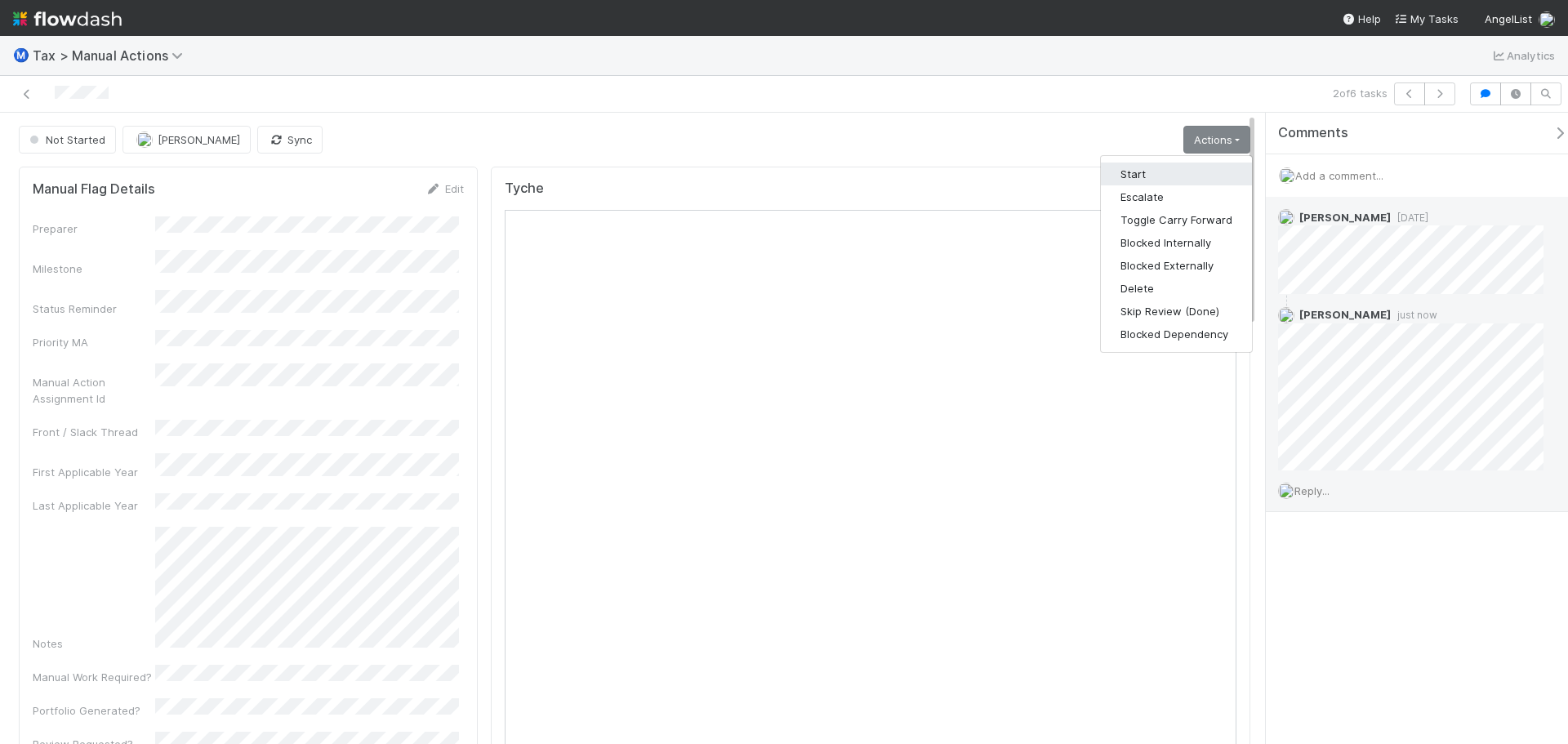
click at [1170, 175] on button "Start" at bounding box center [1176, 174] width 151 height 23
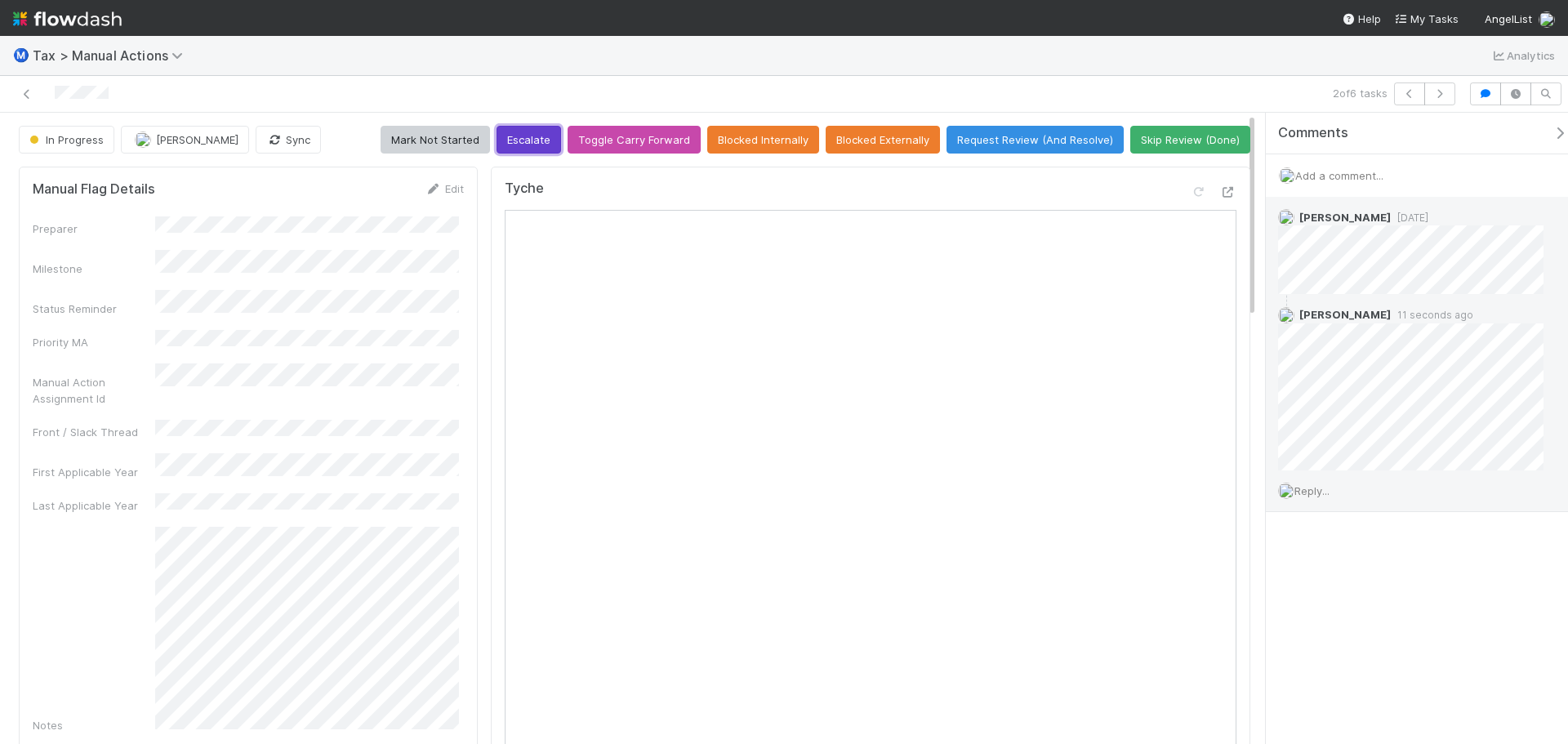
click at [511, 141] on button "Escalate" at bounding box center [529, 139] width 64 height 28
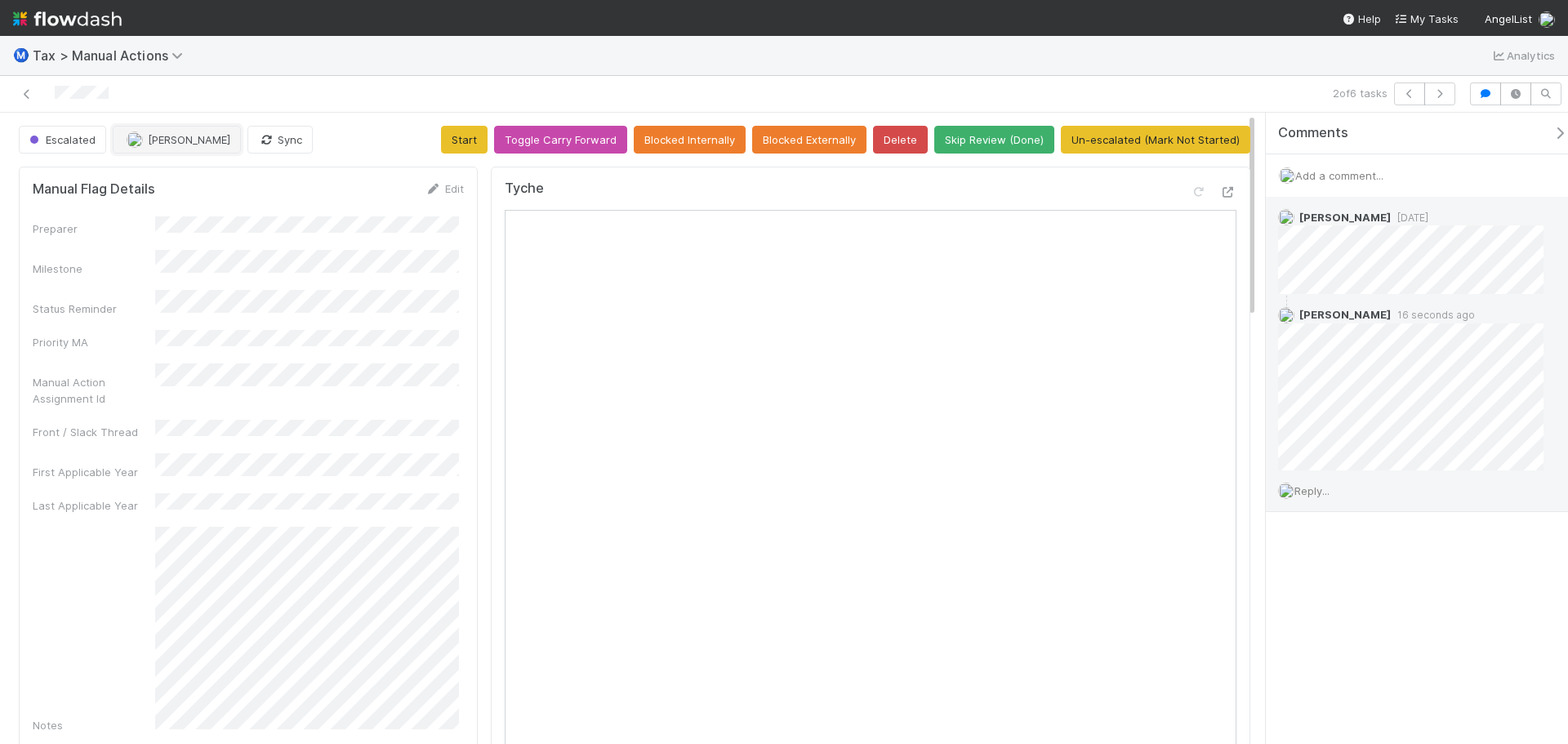
click at [145, 136] on span "[PERSON_NAME]" at bounding box center [178, 139] width 103 height 13
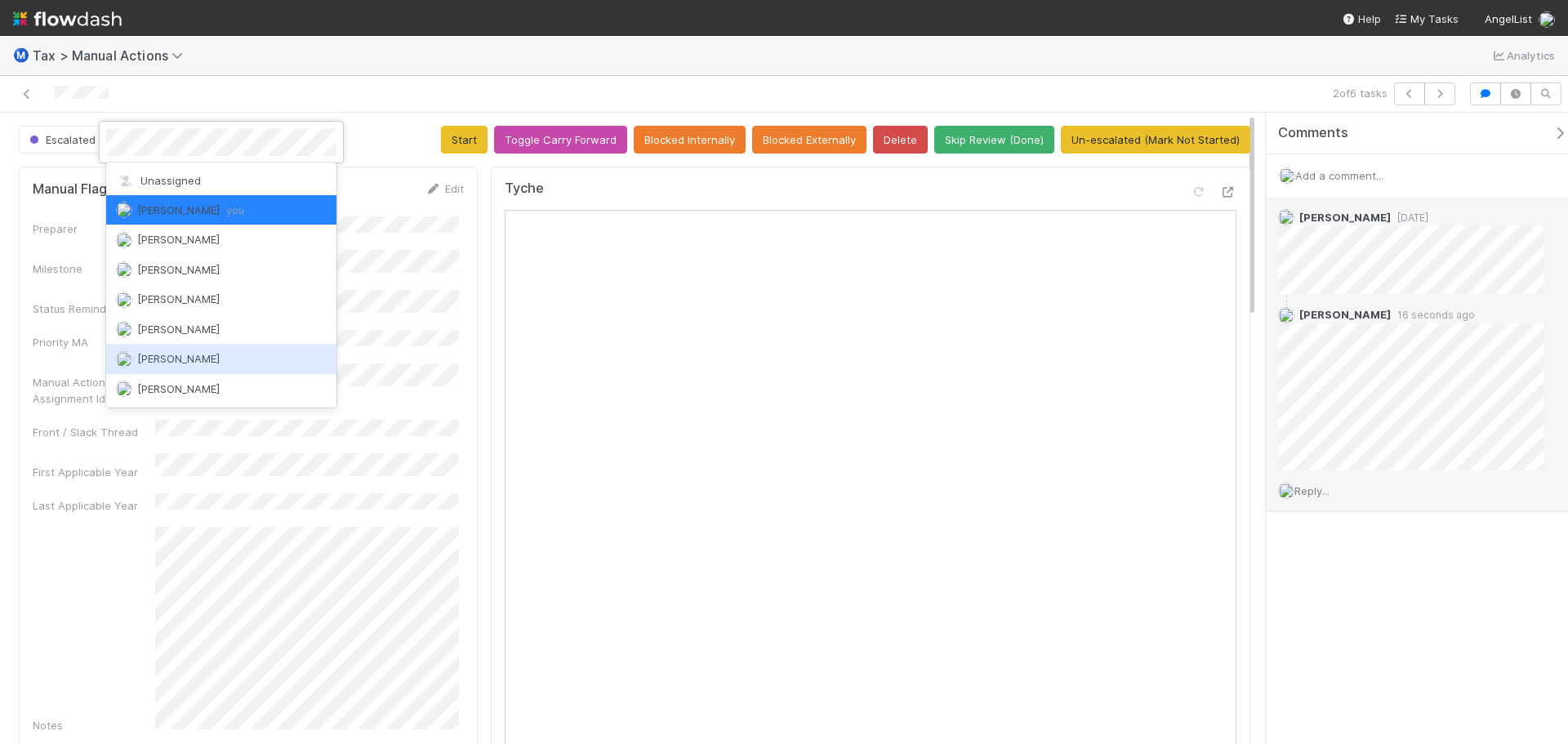
click at [178, 361] on span "Andrea Tidrow" at bounding box center [178, 359] width 83 height 13
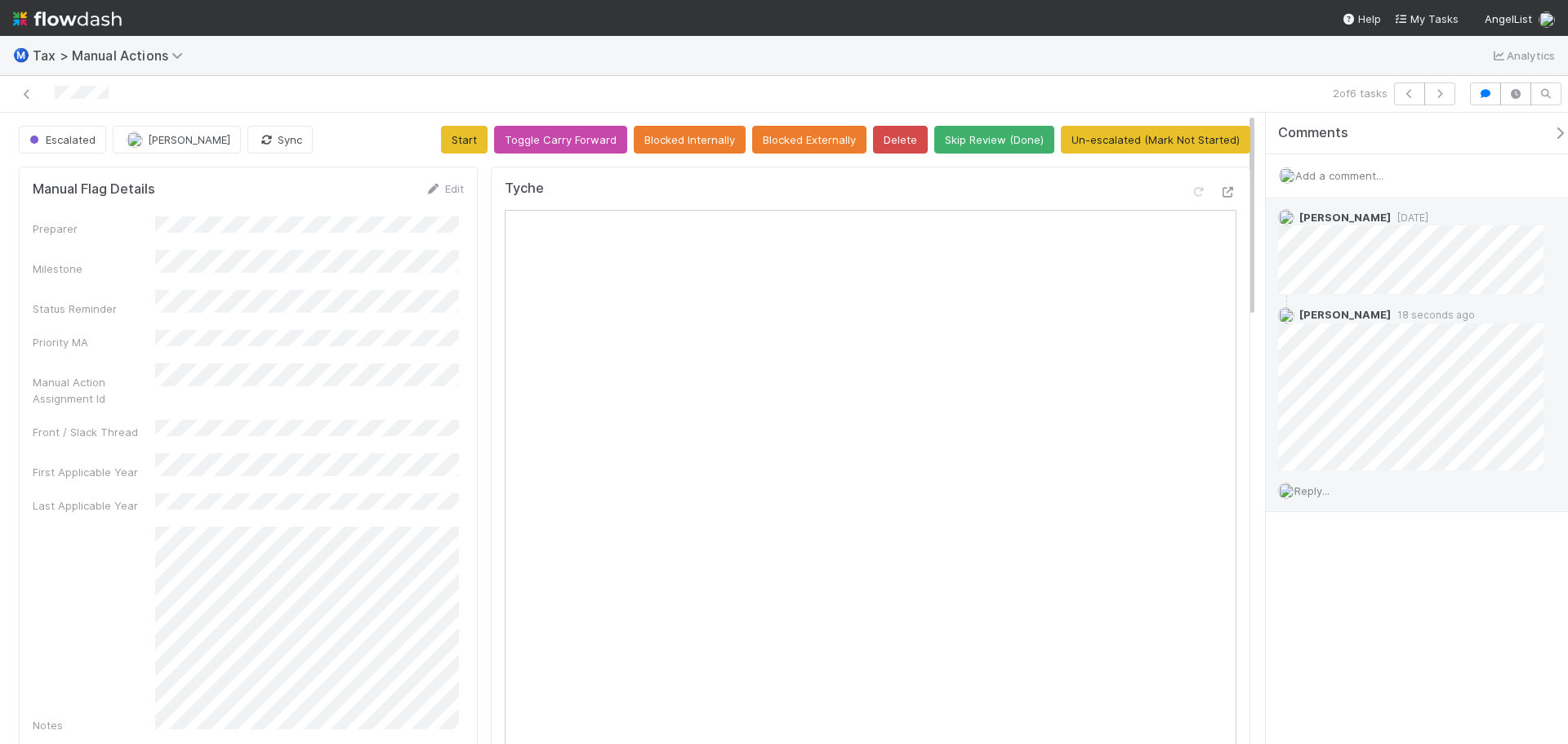
click at [594, 87] on div at bounding box center [372, 95] width 731 height 23
click at [1276, 69] on div "Ⓜ️ Tax > Manual Actions Analytics" at bounding box center [784, 55] width 1568 height 39
click at [1440, 92] on icon "button" at bounding box center [1440, 94] width 16 height 10
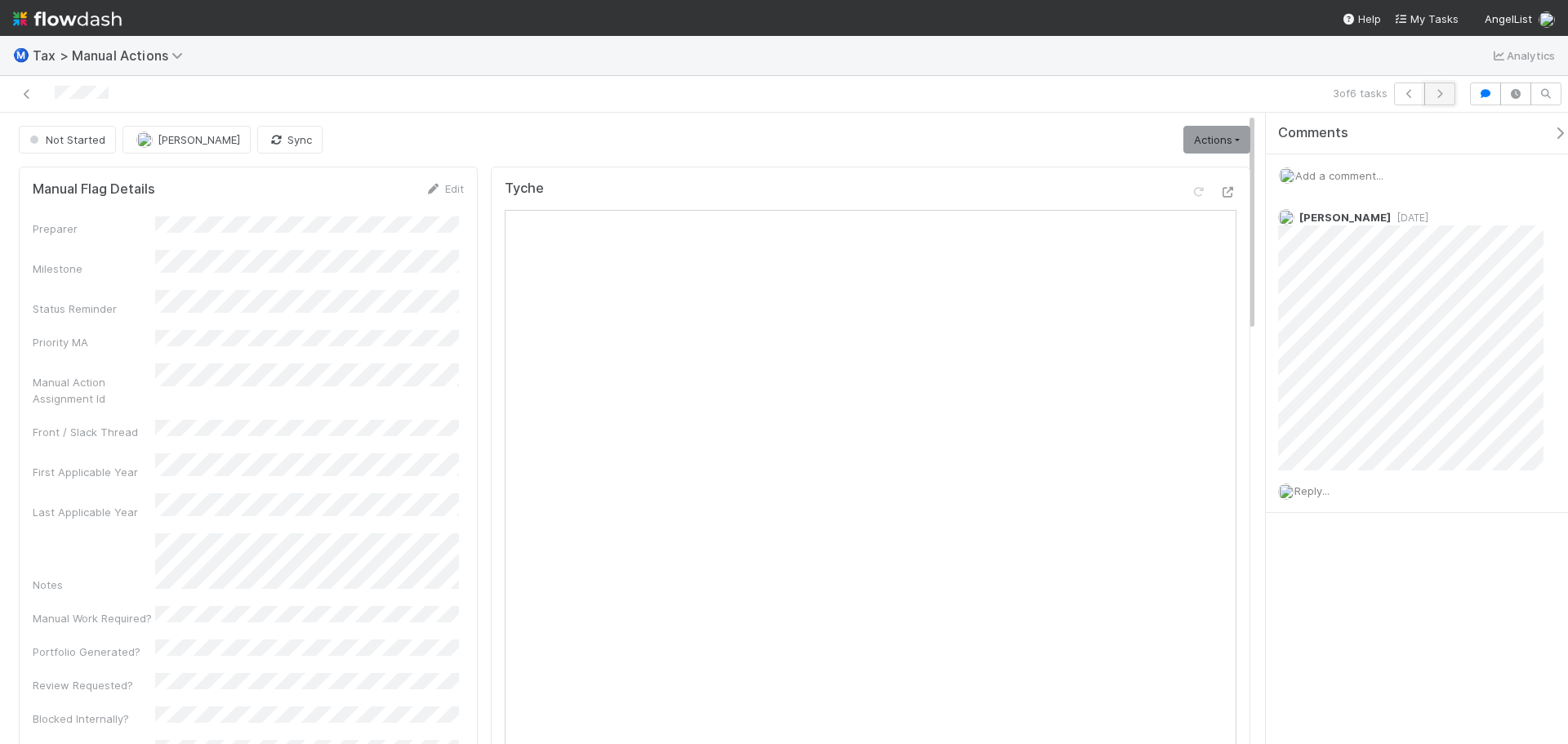
click at [1430, 95] on button "button" at bounding box center [1440, 95] width 31 height 23
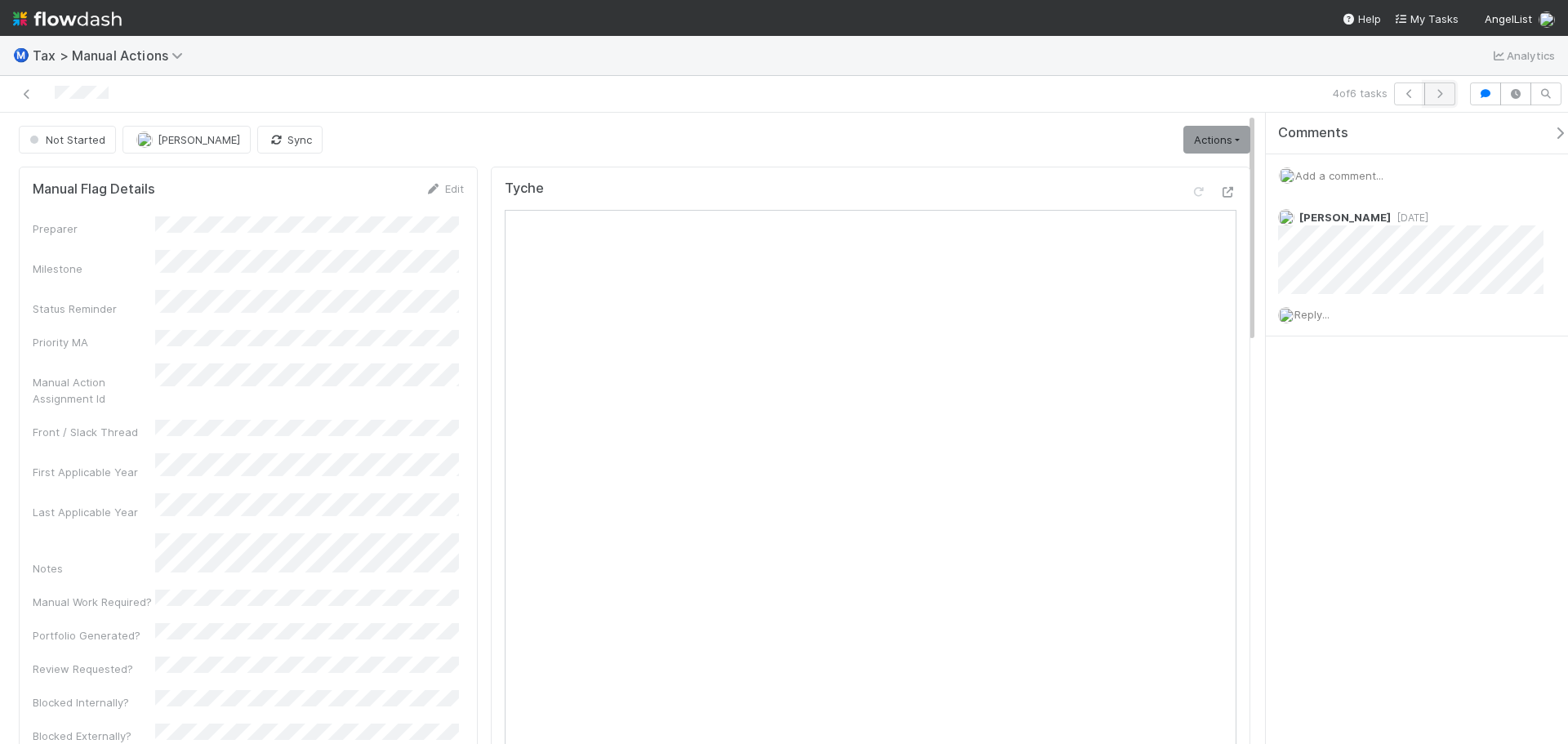
click at [1438, 93] on icon "button" at bounding box center [1440, 94] width 16 height 10
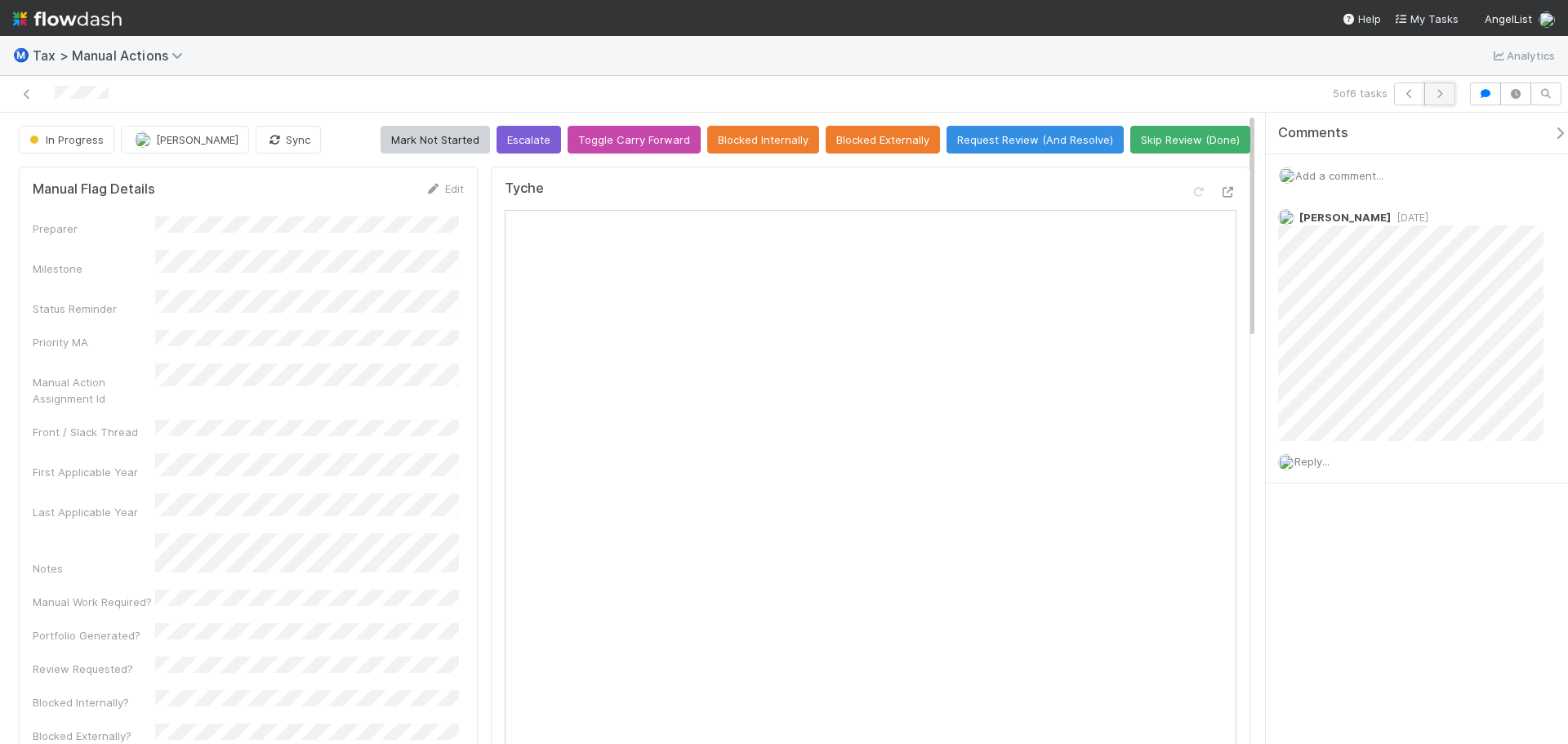
click at [1440, 92] on icon "button" at bounding box center [1440, 94] width 16 height 10
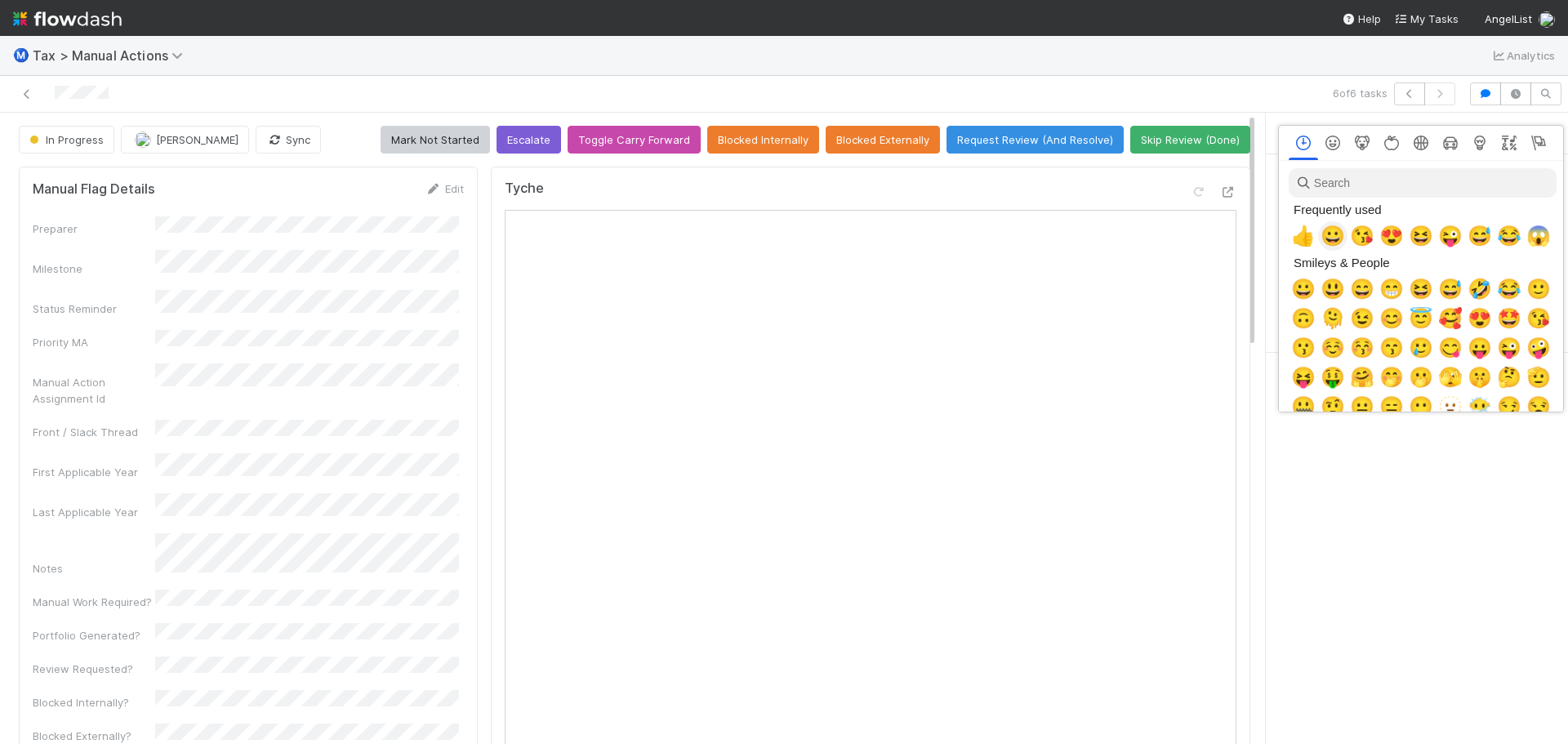
scroll to position [0, 5]
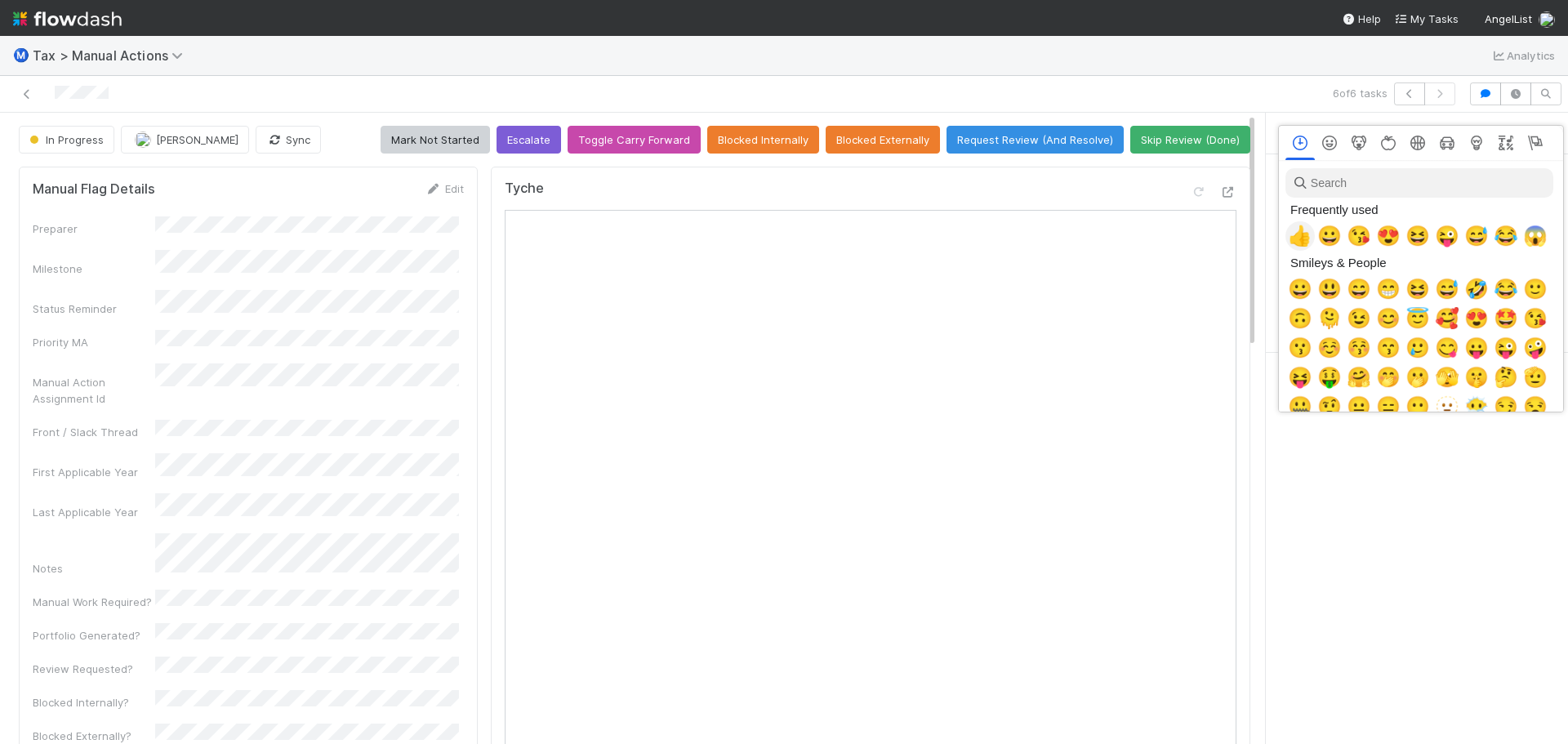
click at [1301, 239] on span "👍" at bounding box center [1300, 236] width 24 height 23
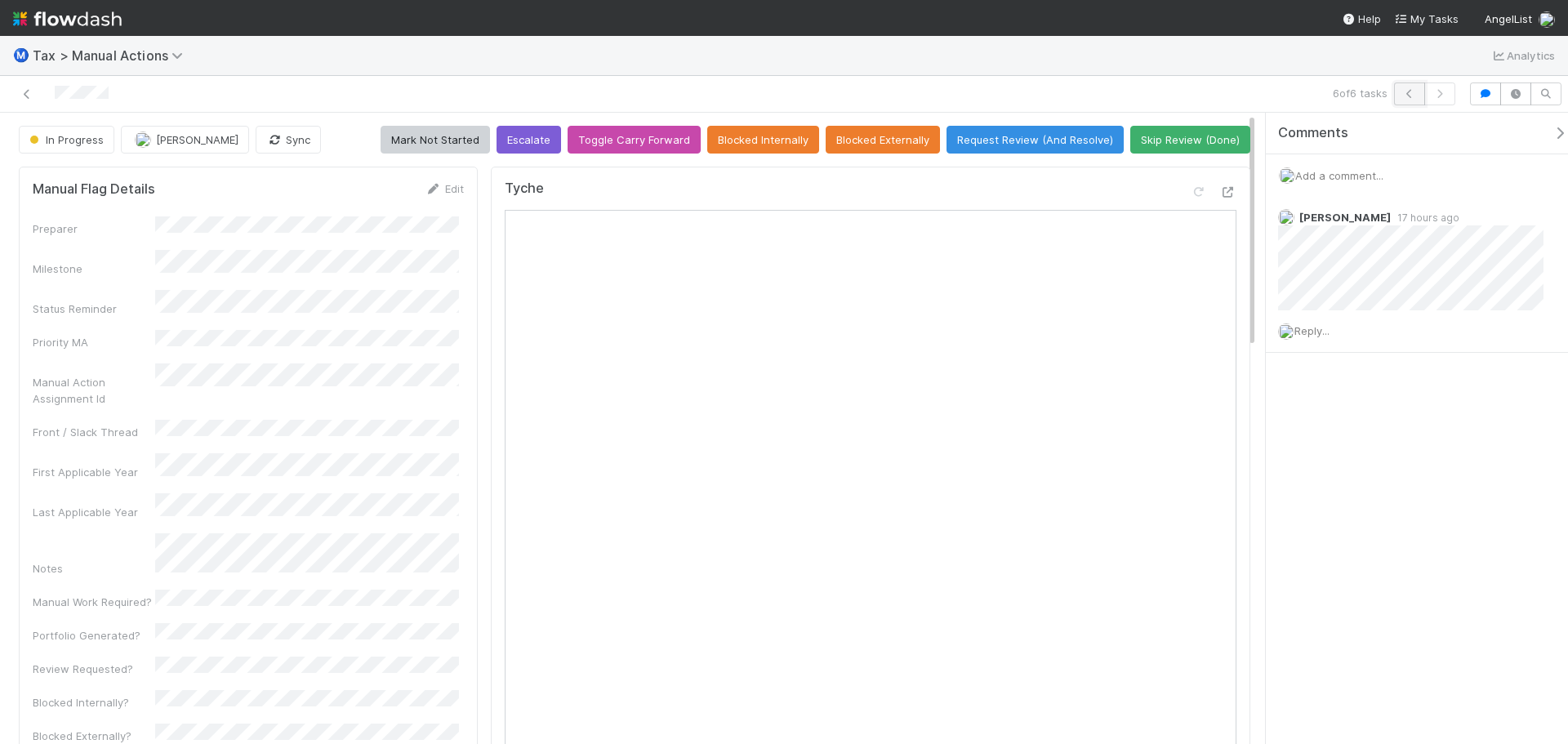
click at [1400, 92] on button "button" at bounding box center [1409, 95] width 31 height 23
click at [1413, 93] on icon "button" at bounding box center [1410, 94] width 16 height 10
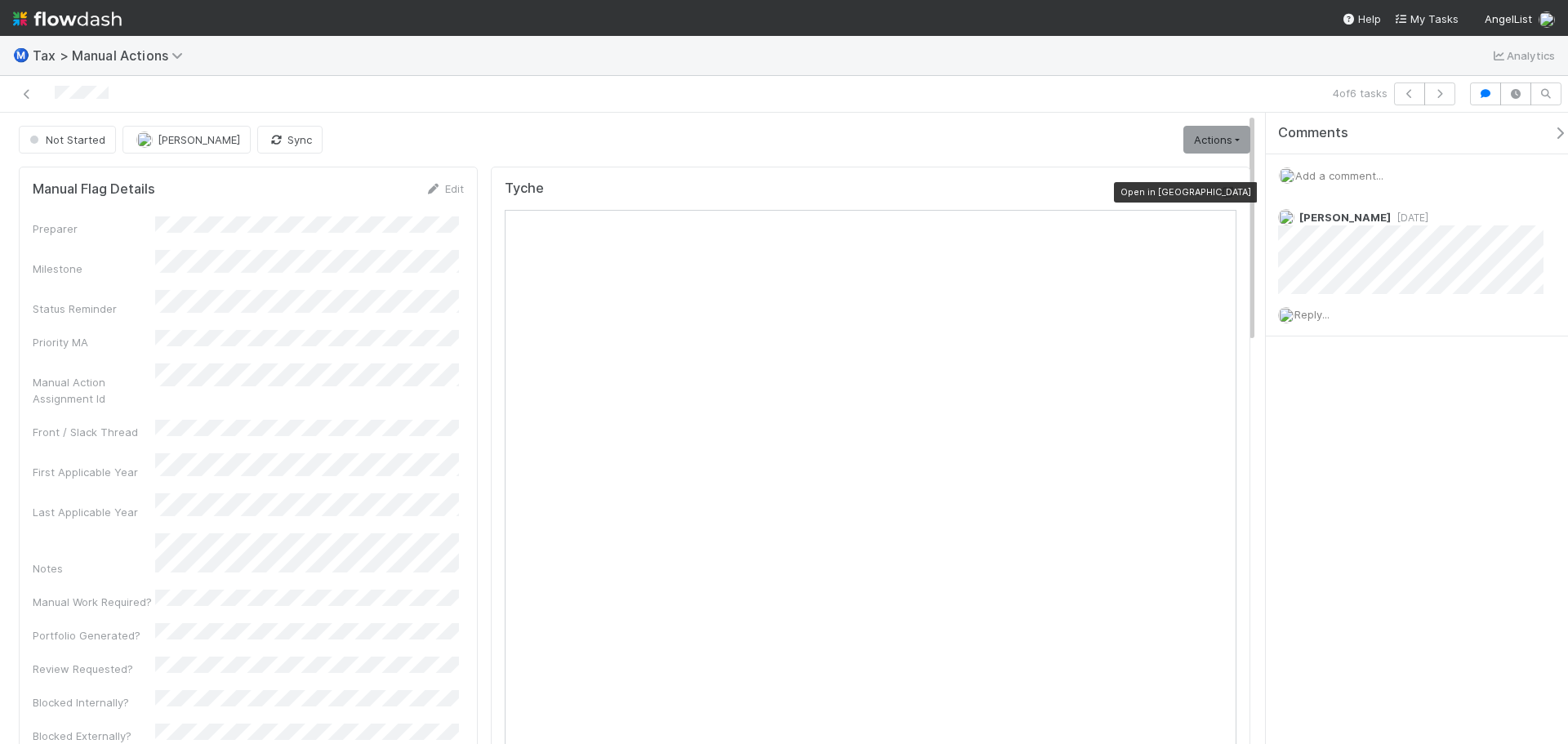
click at [1220, 194] on icon at bounding box center [1228, 193] width 16 height 11
click at [1326, 316] on span "Reply..." at bounding box center [1312, 314] width 35 height 13
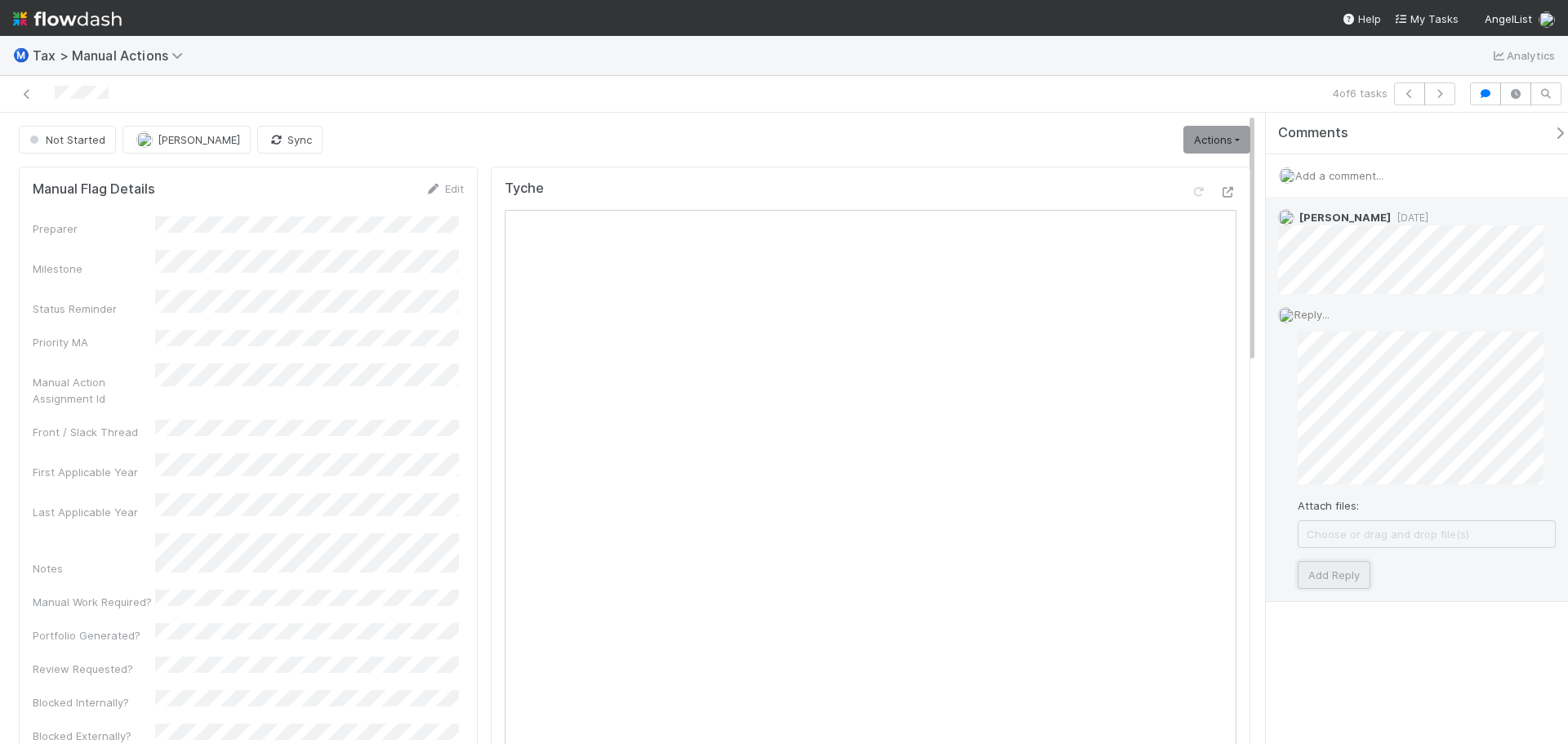
click at [1330, 575] on button "Add Reply" at bounding box center [1334, 575] width 73 height 28
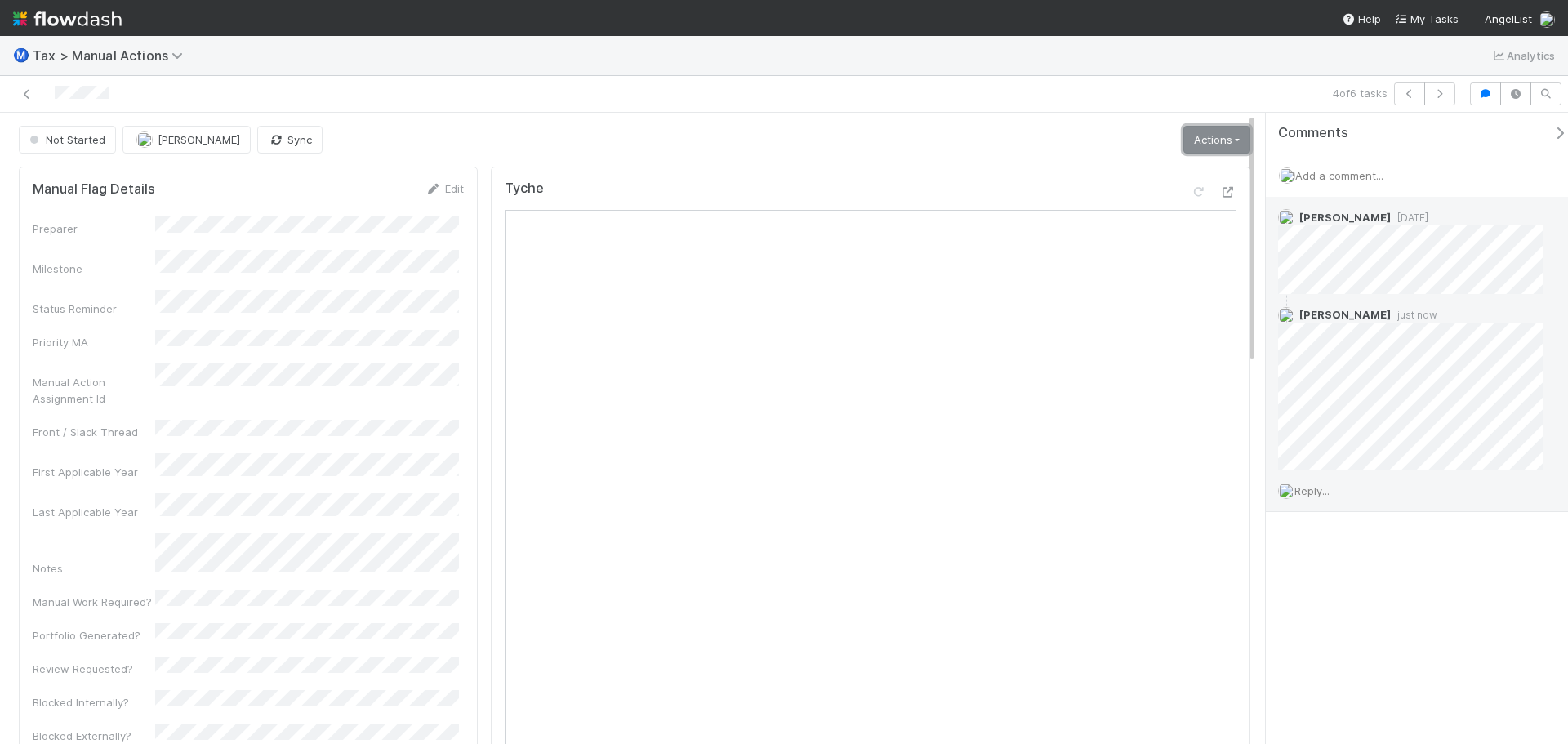
click at [1219, 153] on link "Actions" at bounding box center [1217, 139] width 67 height 28
click at [1157, 195] on button "Escalate" at bounding box center [1176, 197] width 151 height 23
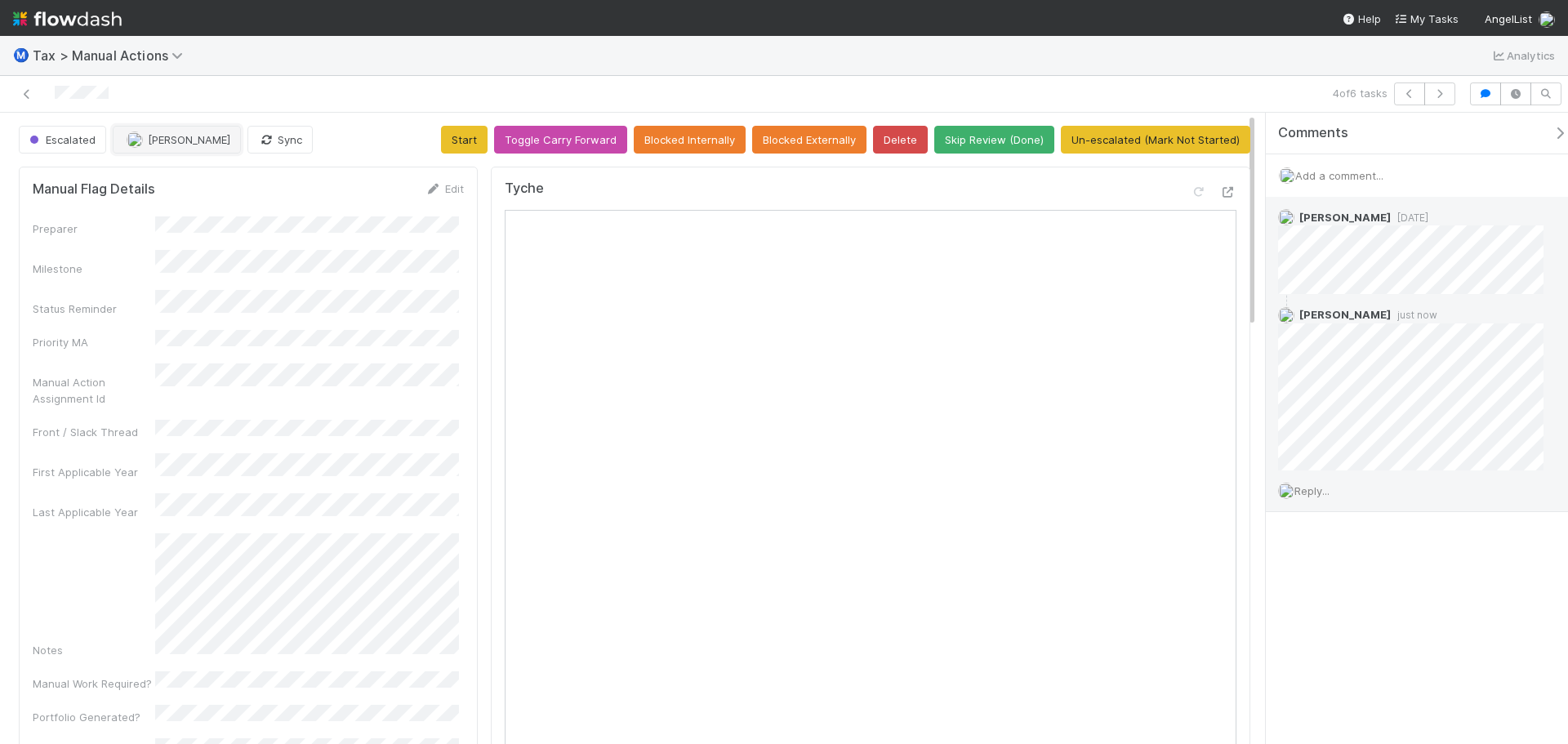
click at [189, 142] on span "[PERSON_NAME]" at bounding box center [189, 139] width 83 height 13
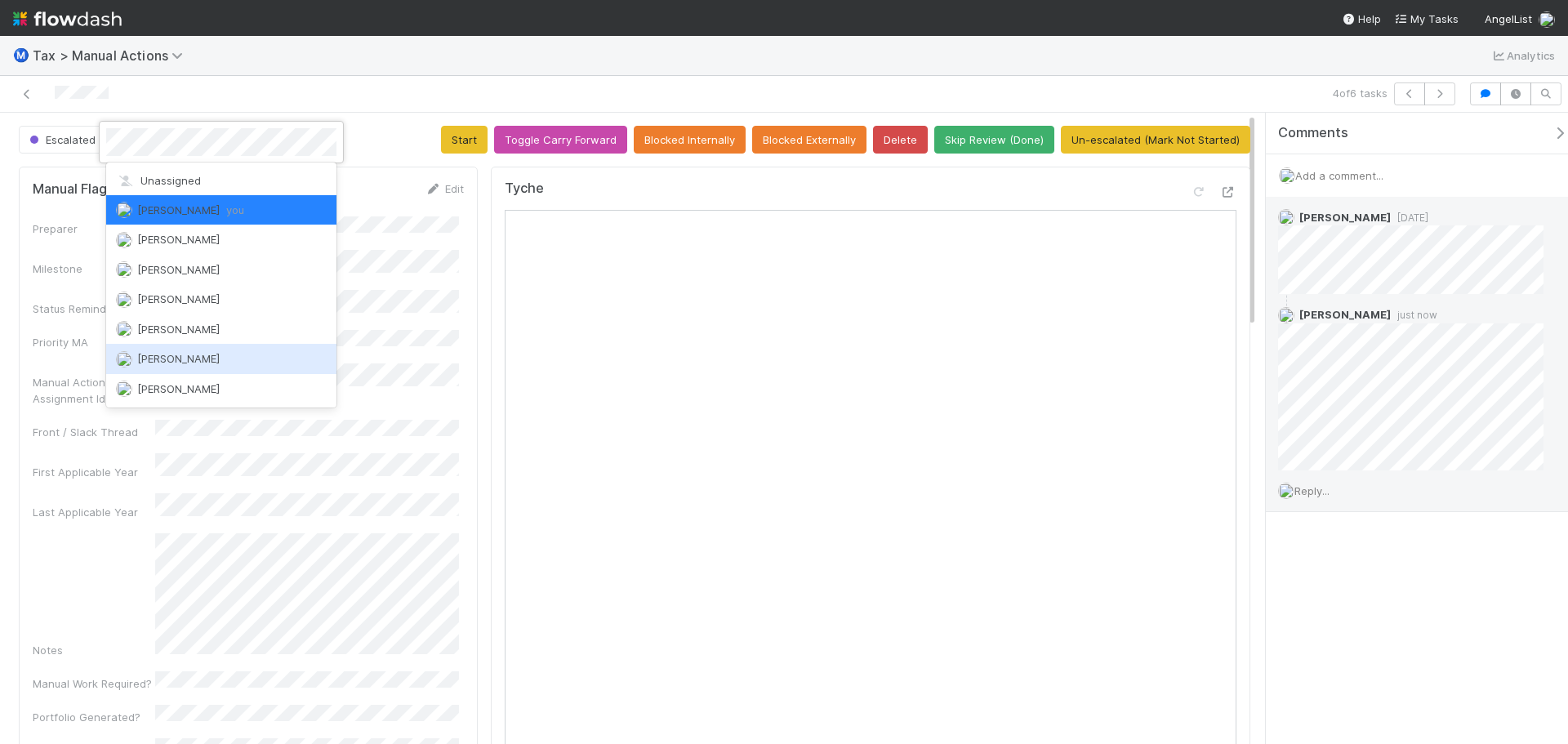
click at [188, 354] on span "Andrea Tidrow" at bounding box center [178, 359] width 83 height 13
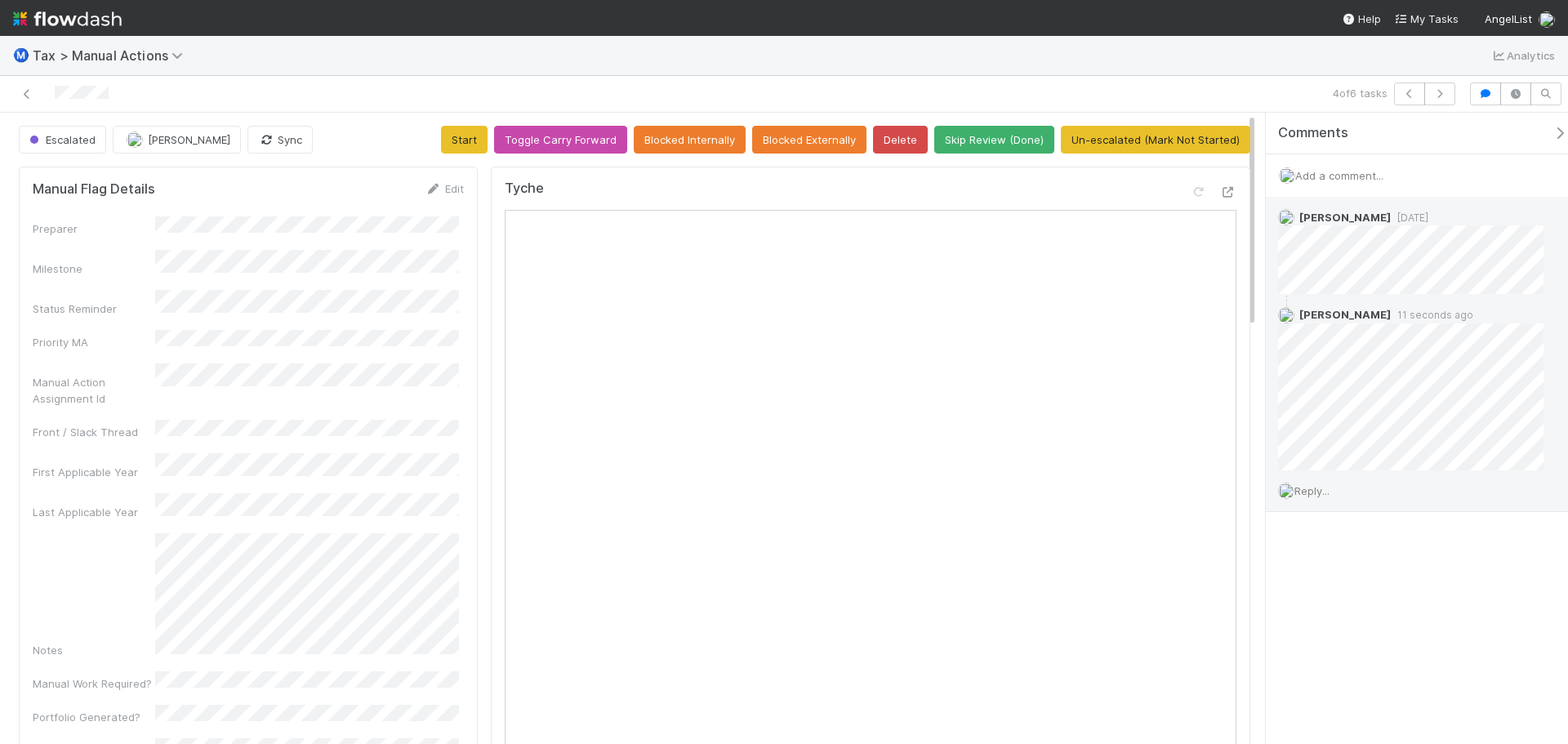
click at [481, 87] on div at bounding box center [372, 95] width 731 height 23
click at [22, 92] on icon at bounding box center [27, 95] width 16 height 11
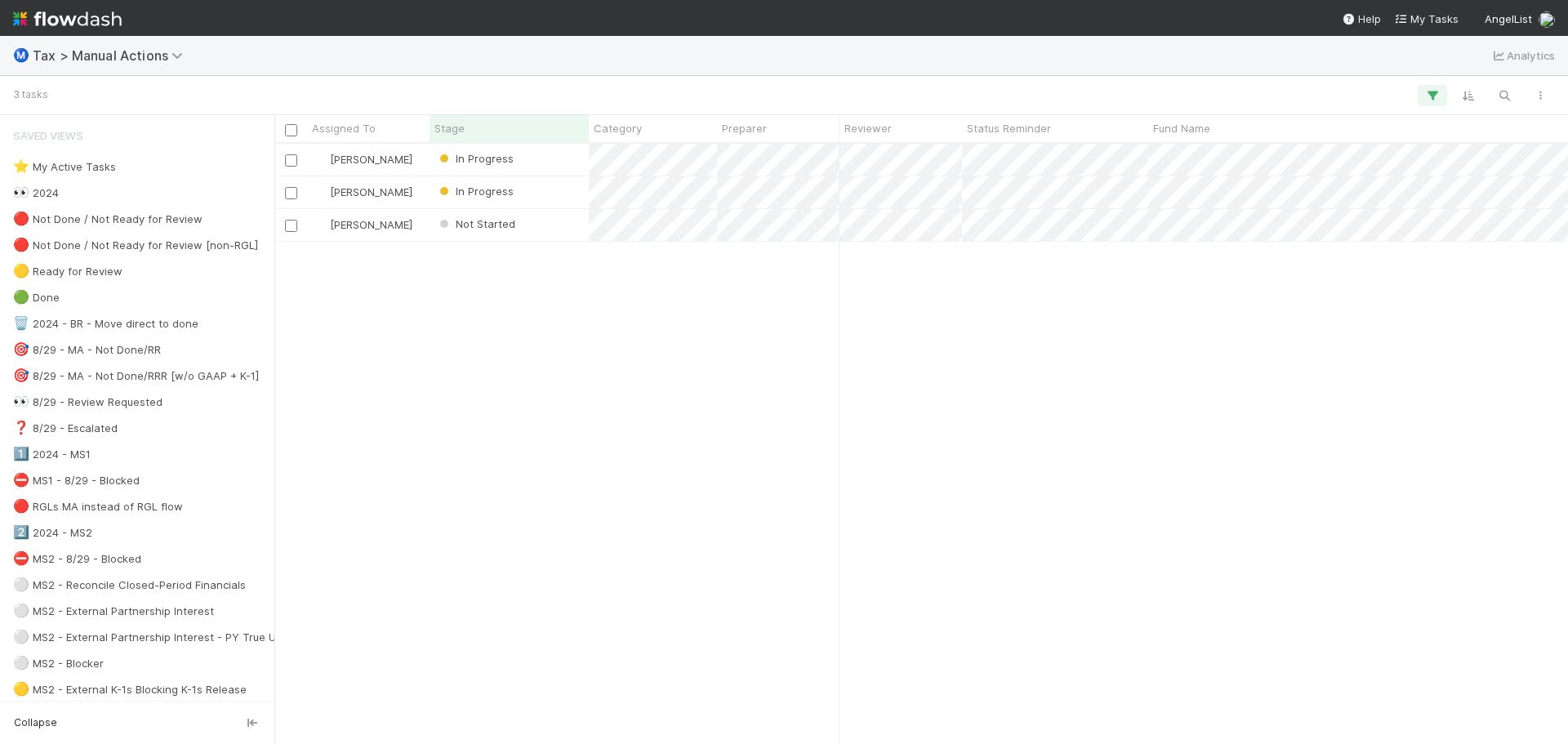
scroll to position [588, 1282]
click at [549, 165] on div "In Progress" at bounding box center [509, 160] width 160 height 32
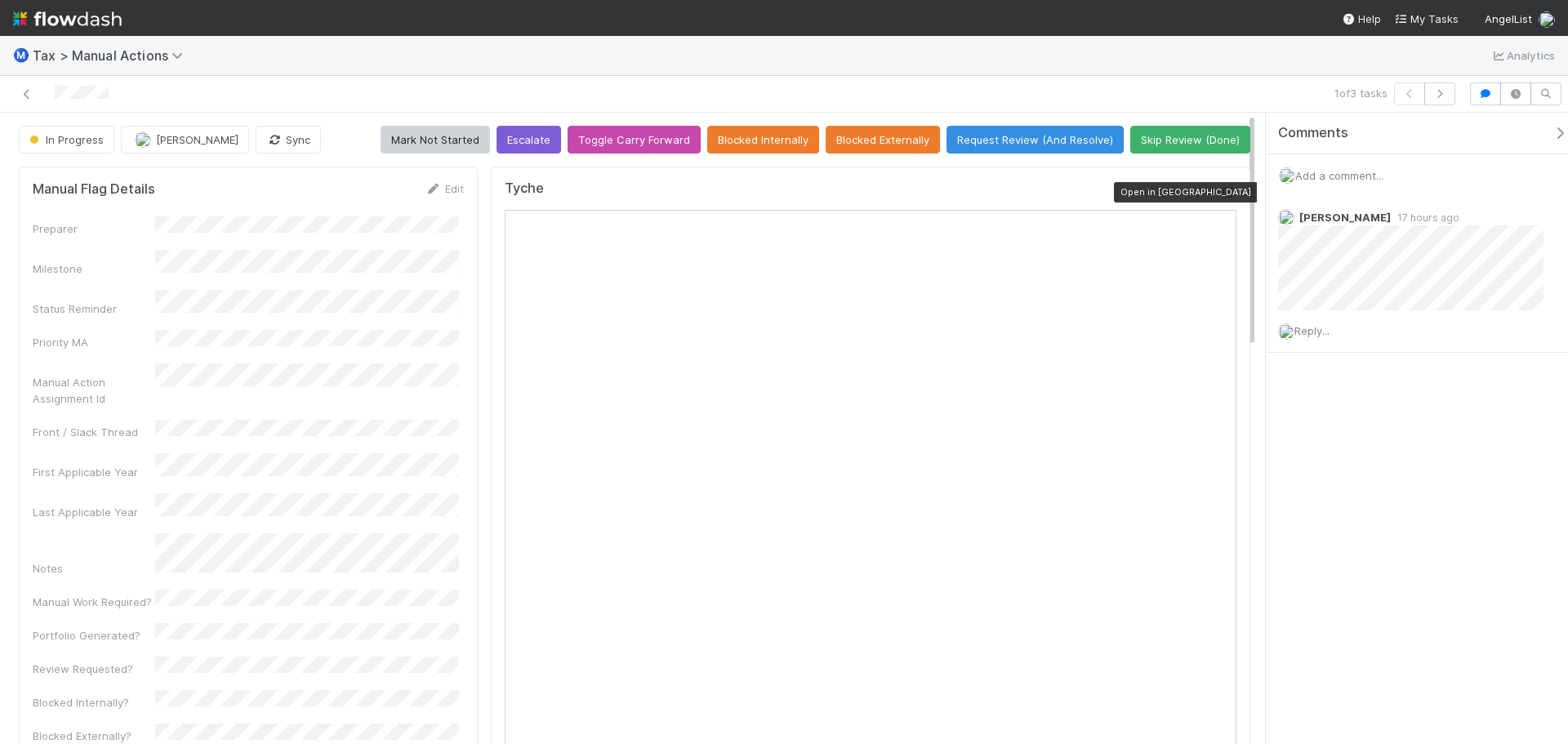
click at [1220, 188] on icon at bounding box center [1228, 193] width 16 height 11
click at [1442, 89] on icon "button" at bounding box center [1440, 94] width 16 height 10
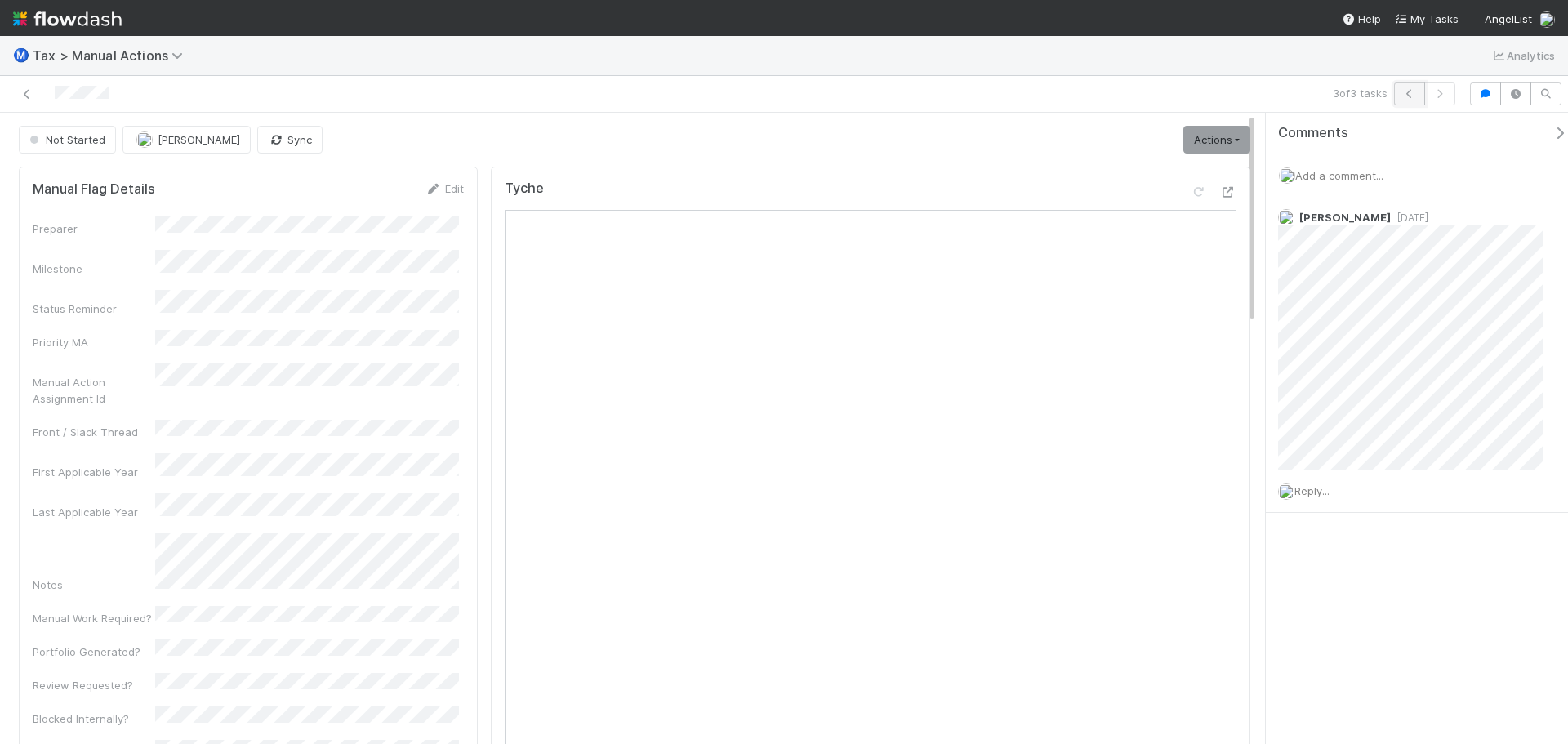
click at [1401, 91] on button "button" at bounding box center [1409, 95] width 31 height 23
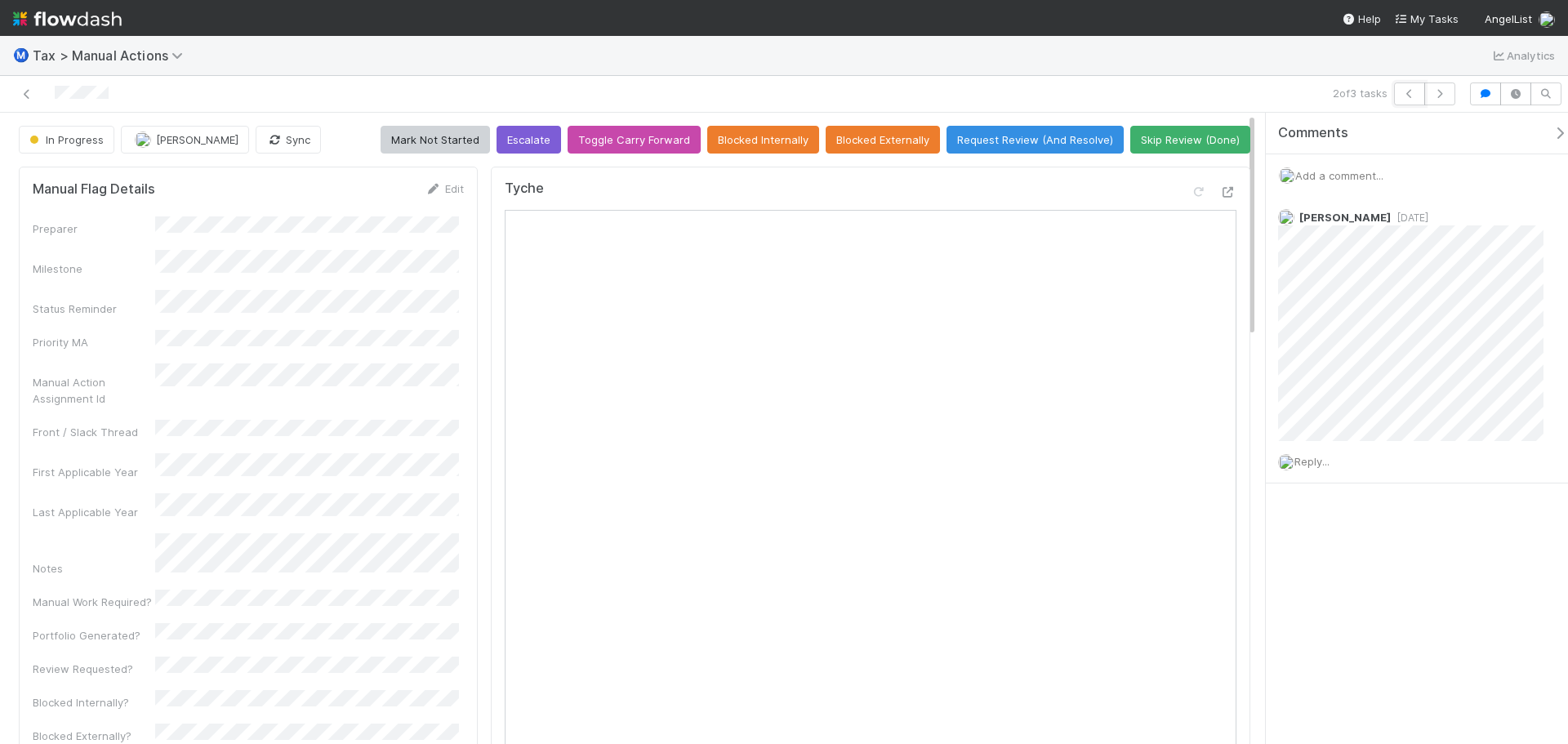
click at [1401, 91] on button "button" at bounding box center [1409, 95] width 31 height 23
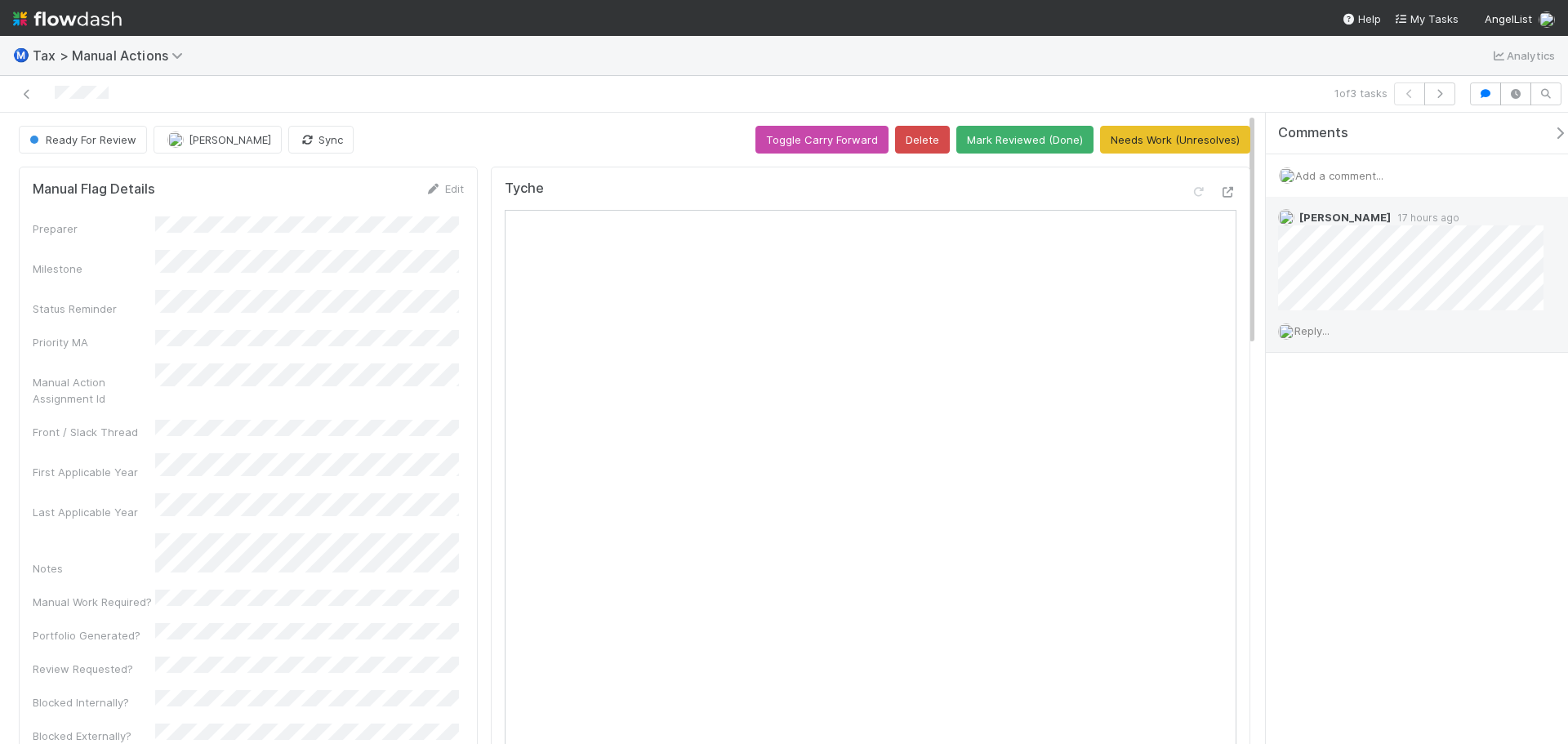
click at [1306, 332] on span "Reply..." at bounding box center [1312, 331] width 35 height 13
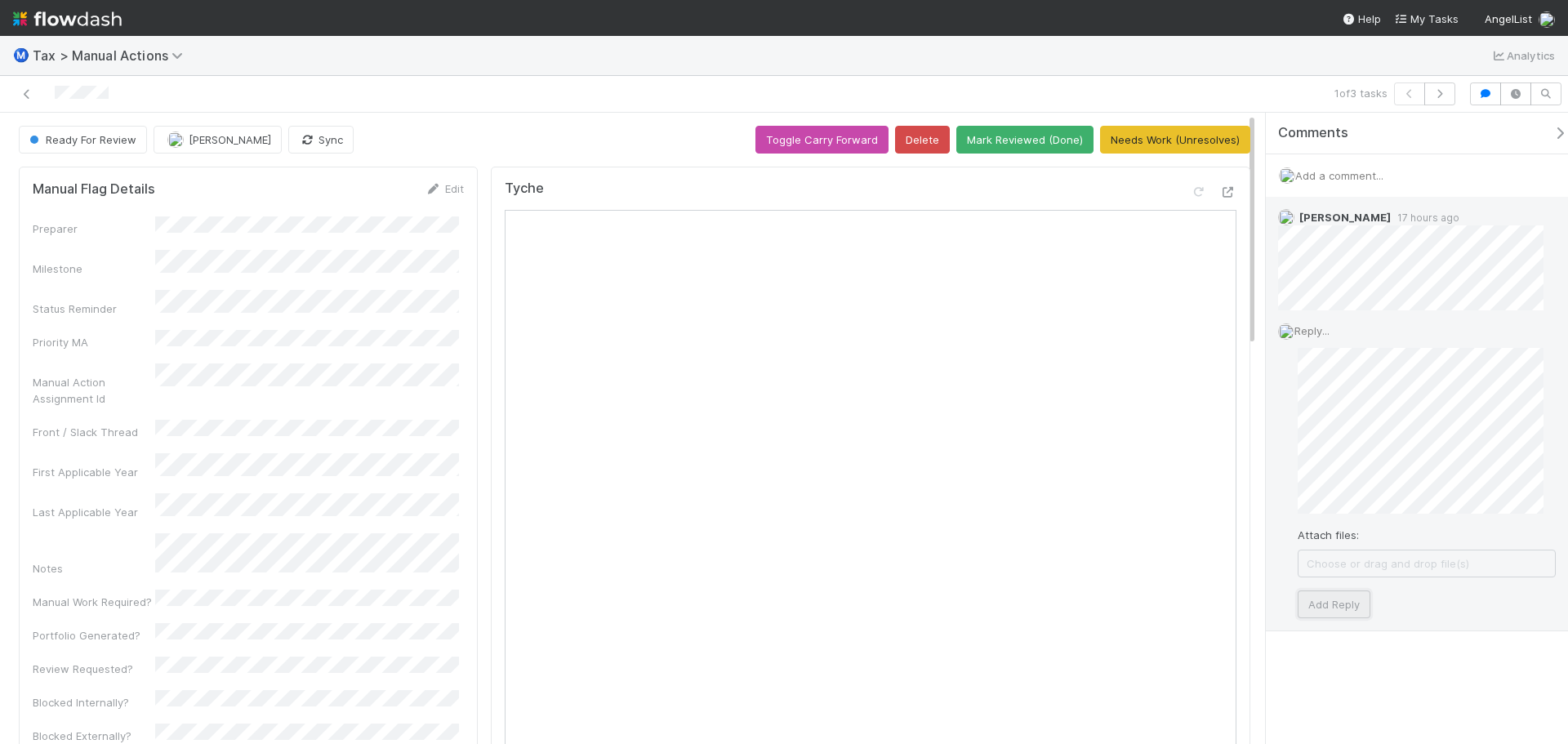
click at [1335, 599] on button "Add Reply" at bounding box center [1334, 604] width 73 height 28
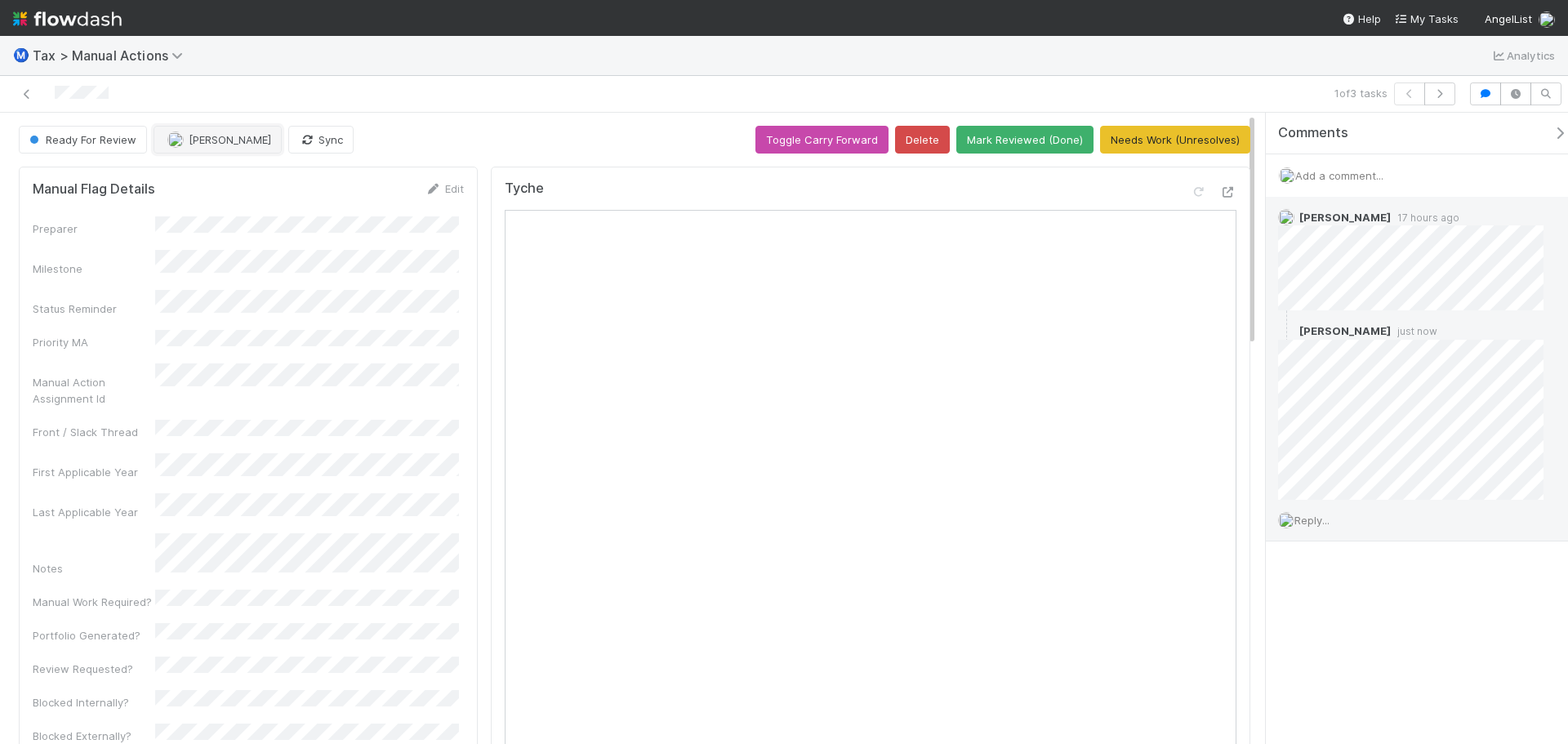
click at [257, 137] on span "[PERSON_NAME]" at bounding box center [230, 139] width 83 height 13
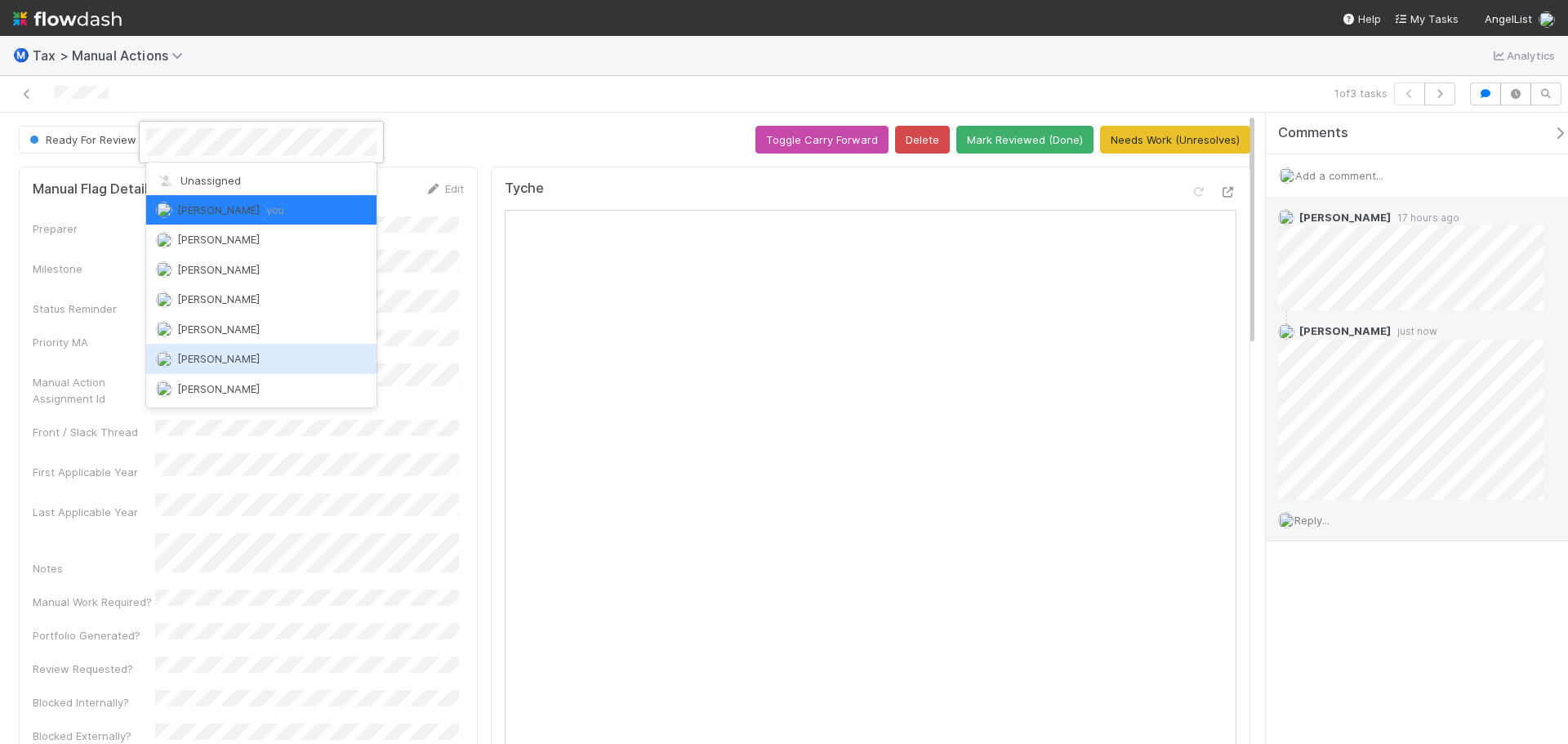
click at [244, 355] on span "Andrea Tidrow" at bounding box center [219, 359] width 83 height 13
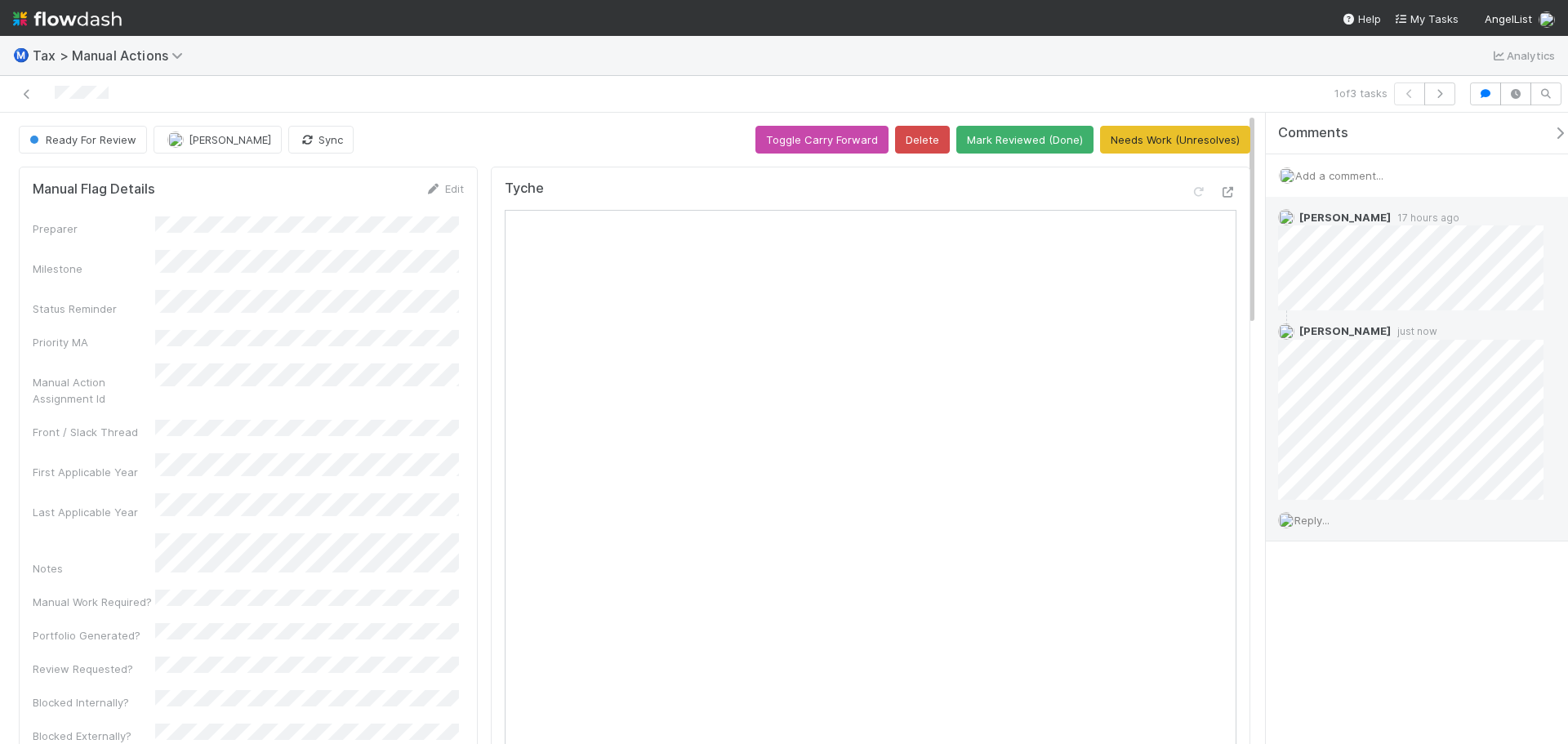
click at [1274, 84] on div "1 of 3 tasks" at bounding box center [1100, 95] width 725 height 23
click at [1446, 97] on icon "button" at bounding box center [1440, 94] width 16 height 10
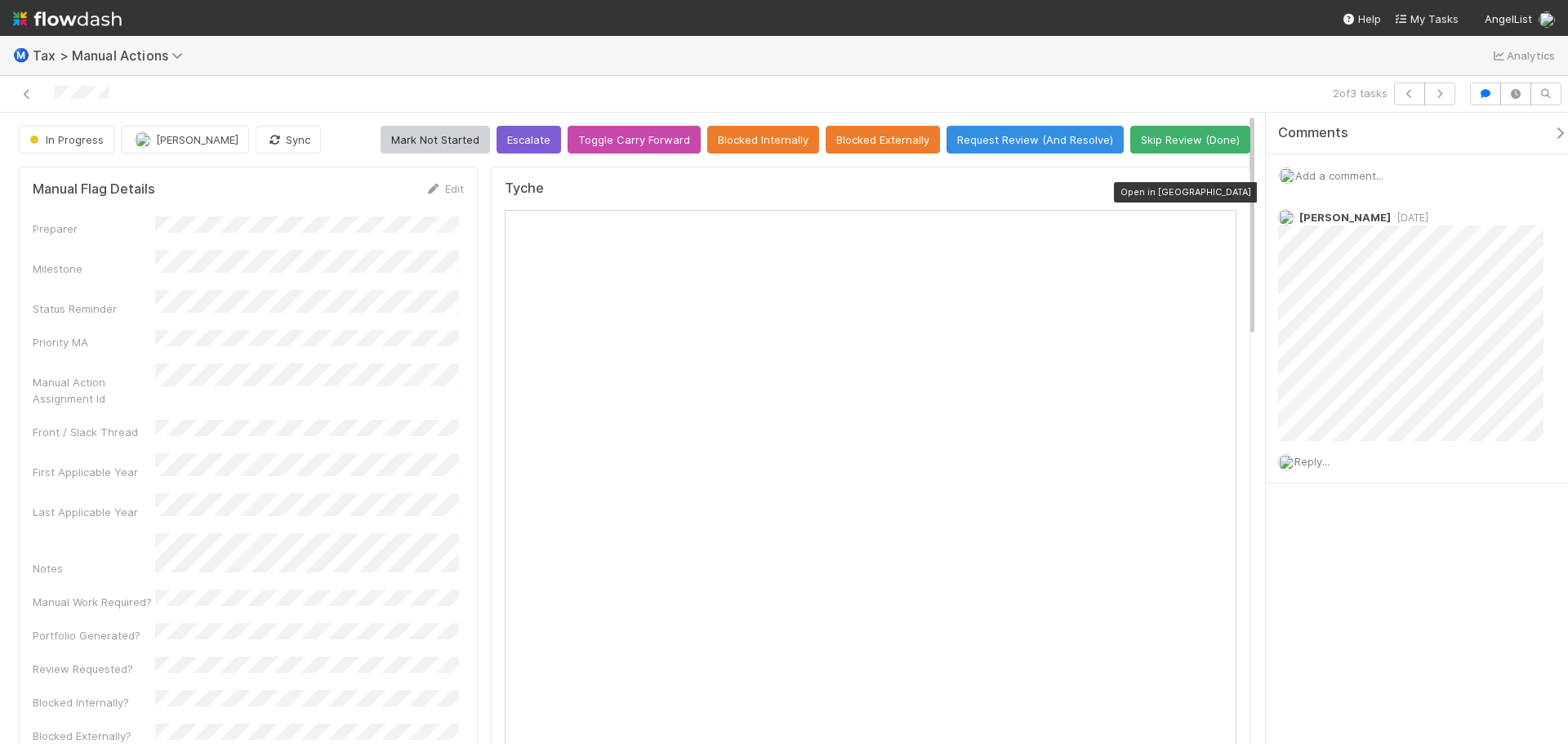
click at [1220, 190] on icon at bounding box center [1228, 193] width 16 height 11
click at [1437, 92] on icon "button" at bounding box center [1440, 94] width 16 height 10
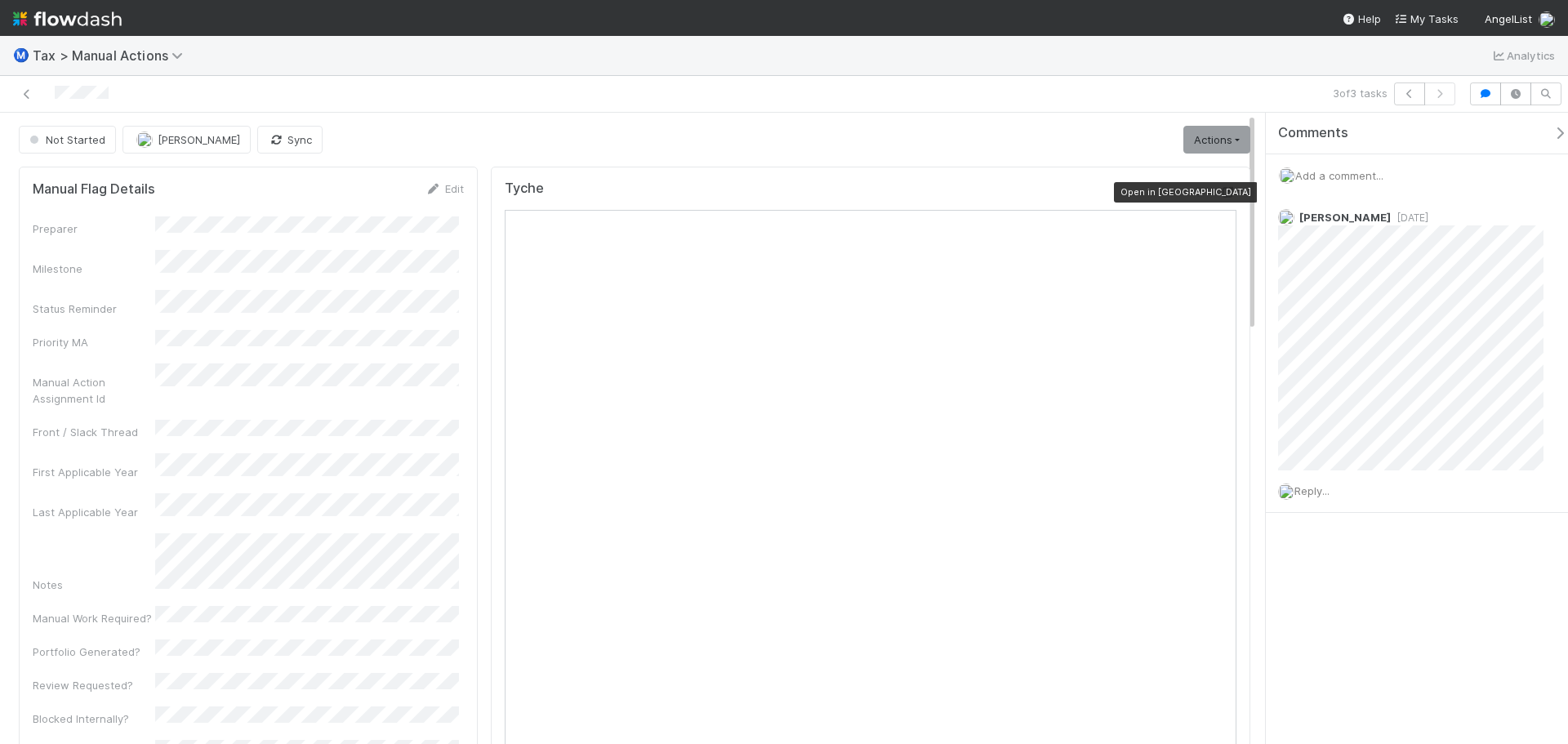
click at [1220, 188] on icon at bounding box center [1228, 193] width 16 height 11
click at [1407, 92] on icon "button" at bounding box center [1410, 94] width 16 height 10
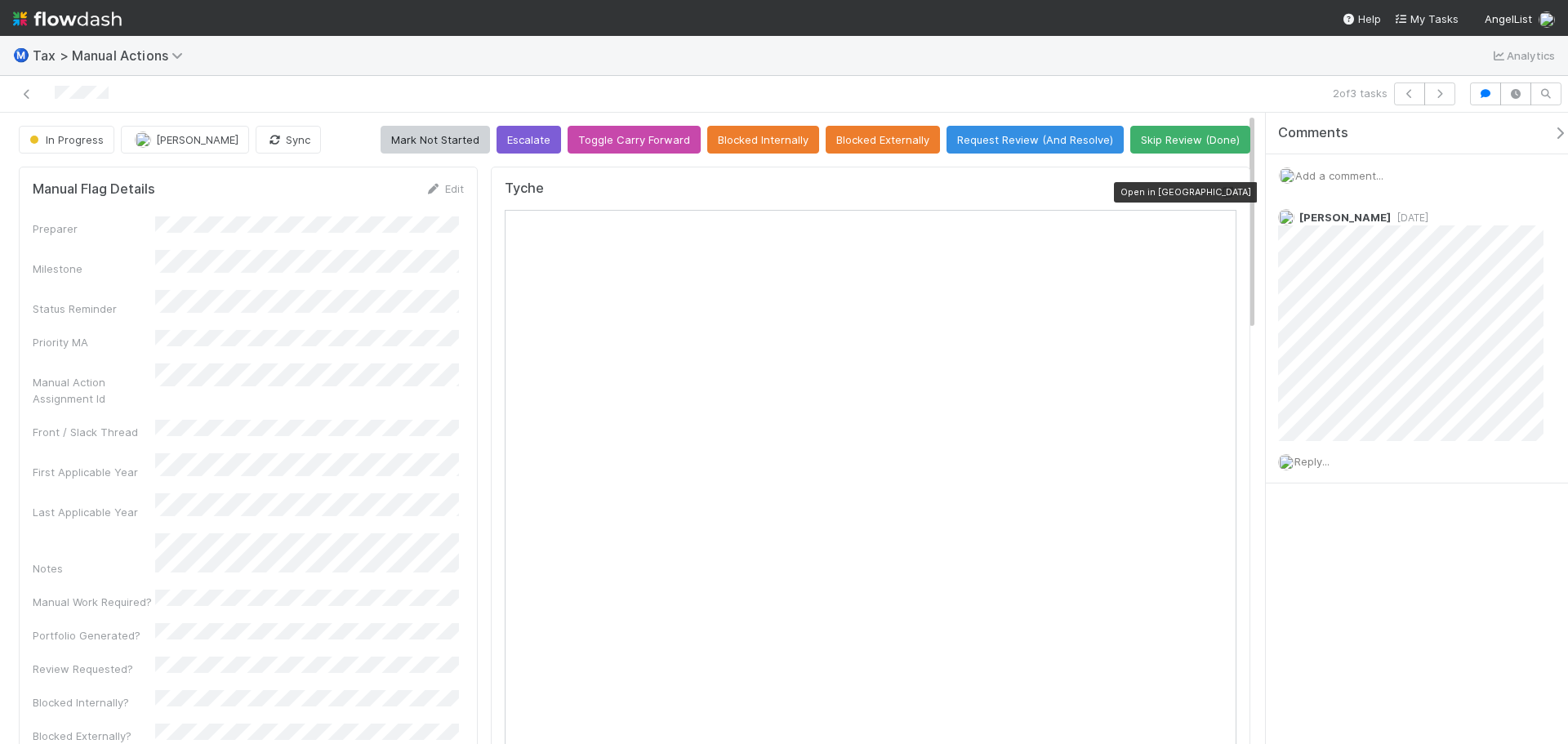
click at [1220, 197] on icon at bounding box center [1228, 193] width 16 height 11
click at [20, 96] on icon at bounding box center [27, 95] width 16 height 11
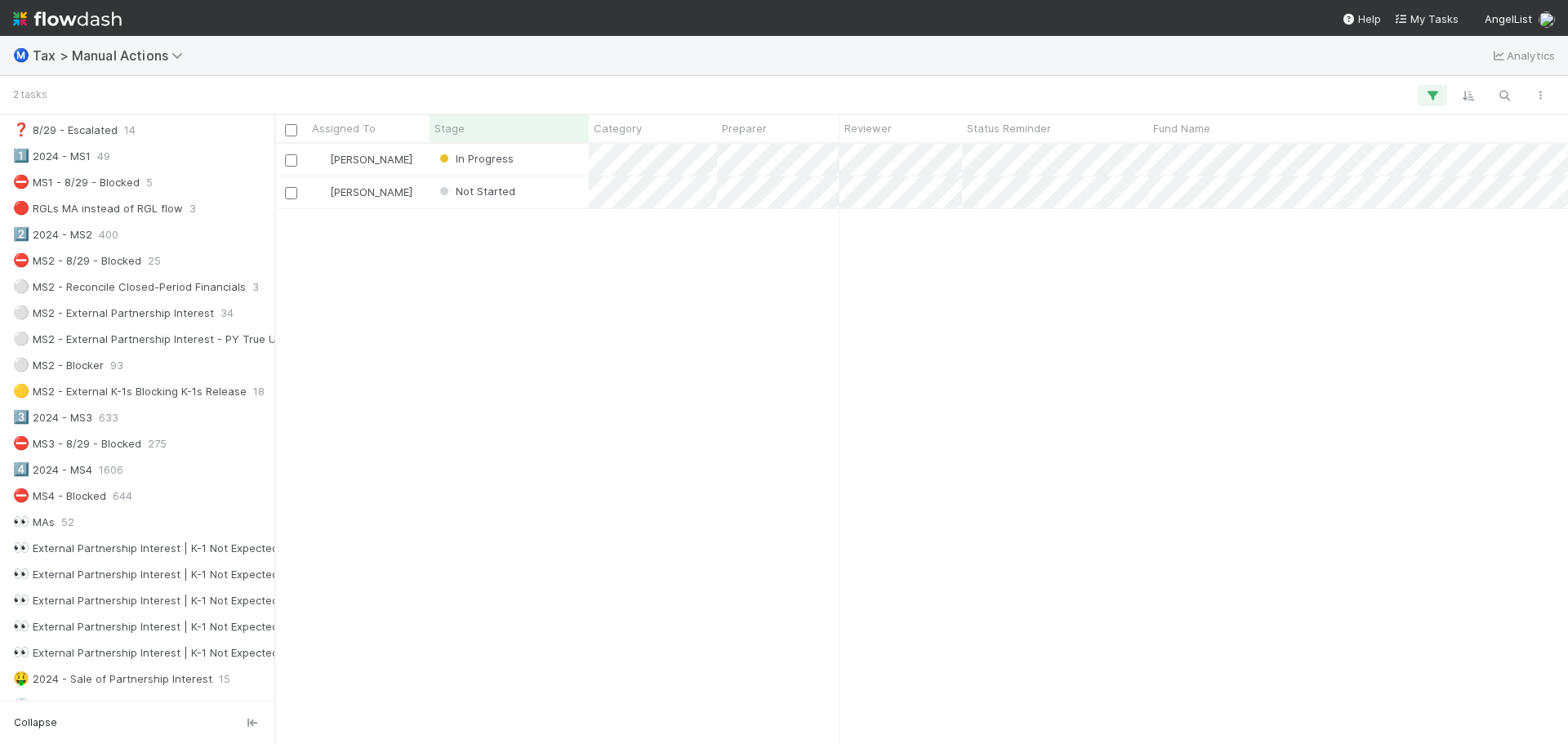
scroll to position [327, 0]
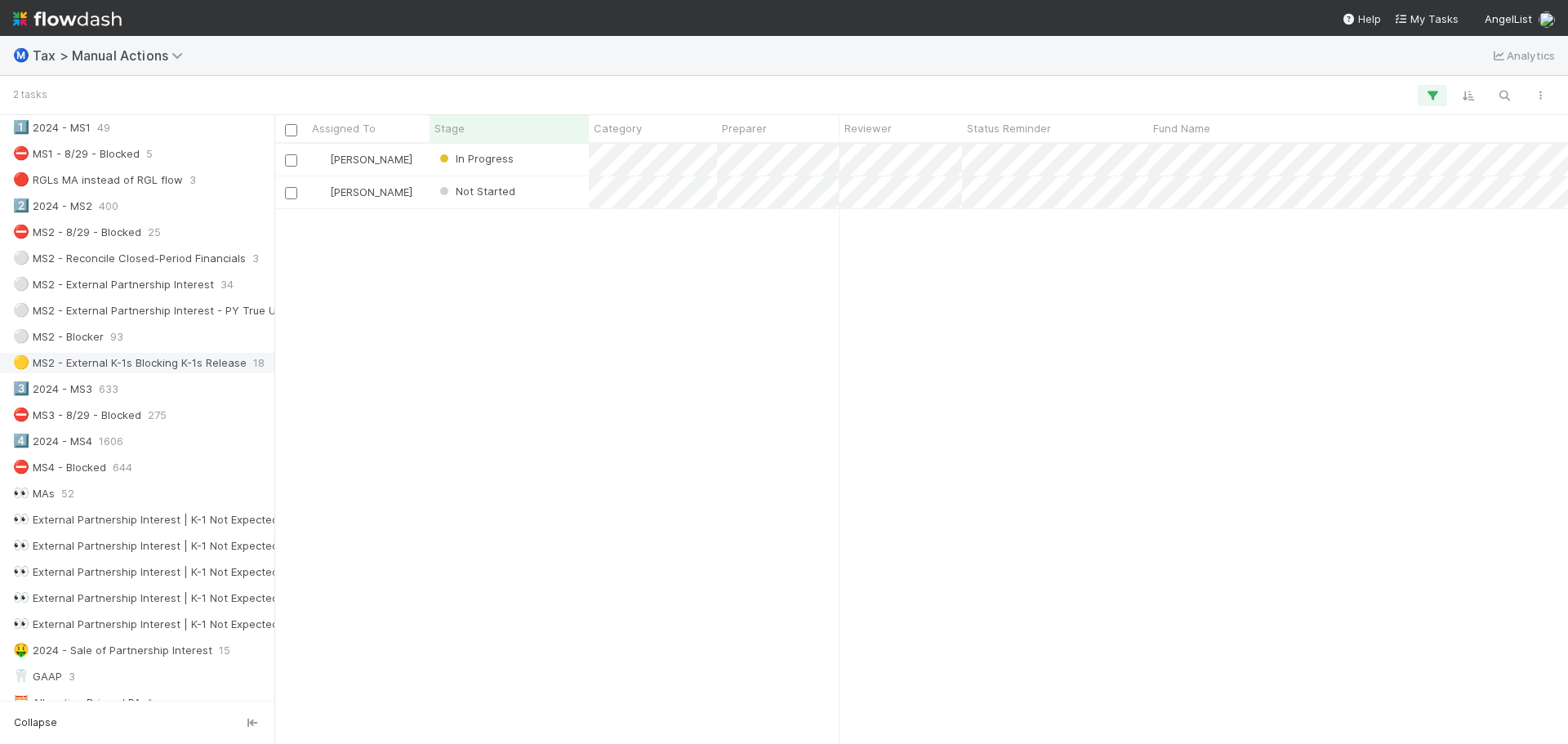
click at [154, 364] on div "🟡 MS2 - External K-1s Blocking K-1s Release" at bounding box center [130, 363] width 234 height 21
click at [175, 312] on div "⚪ MS2 - External Partnership Interest - PY True Up" at bounding box center [148, 310] width 269 height 21
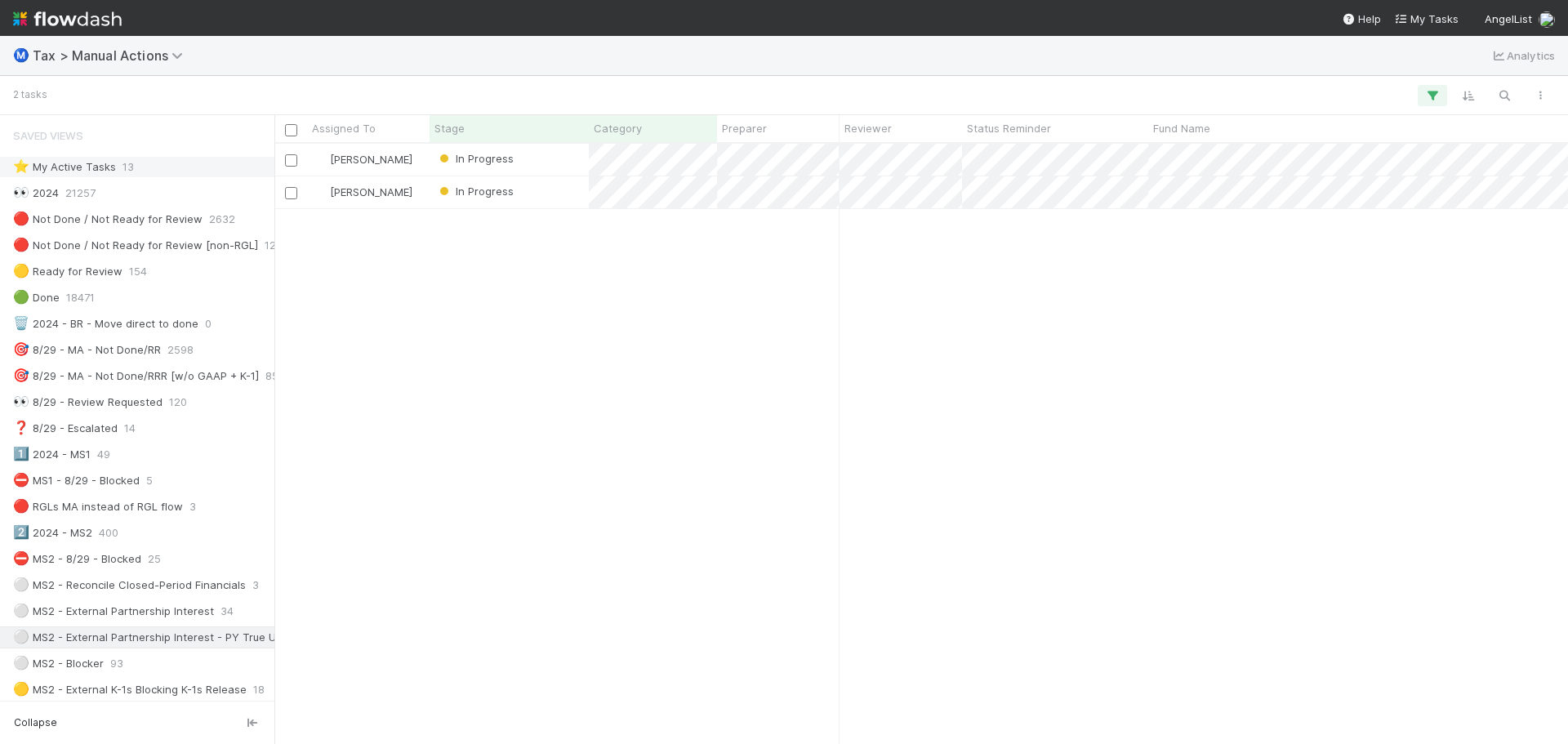
click at [159, 162] on div "⭐ My Active Tasks 13" at bounding box center [142, 167] width 257 height 21
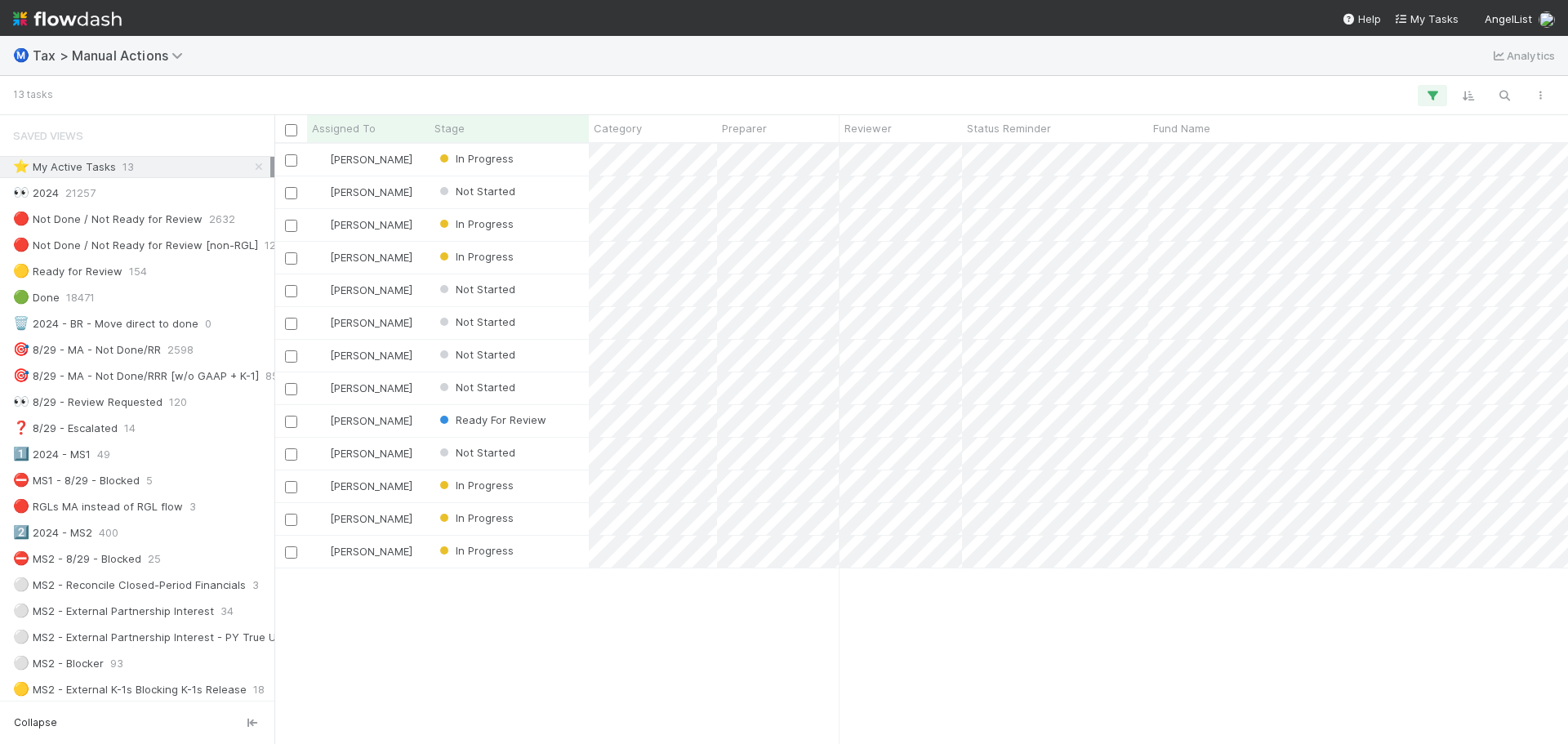
scroll to position [588, 1282]
click at [532, 163] on div "In Progress" at bounding box center [509, 160] width 160 height 32
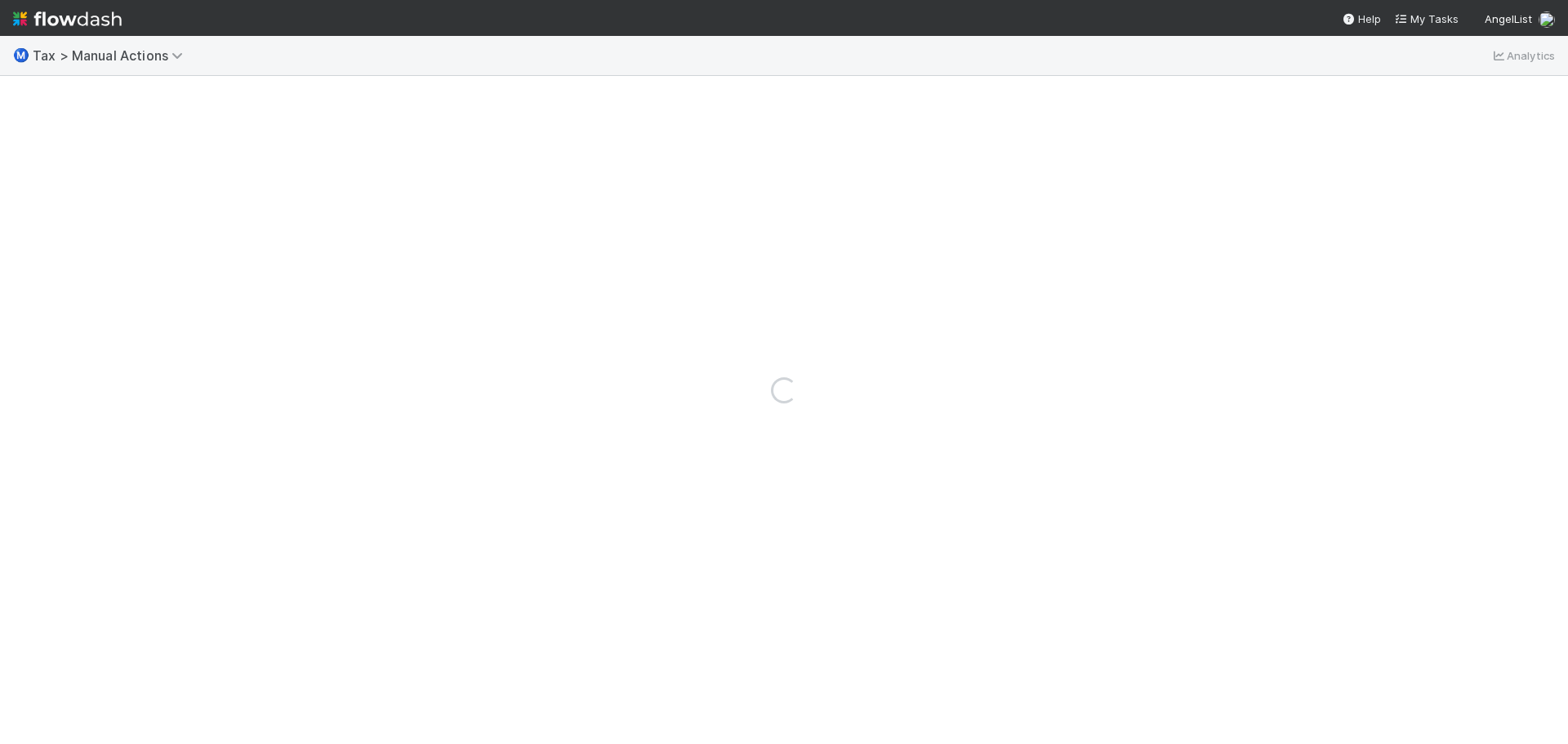
click at [532, 163] on div "Loading..." at bounding box center [784, 390] width 1568 height 708
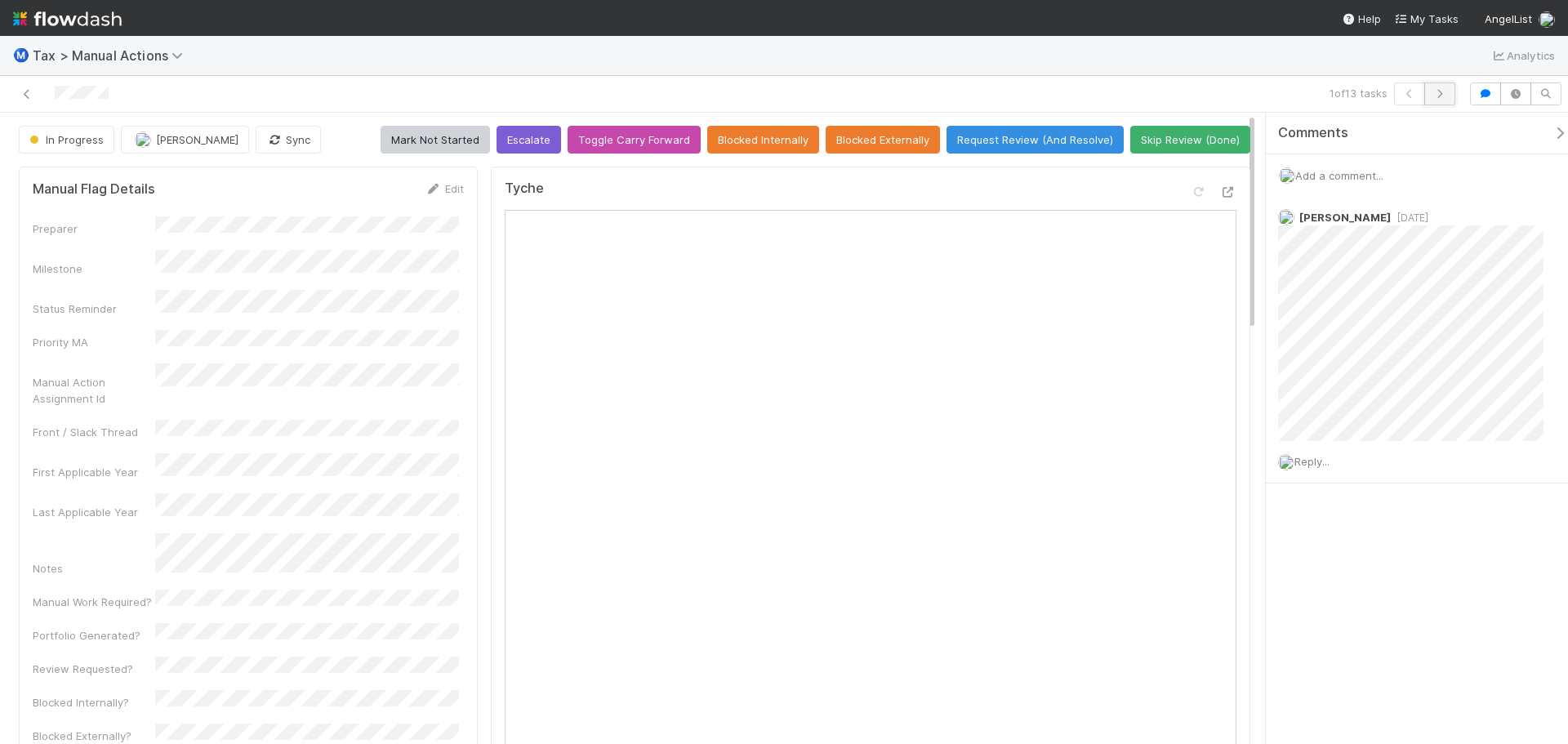
click at [1442, 95] on icon "button" at bounding box center [1440, 94] width 16 height 10
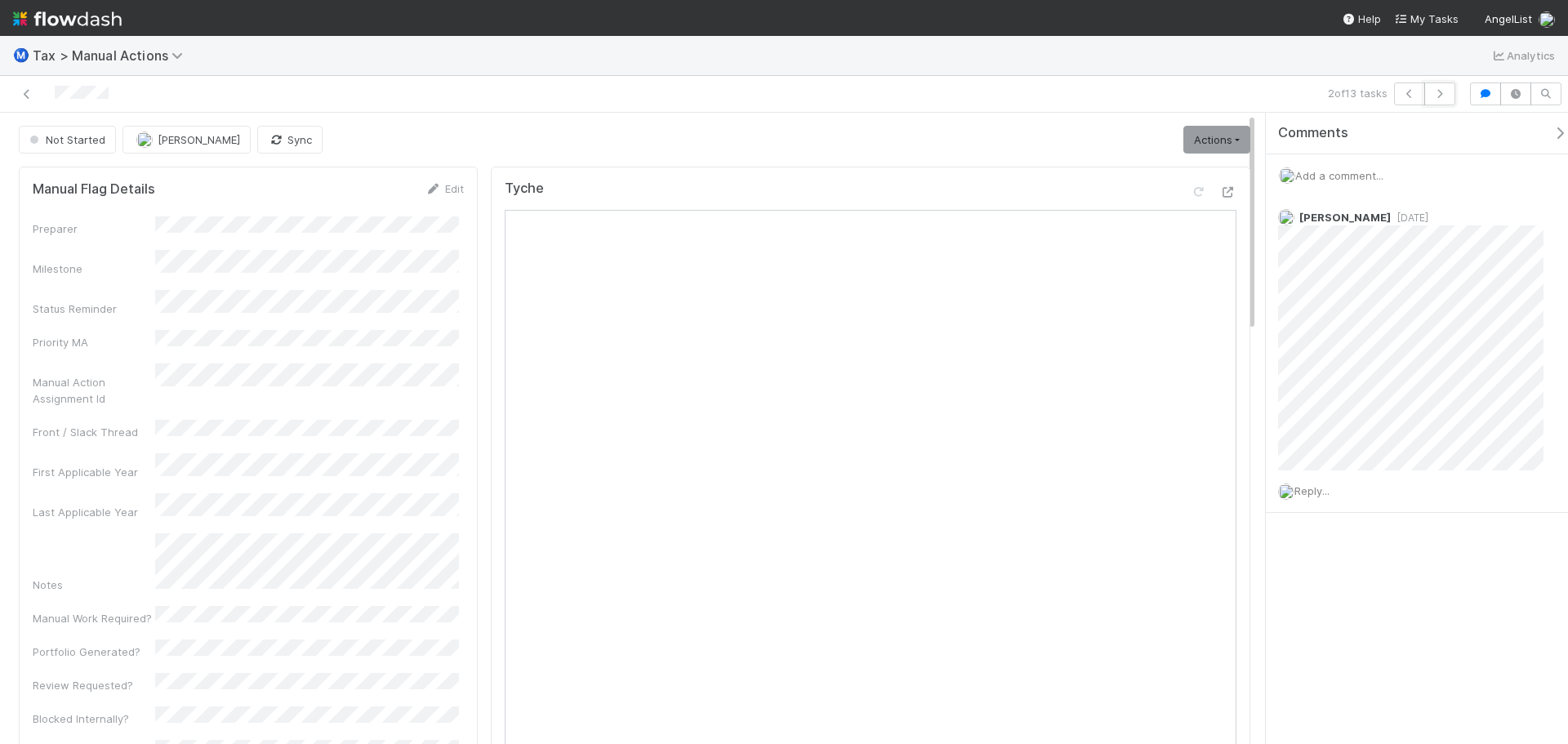
click at [1442, 95] on icon "button" at bounding box center [1440, 94] width 16 height 10
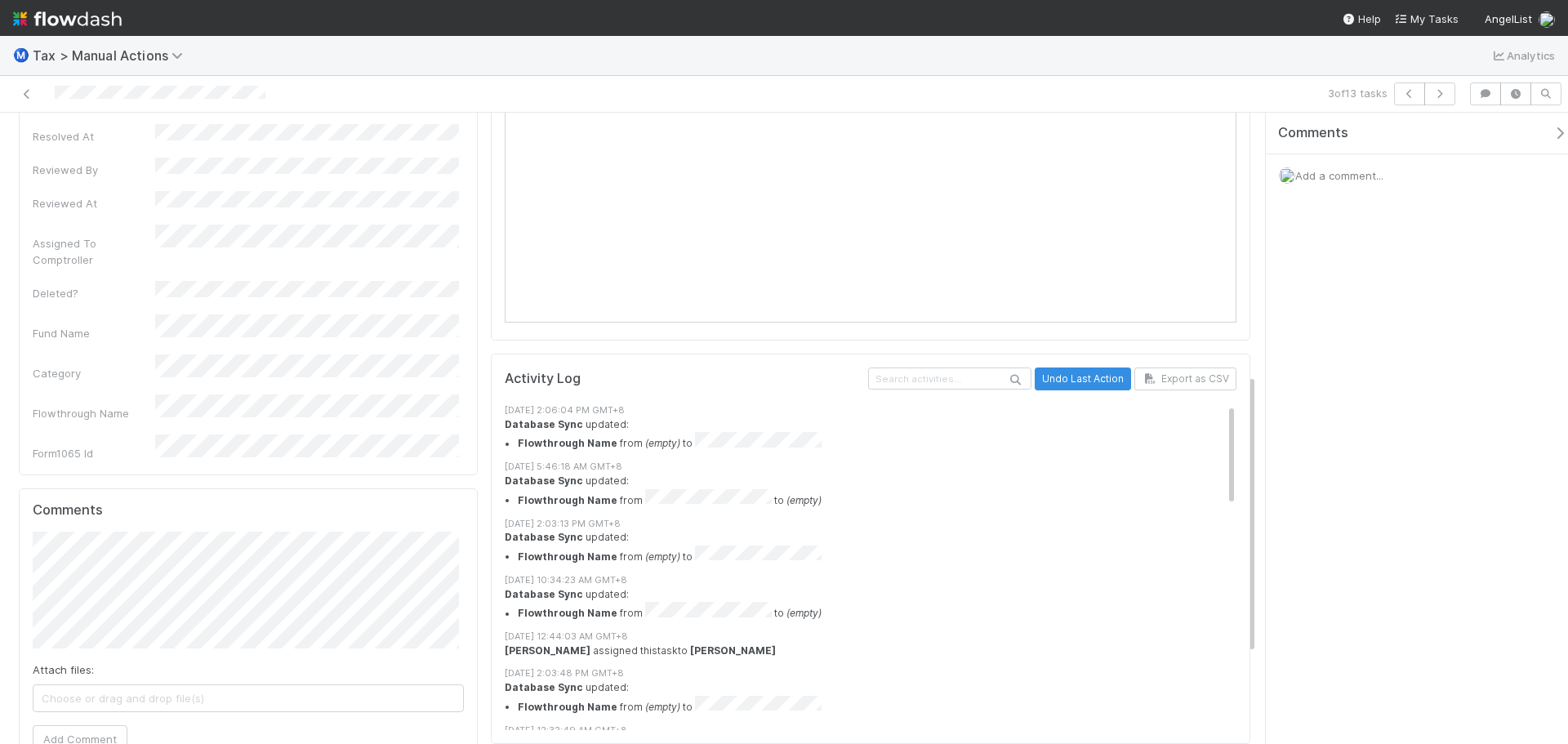
scroll to position [735, 0]
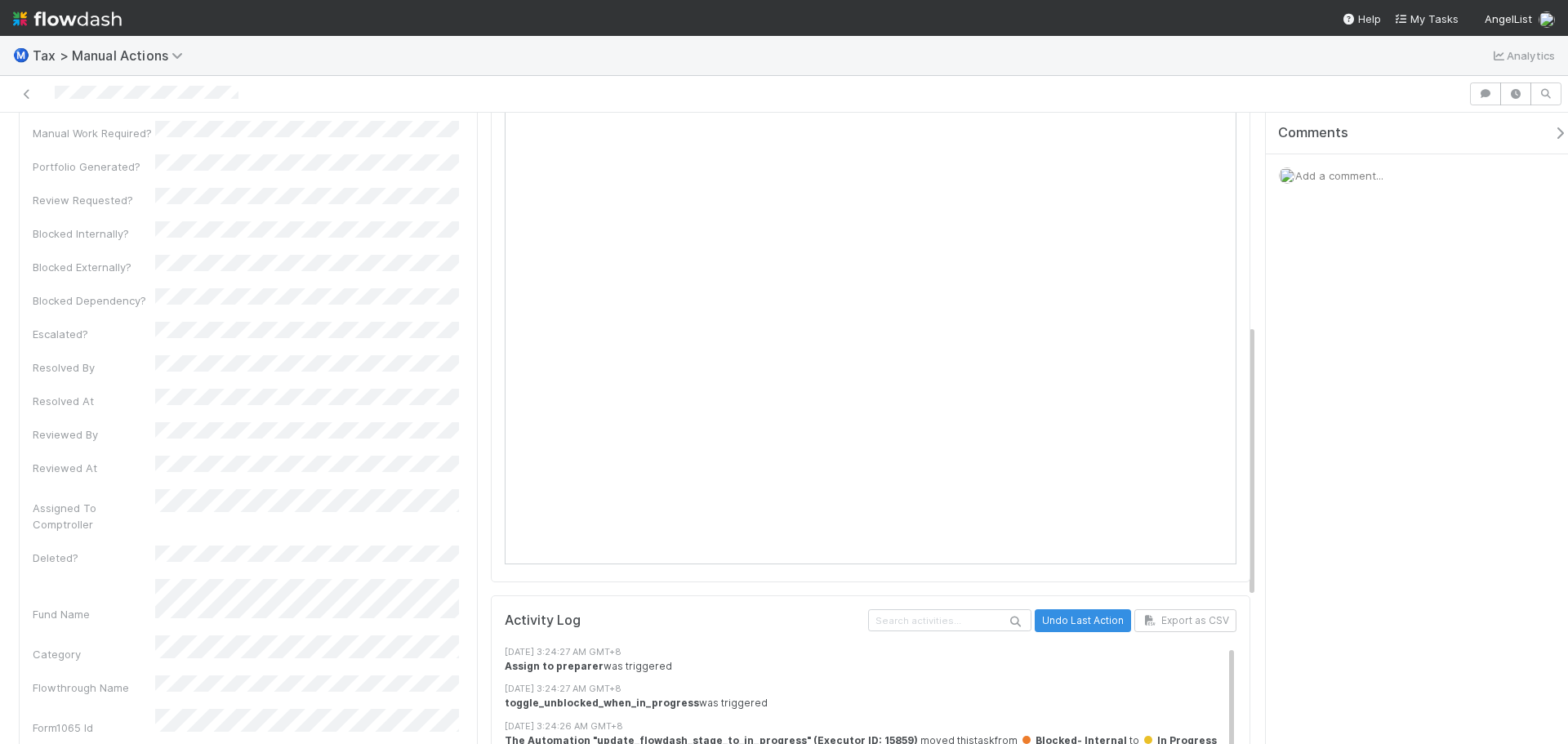
scroll to position [491, 0]
